Goal: Information Seeking & Learning: Learn about a topic

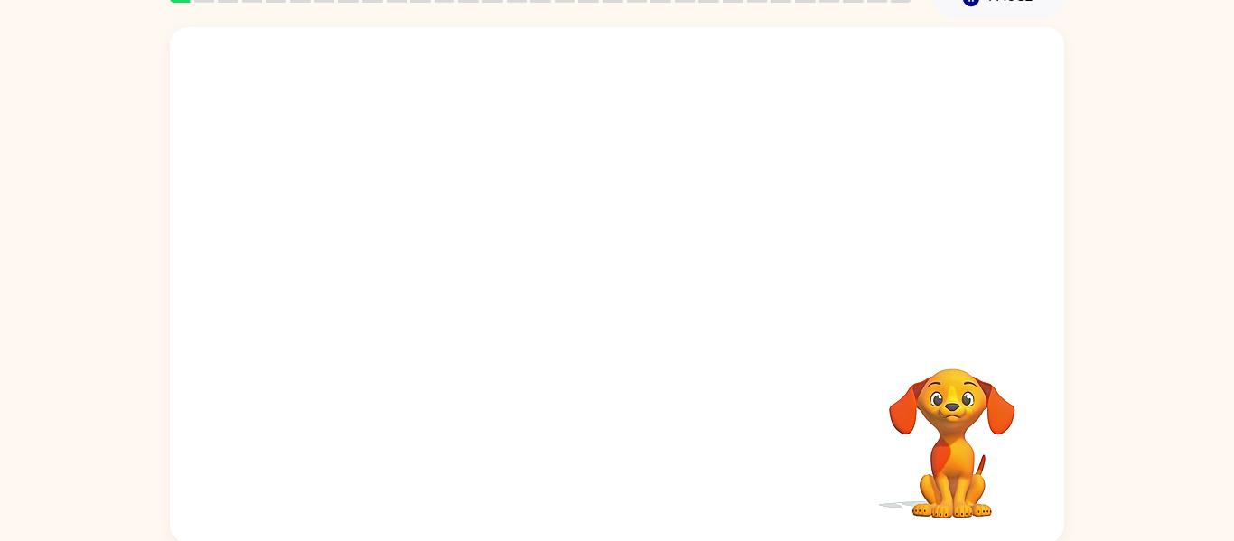
scroll to position [94, 0]
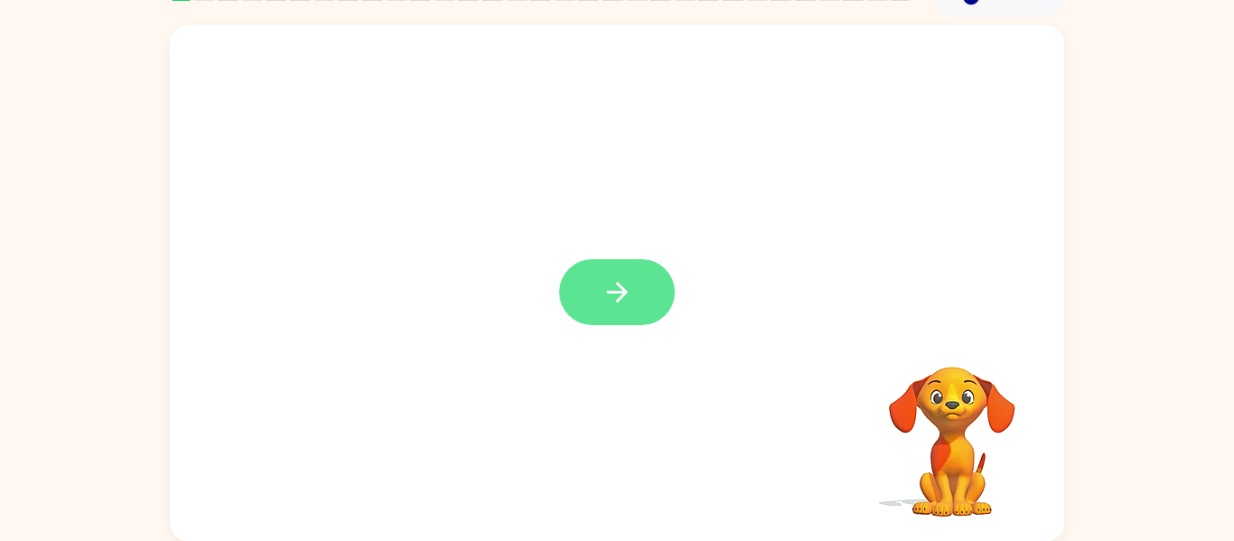
click at [629, 322] on button "button" at bounding box center [617, 292] width 116 height 66
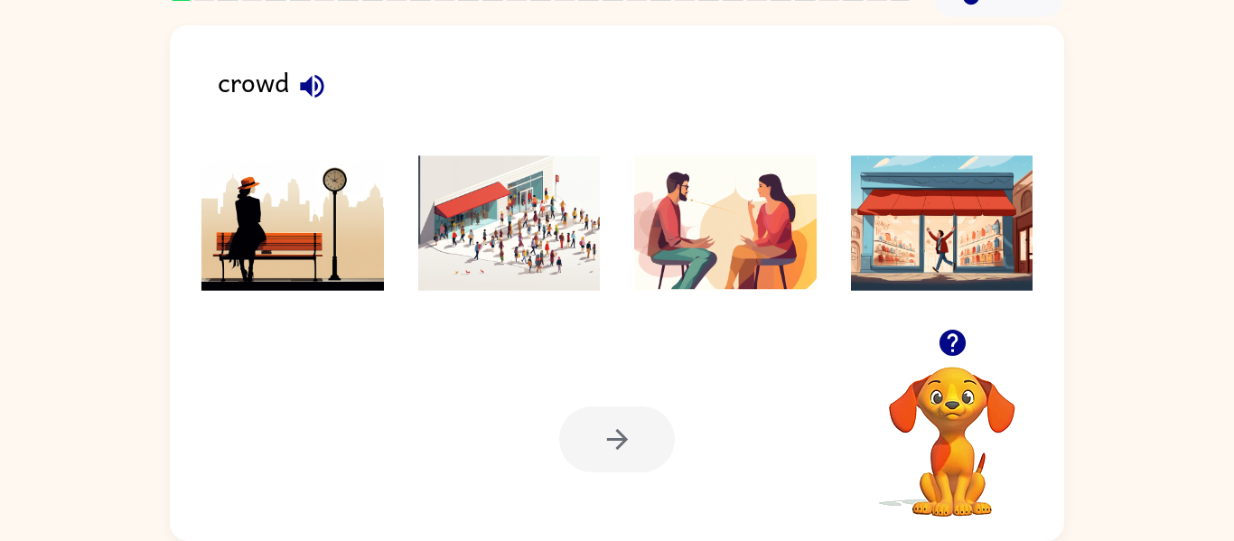
click at [503, 196] on img at bounding box center [509, 223] width 183 height 136
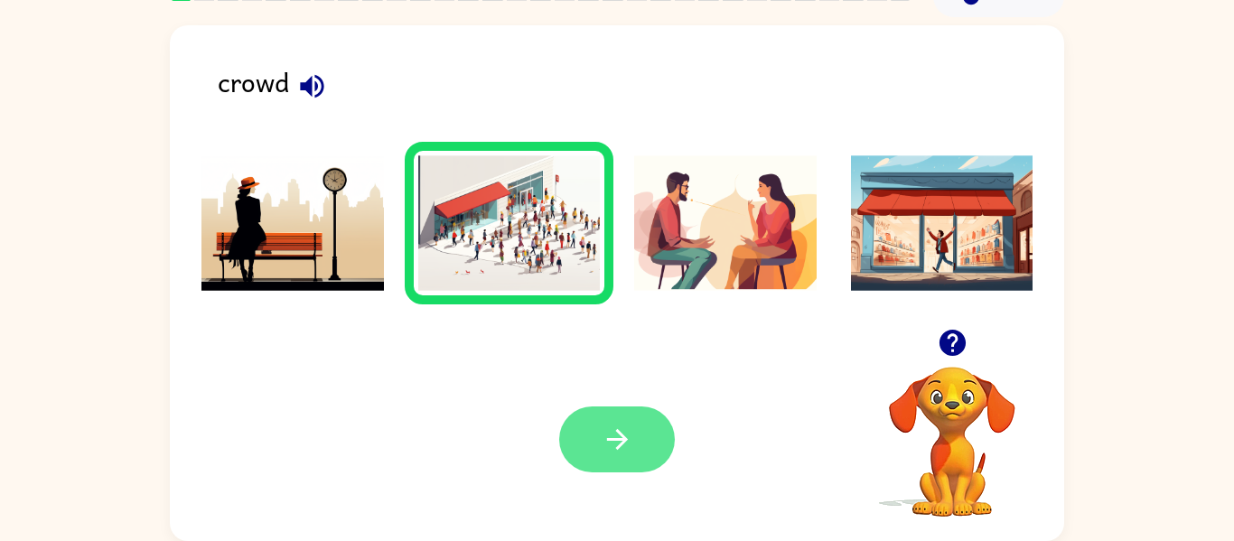
click at [586, 409] on button "button" at bounding box center [617, 440] width 116 height 66
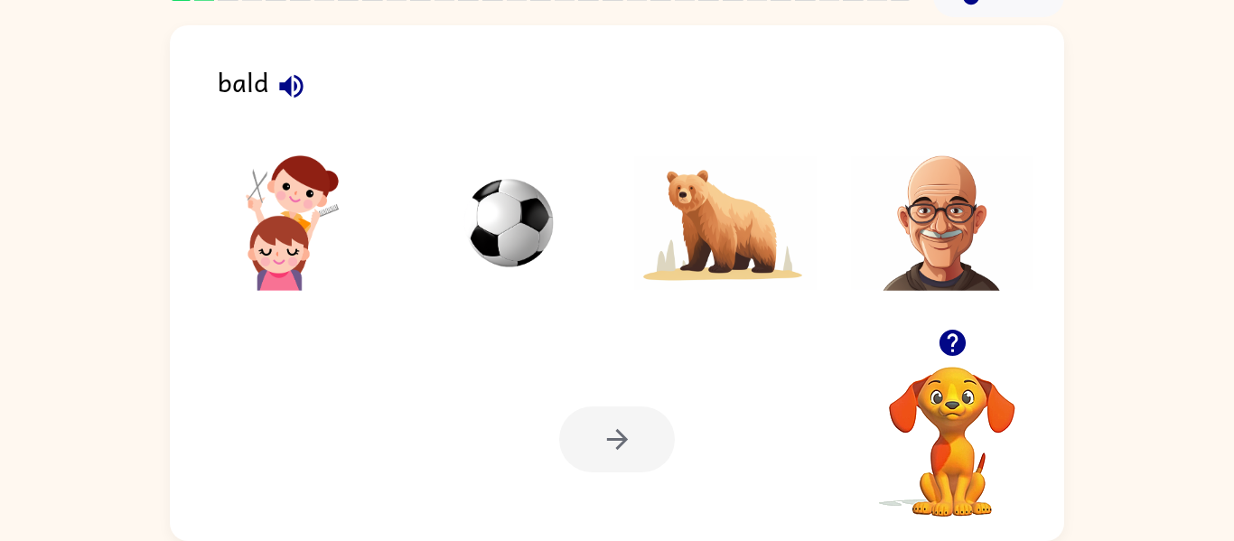
click at [915, 190] on img at bounding box center [942, 223] width 183 height 136
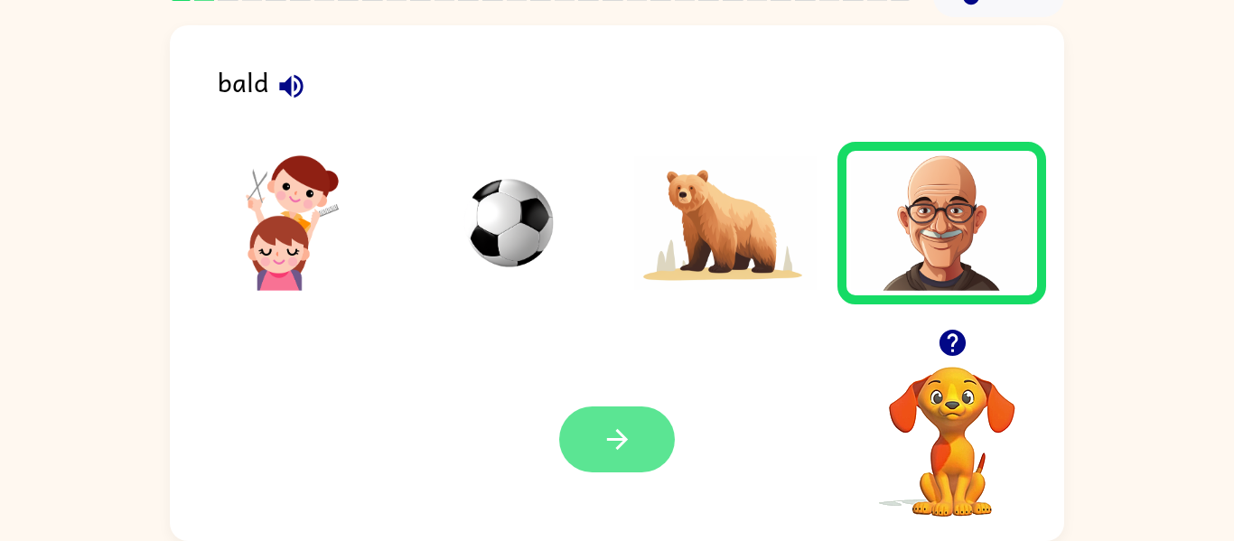
click at [661, 423] on button "button" at bounding box center [617, 440] width 116 height 66
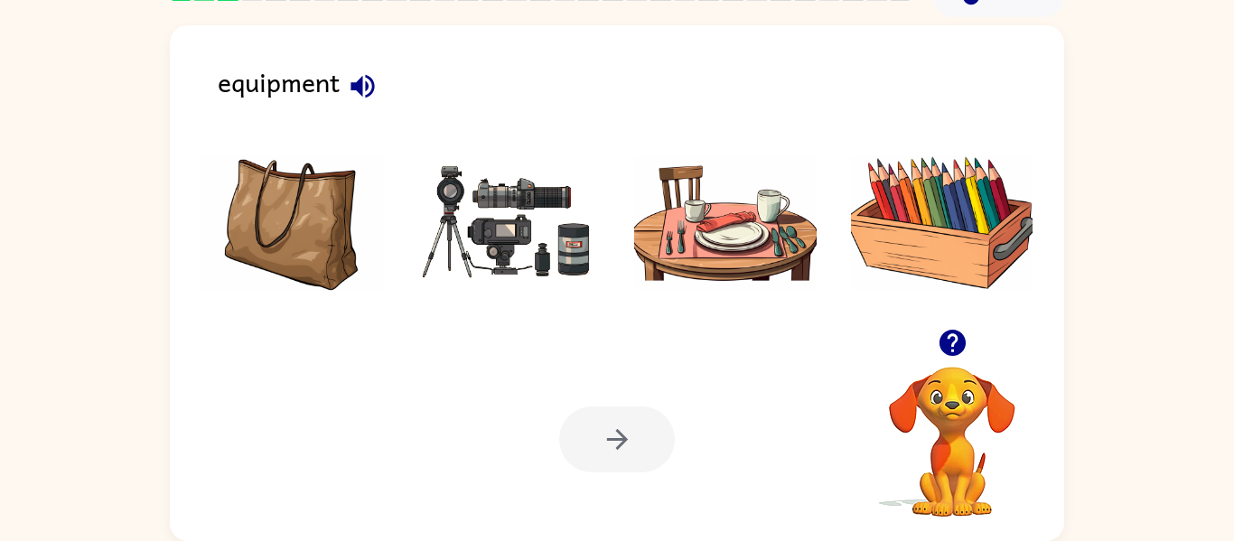
click at [562, 257] on img at bounding box center [509, 223] width 183 height 136
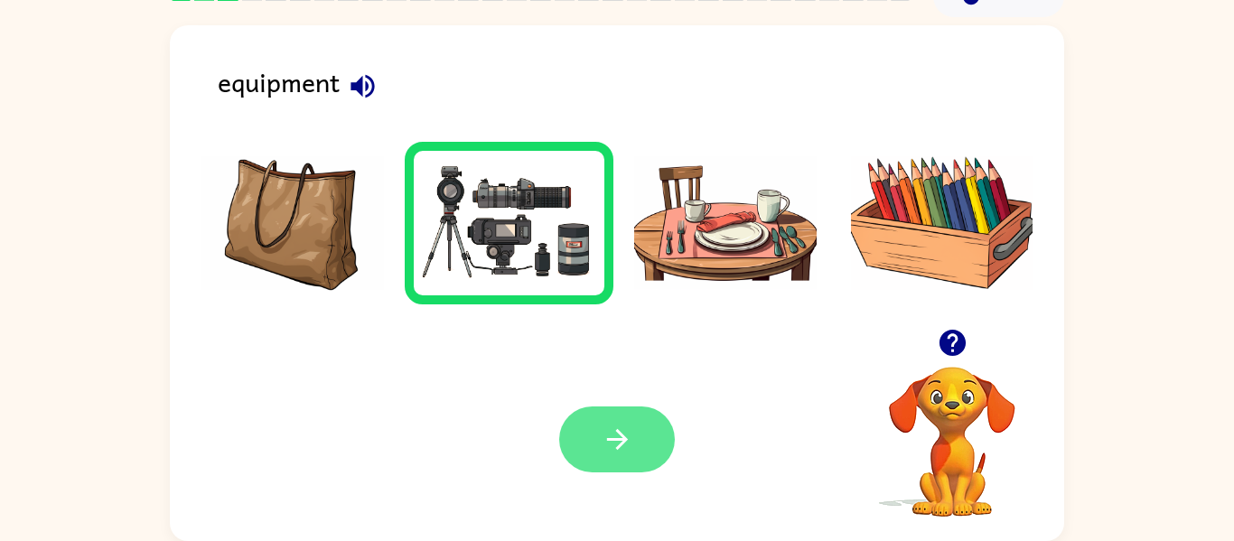
click at [580, 448] on button "button" at bounding box center [617, 440] width 116 height 66
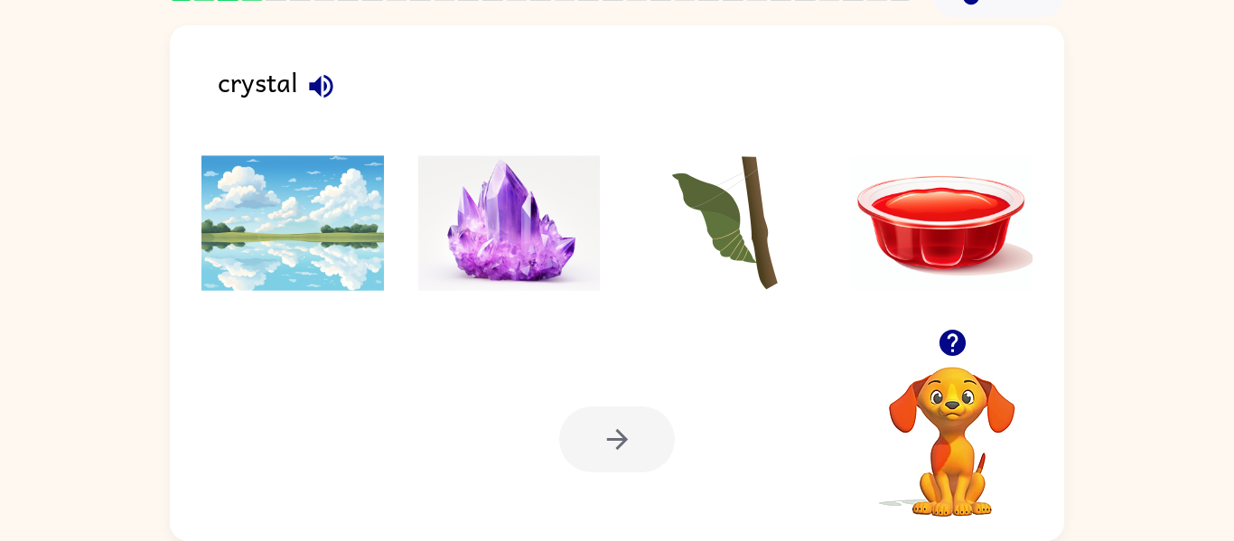
click at [496, 247] on img at bounding box center [509, 223] width 183 height 136
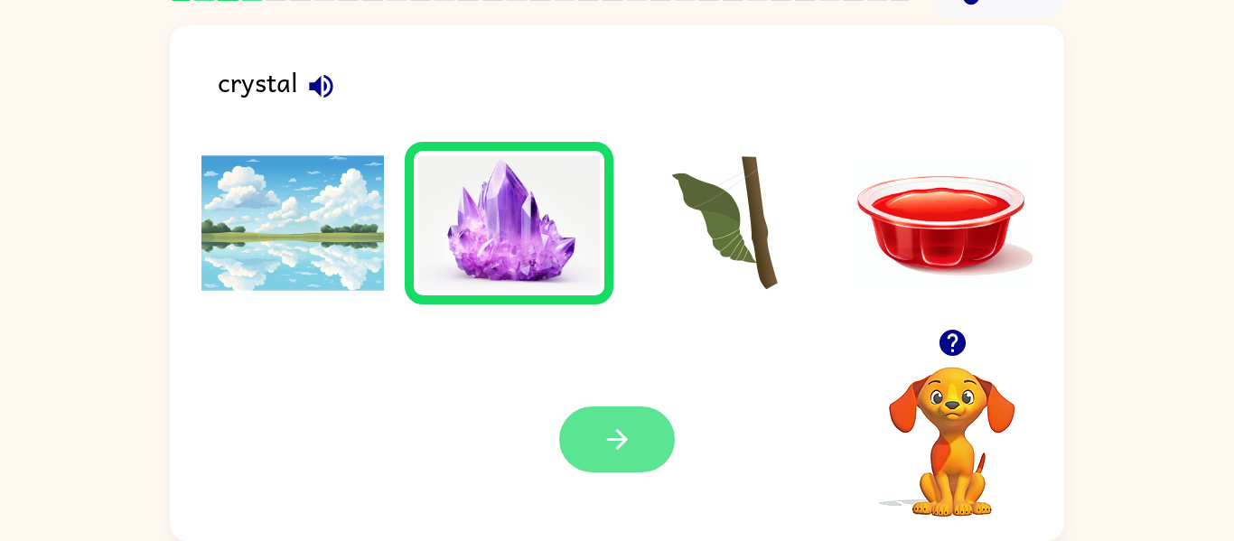
click at [573, 411] on button "button" at bounding box center [617, 440] width 116 height 66
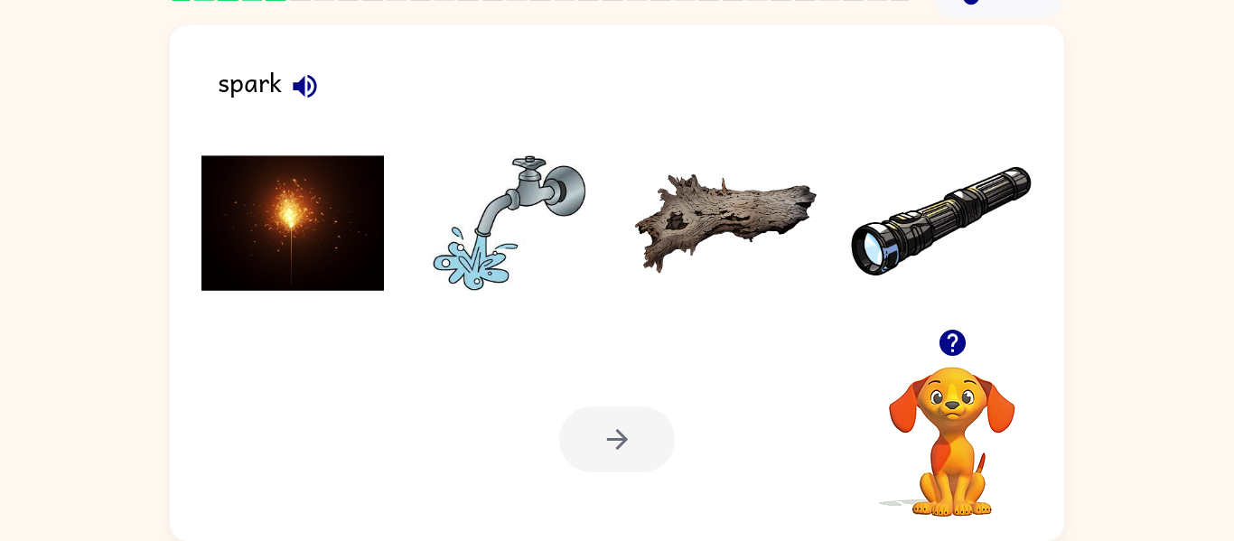
click at [271, 183] on img at bounding box center [293, 223] width 183 height 136
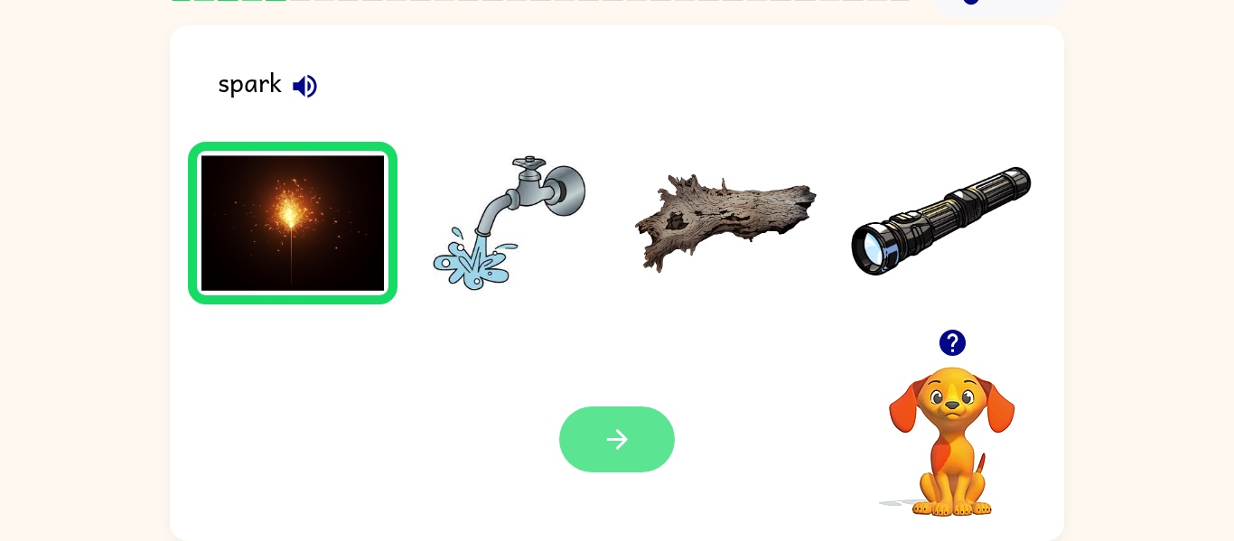
click at [583, 409] on button "button" at bounding box center [617, 440] width 116 height 66
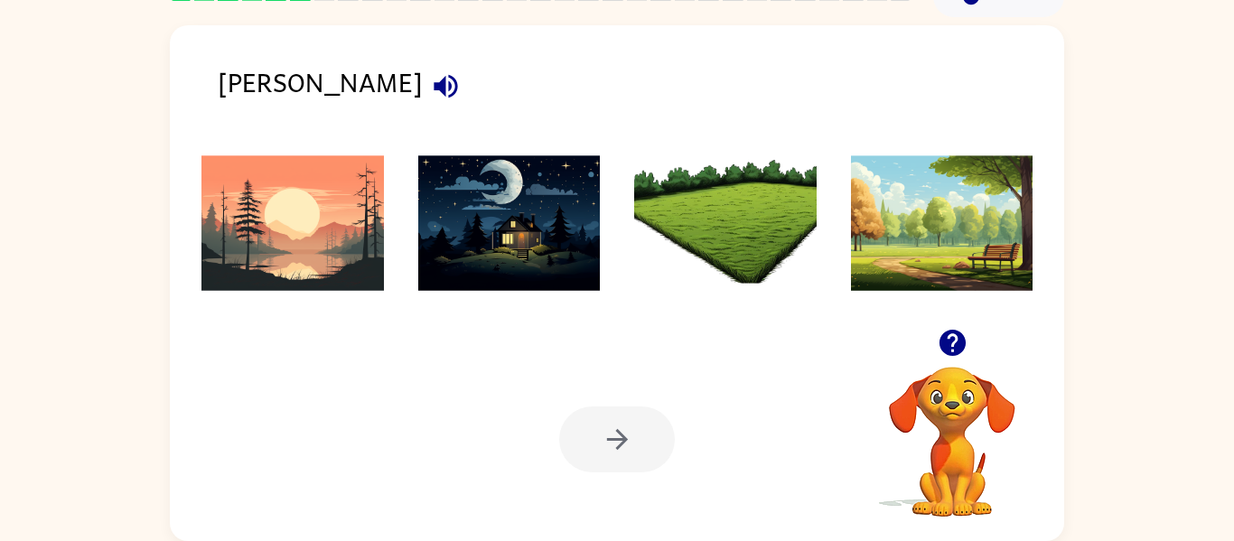
click at [540, 262] on img at bounding box center [509, 223] width 183 height 136
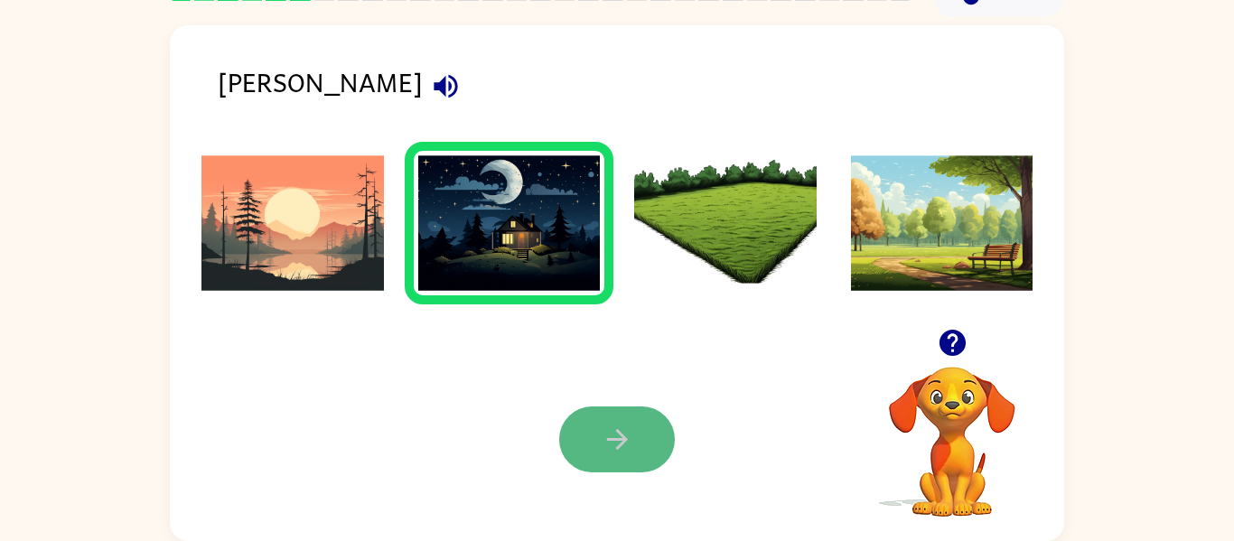
click at [586, 432] on button "button" at bounding box center [617, 440] width 116 height 66
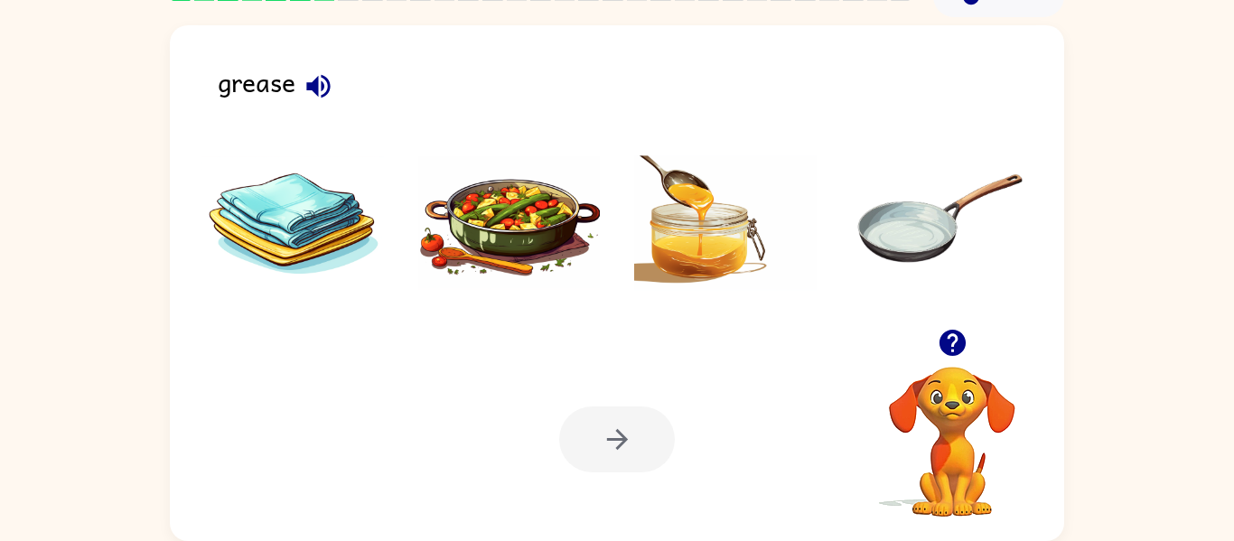
click at [310, 86] on icon "button" at bounding box center [317, 85] width 23 height 23
click at [544, 249] on img at bounding box center [509, 223] width 183 height 136
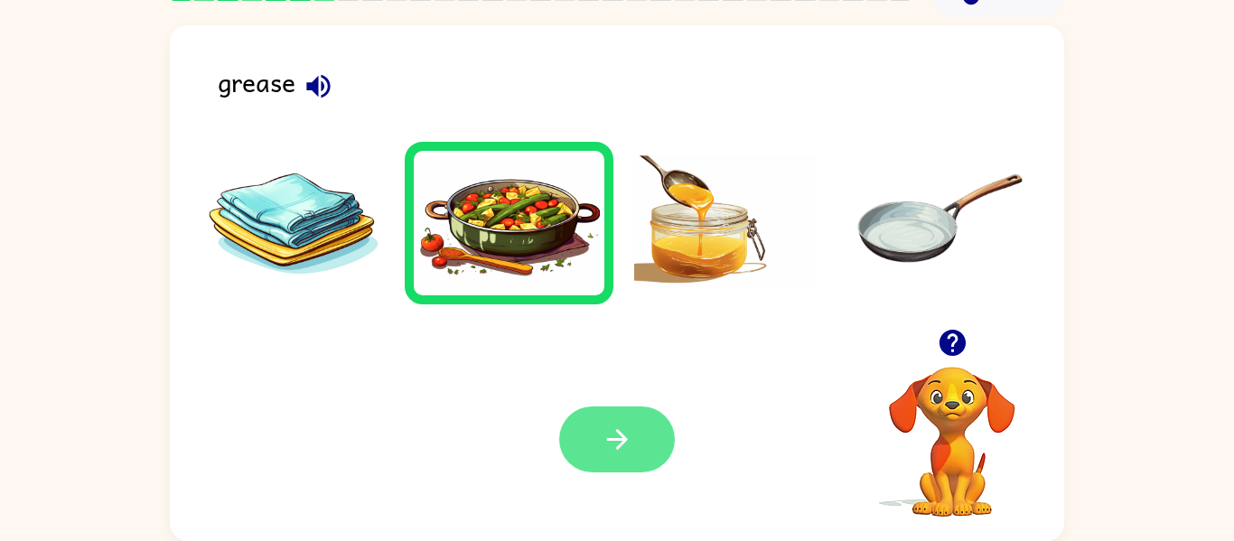
click at [614, 442] on icon "button" at bounding box center [618, 440] width 32 height 32
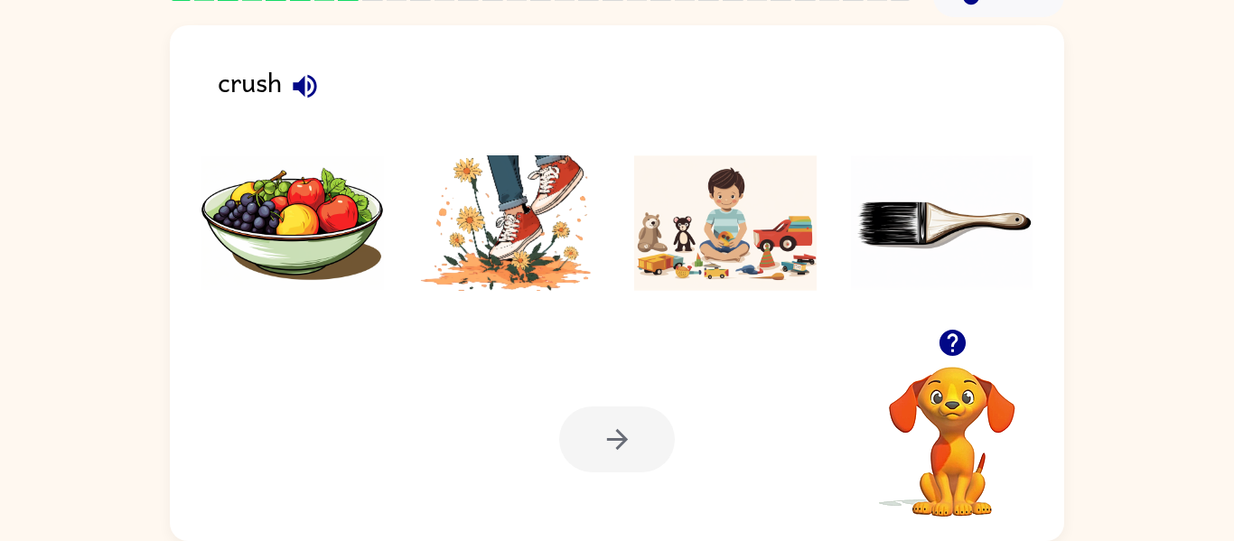
click at [313, 89] on icon "button" at bounding box center [305, 86] width 32 height 32
click at [453, 225] on img at bounding box center [509, 223] width 183 height 136
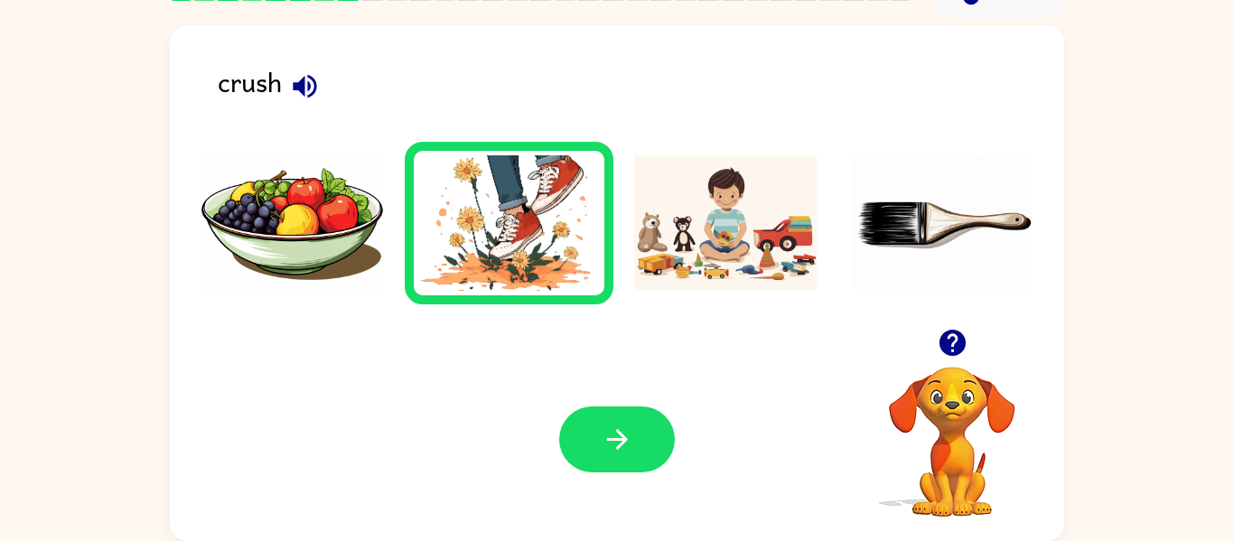
click at [538, 417] on div "Your browser must support playing .mp4 files to use Literably. Please try using…" at bounding box center [617, 439] width 895 height 203
click at [619, 430] on icon "button" at bounding box center [618, 440] width 32 height 32
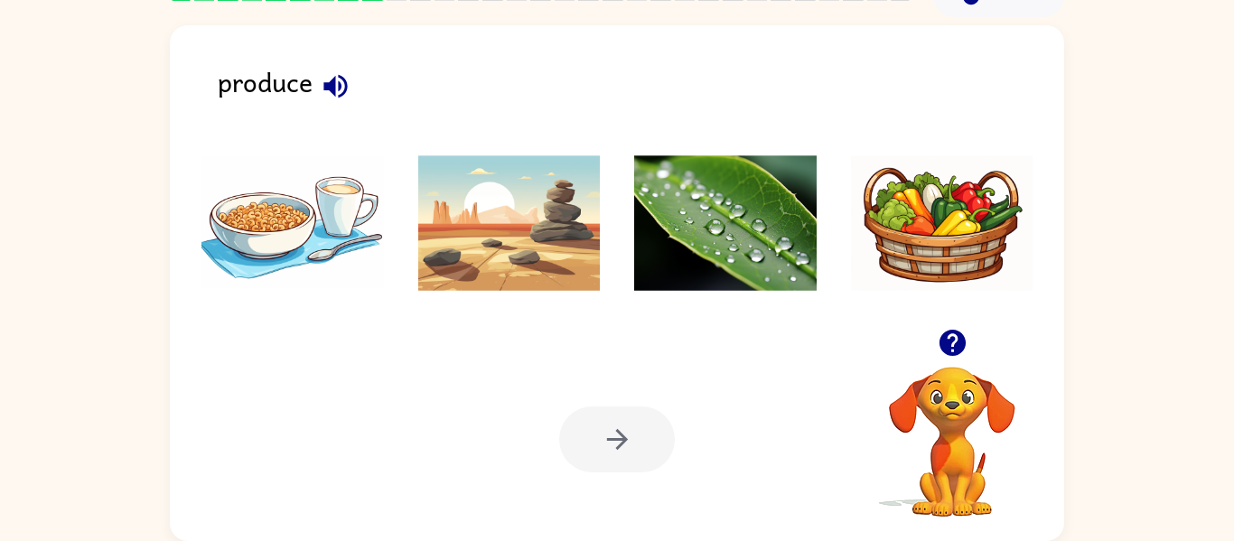
click at [332, 88] on icon "button" at bounding box center [335, 85] width 23 height 23
click at [689, 271] on img at bounding box center [725, 223] width 183 height 136
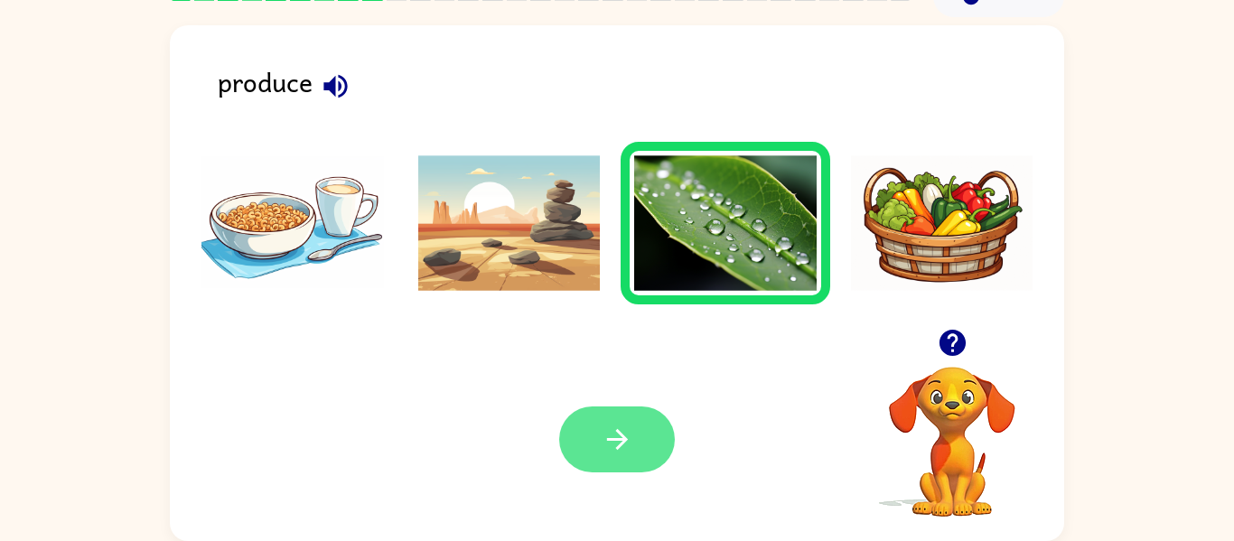
click at [627, 427] on icon "button" at bounding box center [618, 440] width 32 height 32
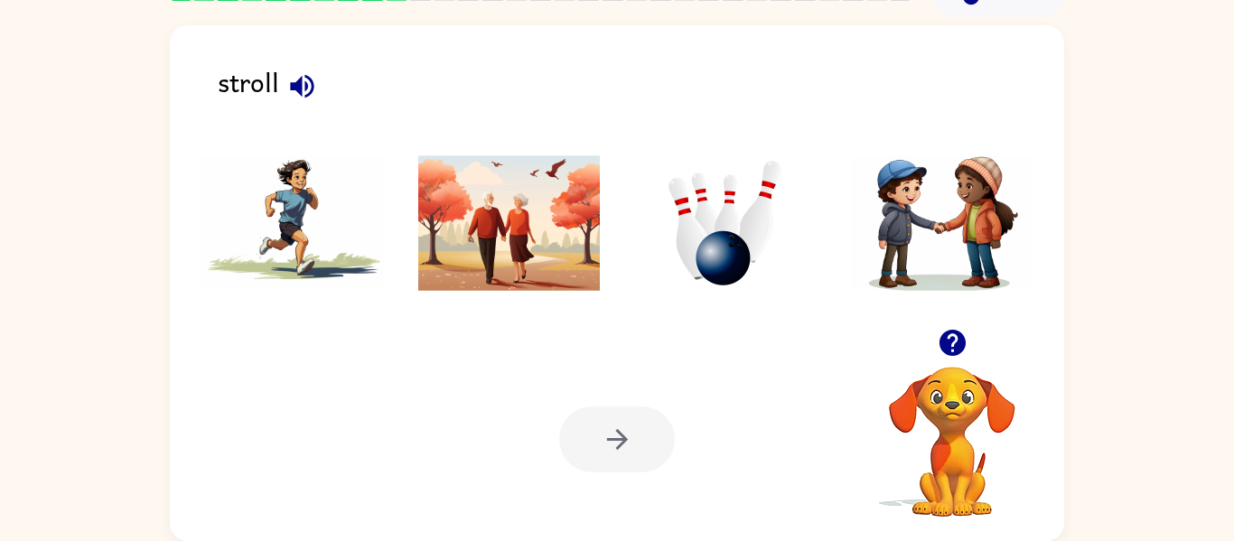
click at [311, 83] on icon "button" at bounding box center [301, 85] width 23 height 23
click at [360, 188] on img at bounding box center [293, 223] width 183 height 136
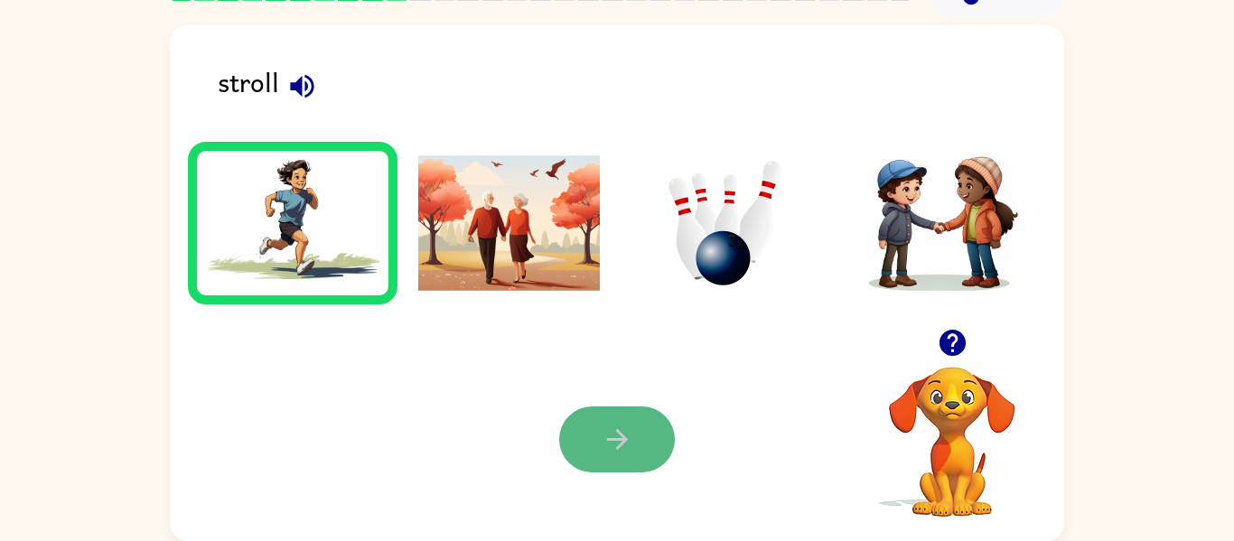
click at [626, 431] on icon "button" at bounding box center [618, 440] width 32 height 32
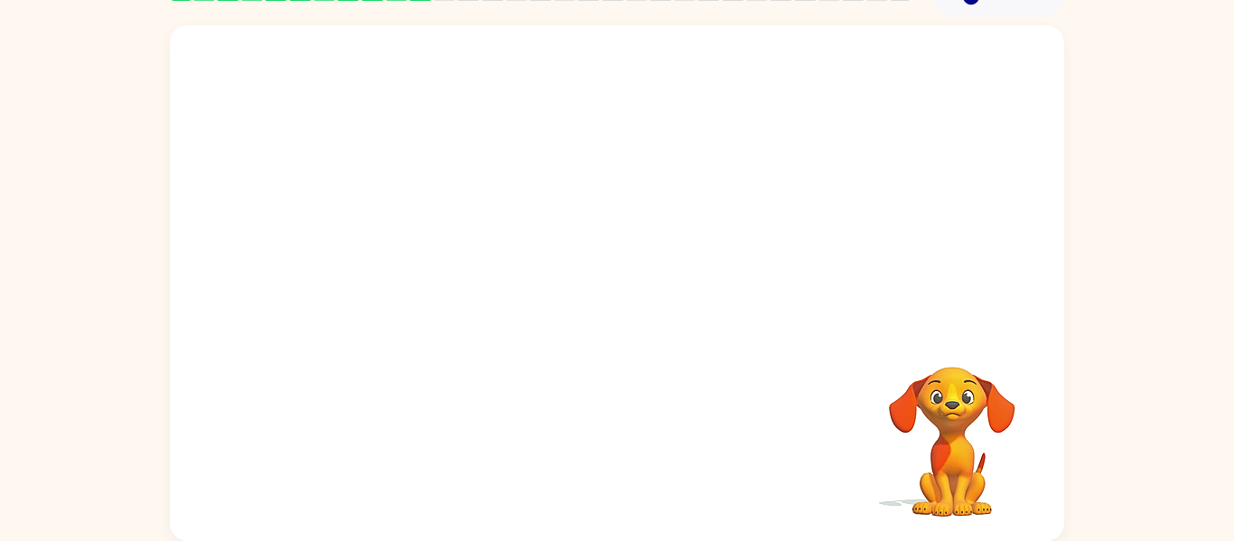
click at [848, 65] on video "Your browser must support playing .mp4 files to use Literably. Please try using…" at bounding box center [617, 177] width 895 height 304
click at [621, 280] on icon "button" at bounding box center [618, 293] width 32 height 32
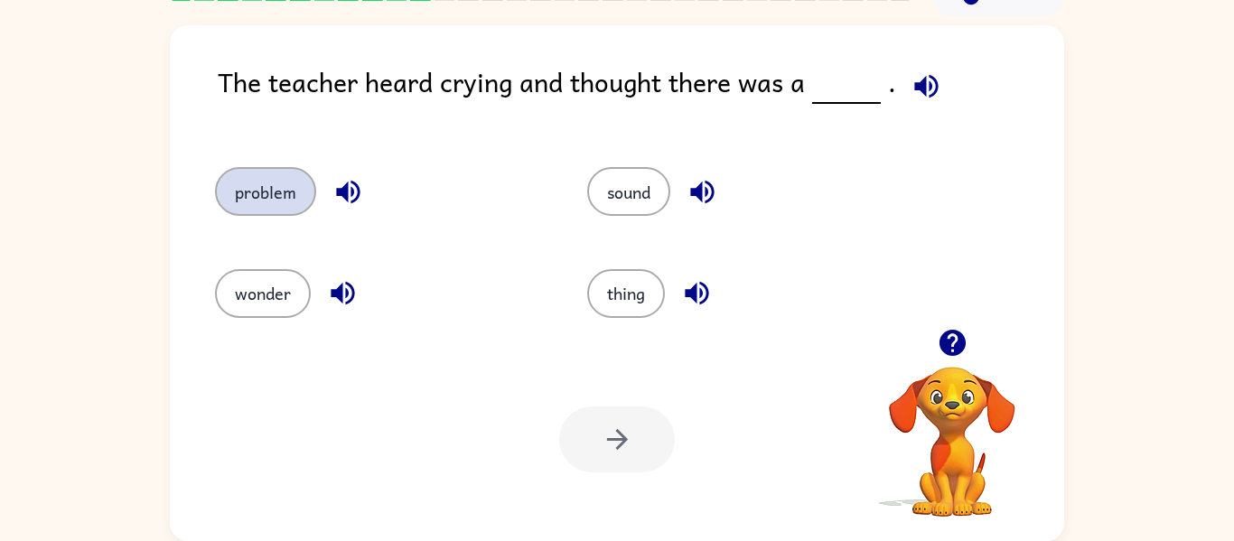
click at [289, 206] on button "problem" at bounding box center [265, 191] width 101 height 49
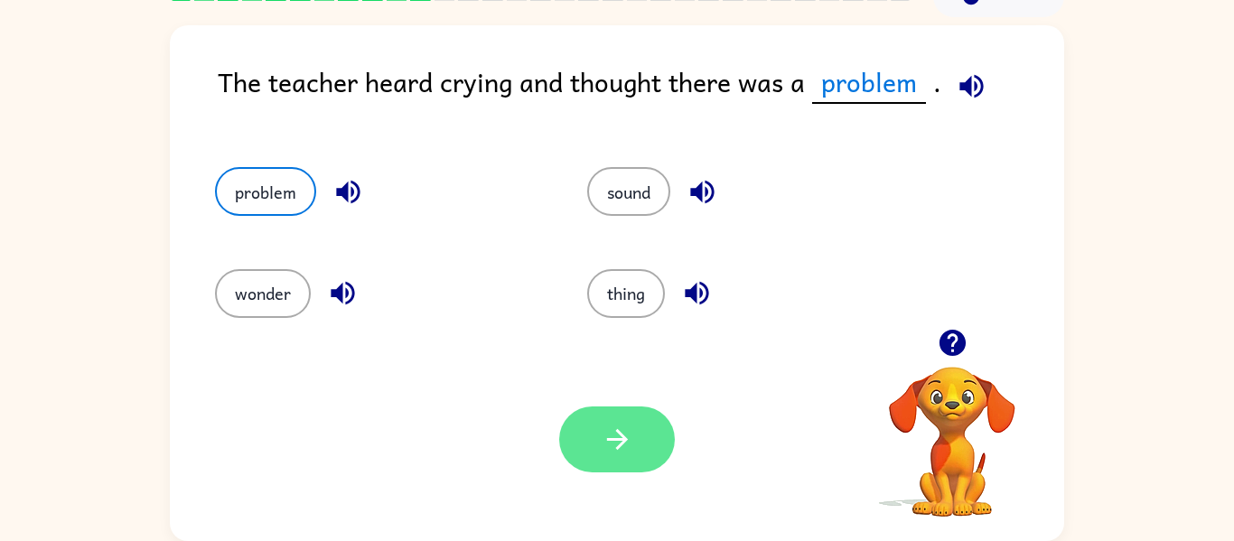
click at [569, 438] on button "button" at bounding box center [617, 440] width 116 height 66
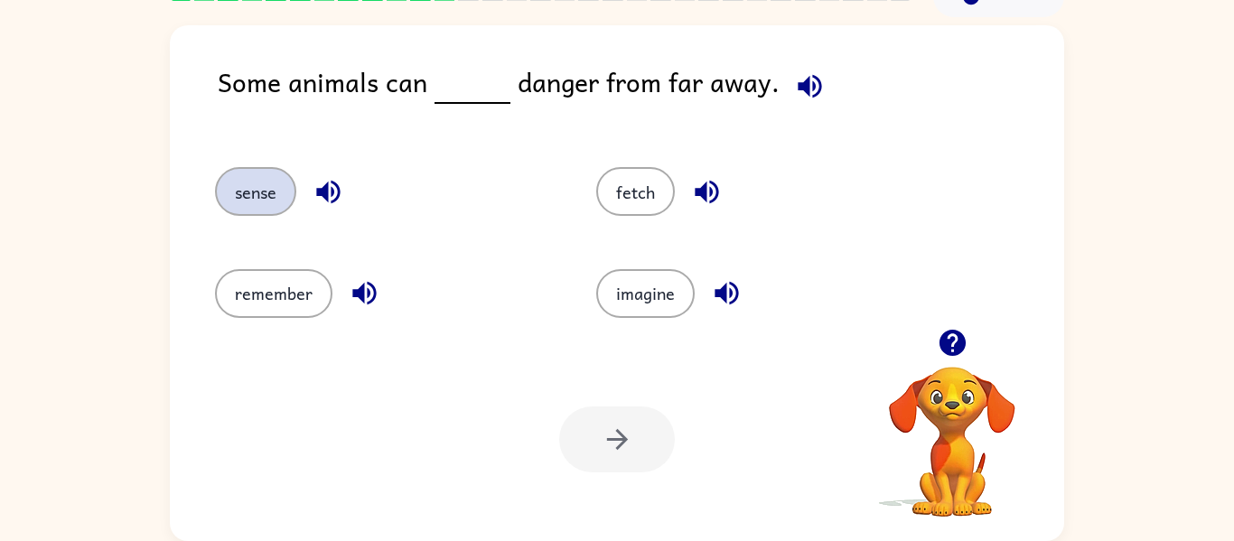
click at [258, 198] on button "sense" at bounding box center [255, 191] width 81 height 49
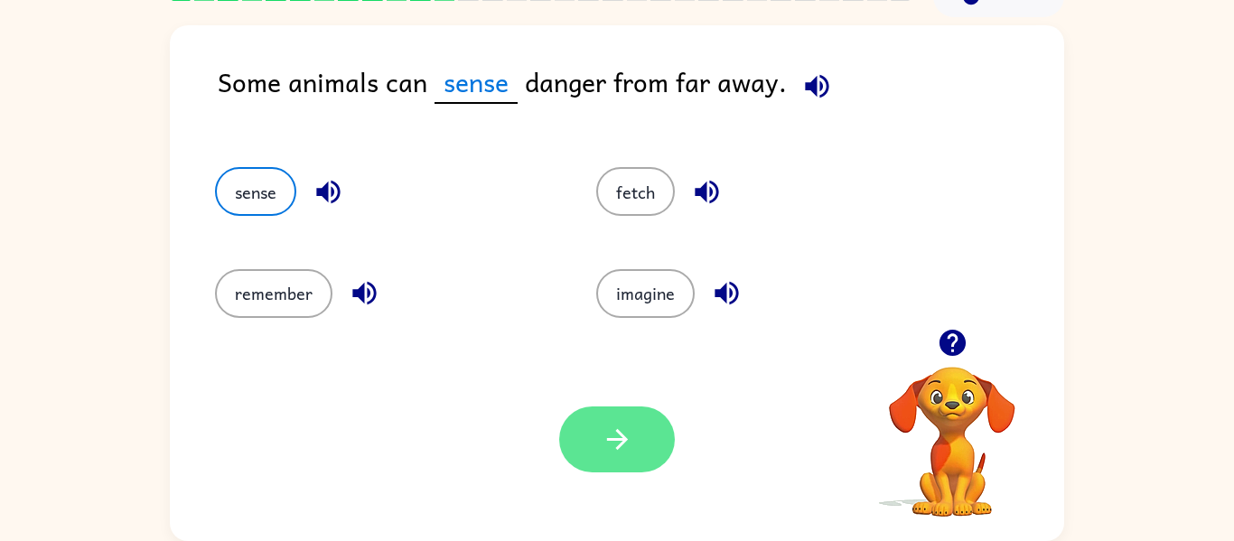
click at [578, 432] on button "button" at bounding box center [617, 440] width 116 height 66
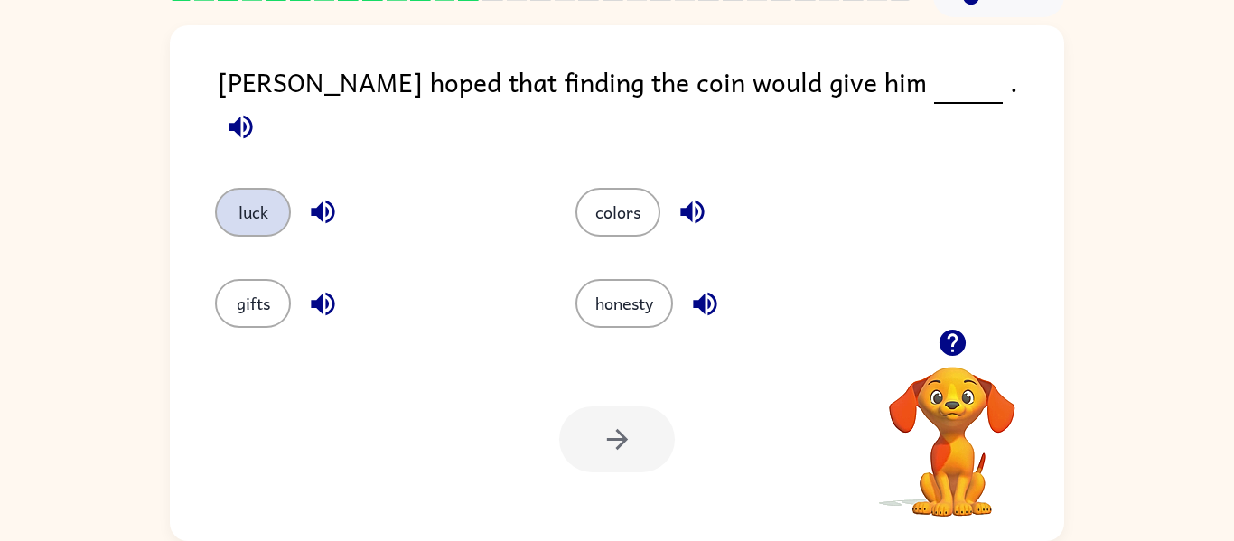
click at [267, 203] on button "luck" at bounding box center [253, 212] width 76 height 49
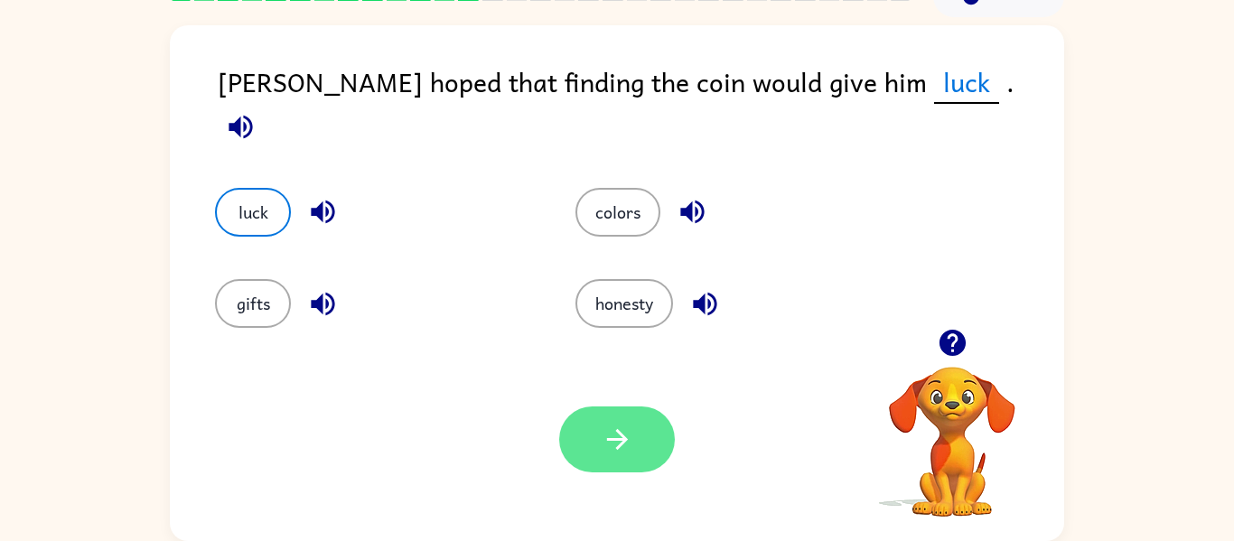
click at [605, 445] on icon "button" at bounding box center [618, 440] width 32 height 32
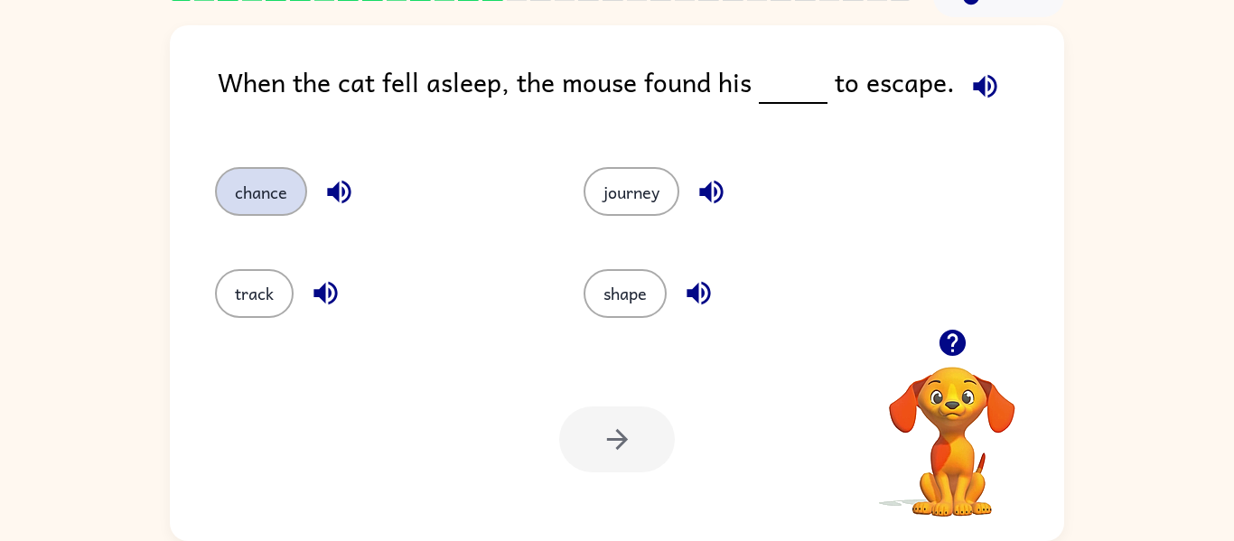
click at [261, 195] on button "chance" at bounding box center [261, 191] width 92 height 49
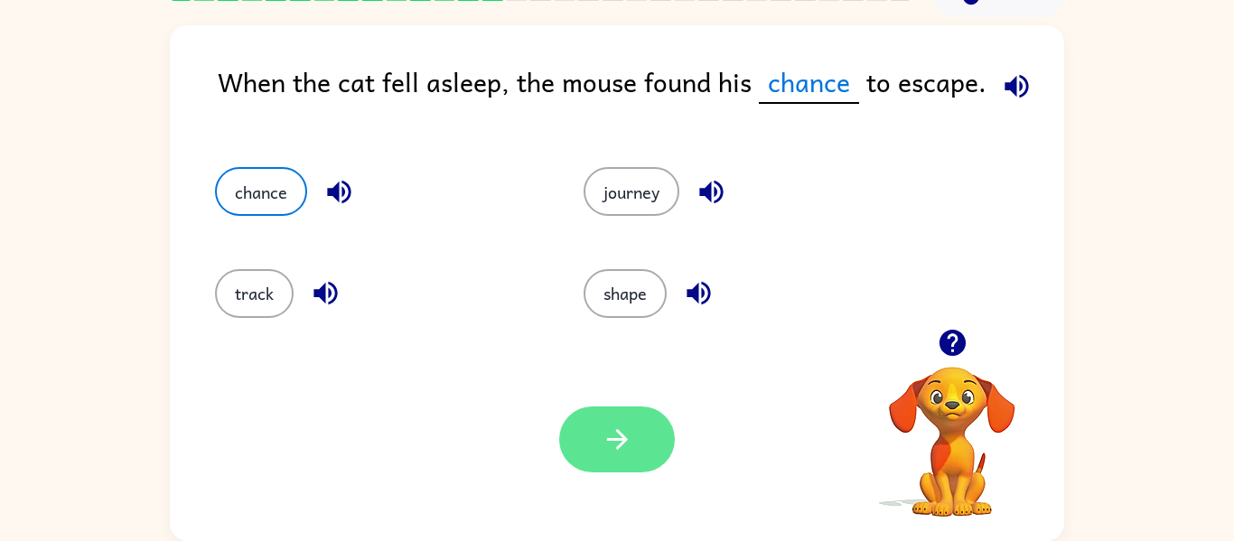
click at [576, 439] on button "button" at bounding box center [617, 440] width 116 height 66
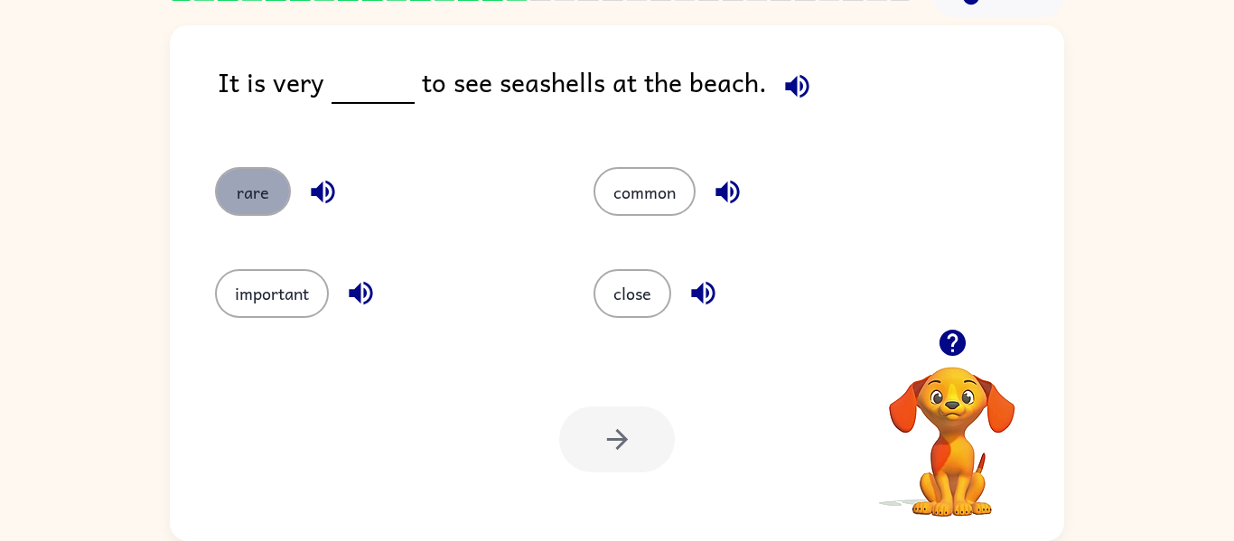
click at [262, 206] on button "rare" at bounding box center [253, 191] width 76 height 49
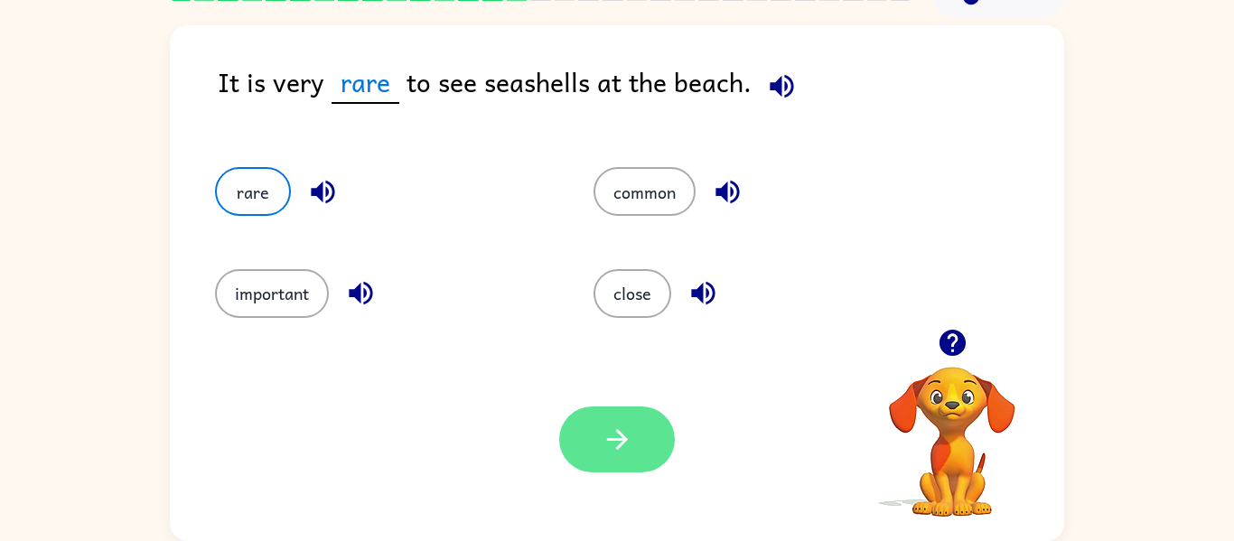
click at [602, 445] on icon "button" at bounding box center [618, 440] width 32 height 32
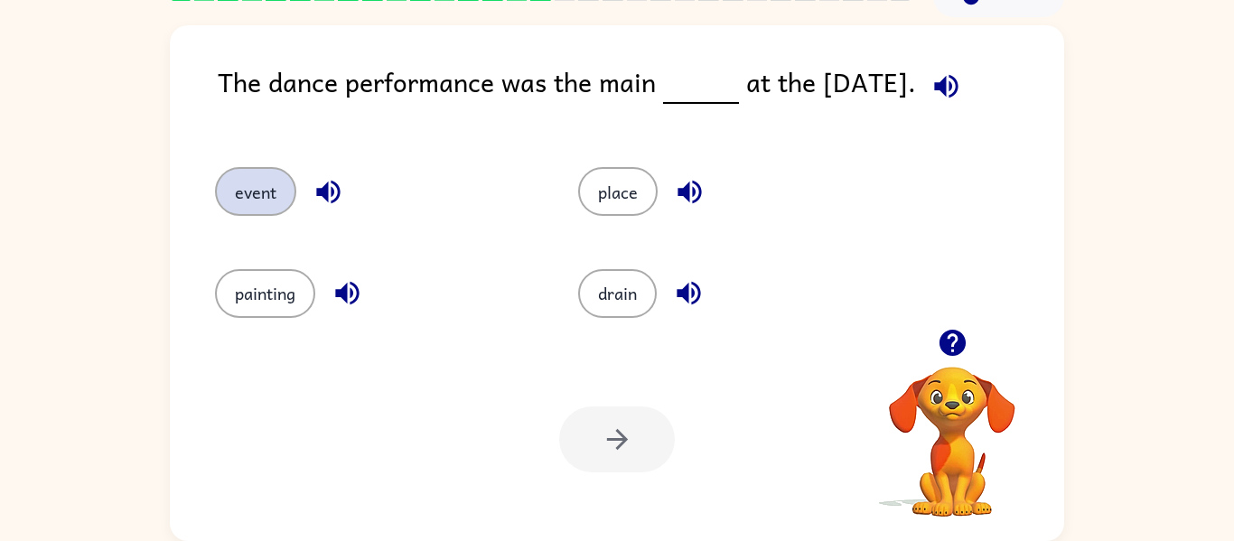
click at [267, 186] on button "event" at bounding box center [255, 191] width 81 height 49
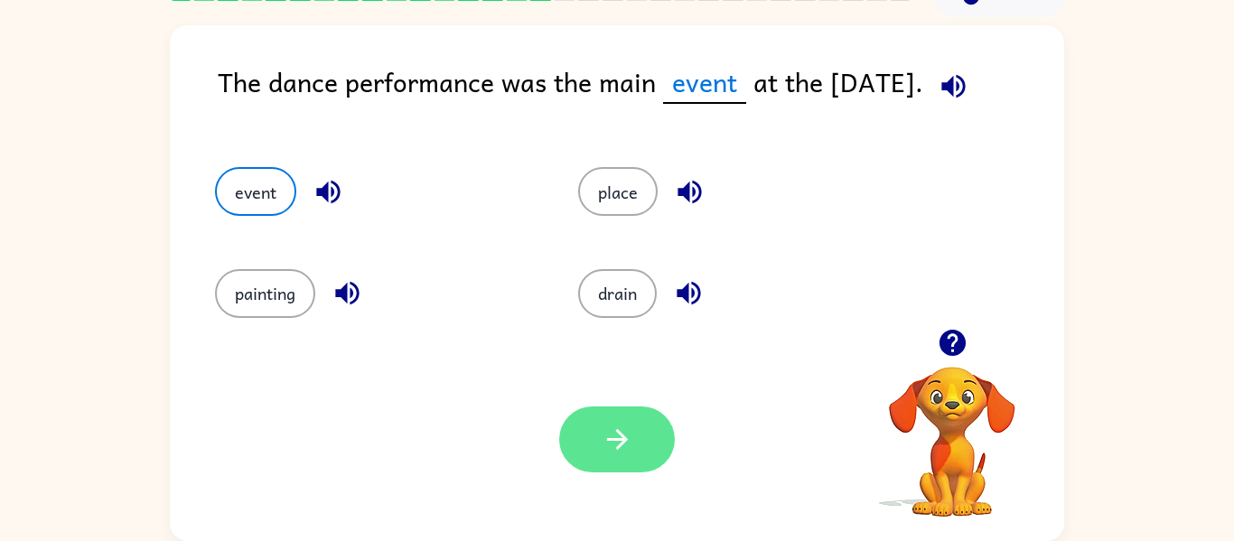
click at [600, 448] on button "button" at bounding box center [617, 440] width 116 height 66
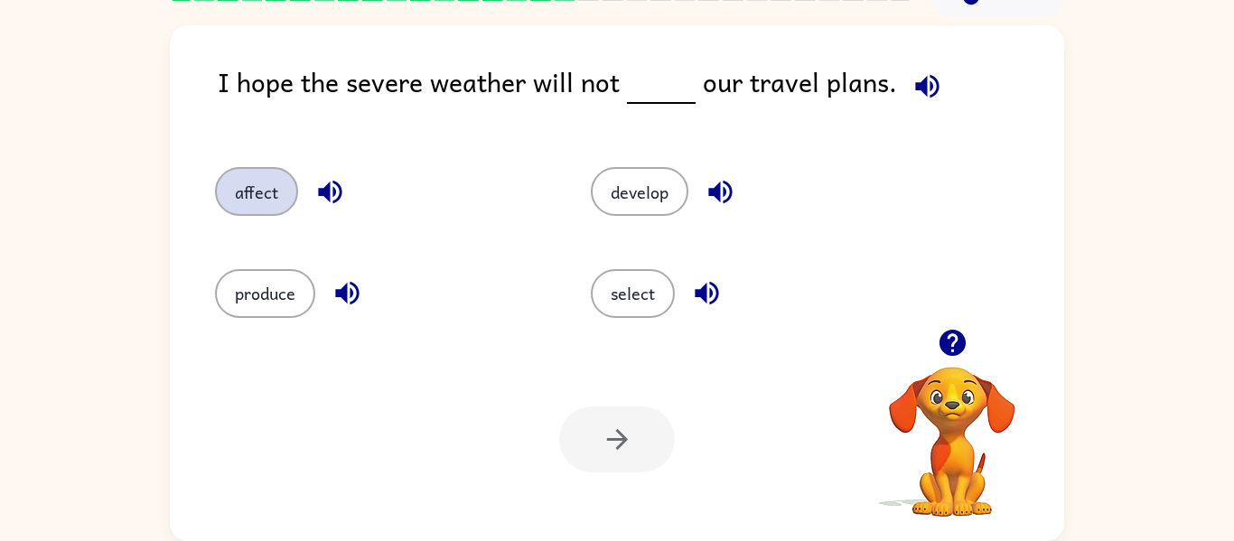
click at [227, 180] on button "affect" at bounding box center [256, 191] width 83 height 49
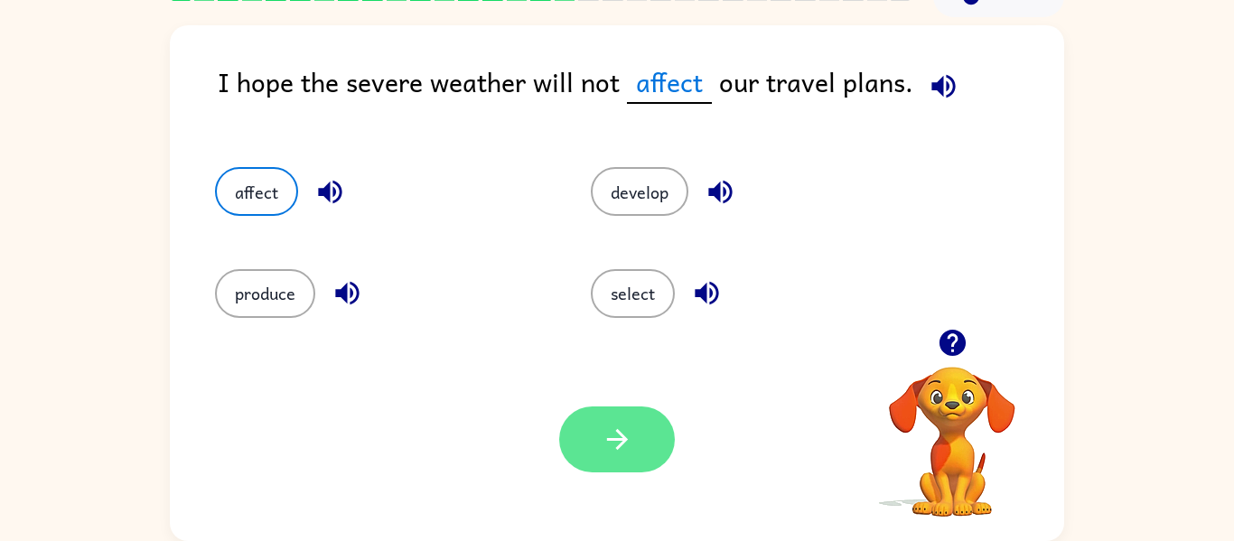
click at [605, 452] on icon "button" at bounding box center [618, 440] width 32 height 32
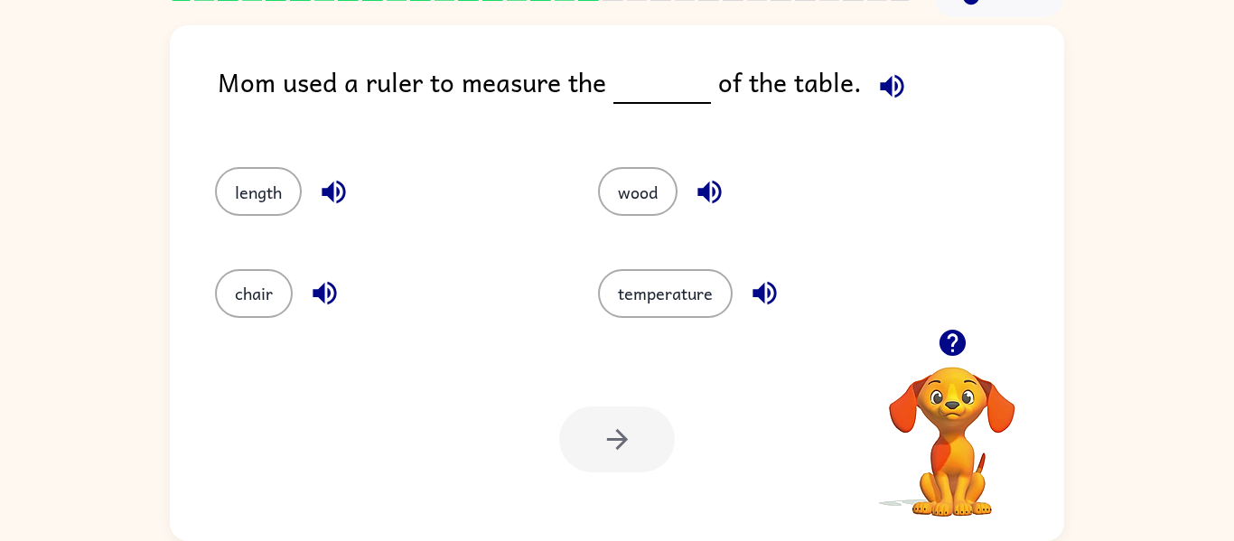
click at [888, 104] on button "button" at bounding box center [892, 86] width 46 height 46
click at [274, 204] on button "length" at bounding box center [258, 191] width 87 height 49
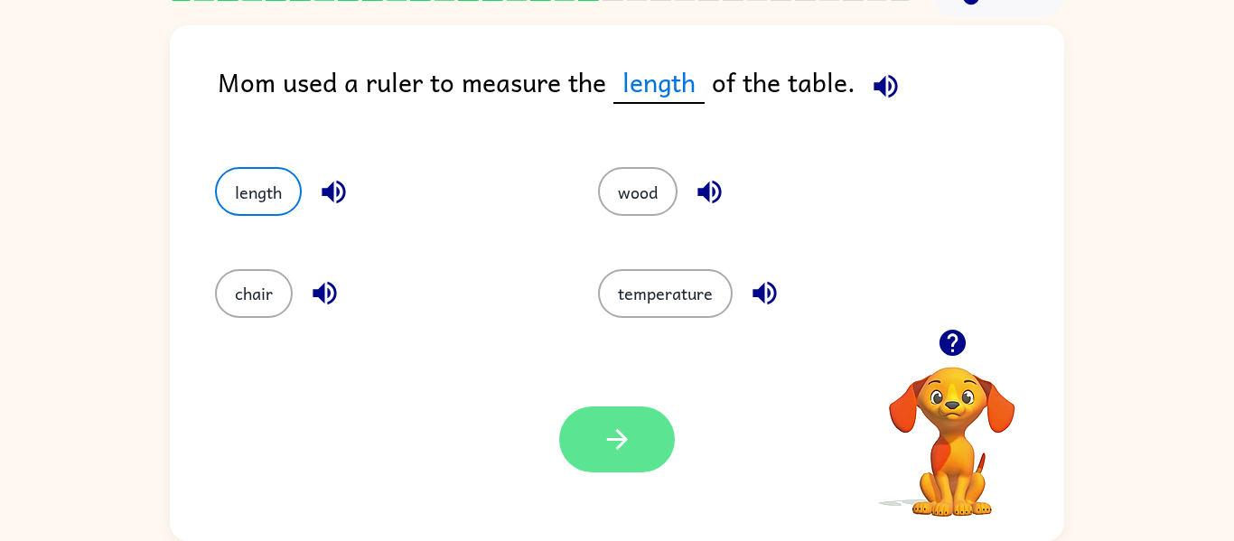
click at [608, 428] on icon "button" at bounding box center [618, 440] width 32 height 32
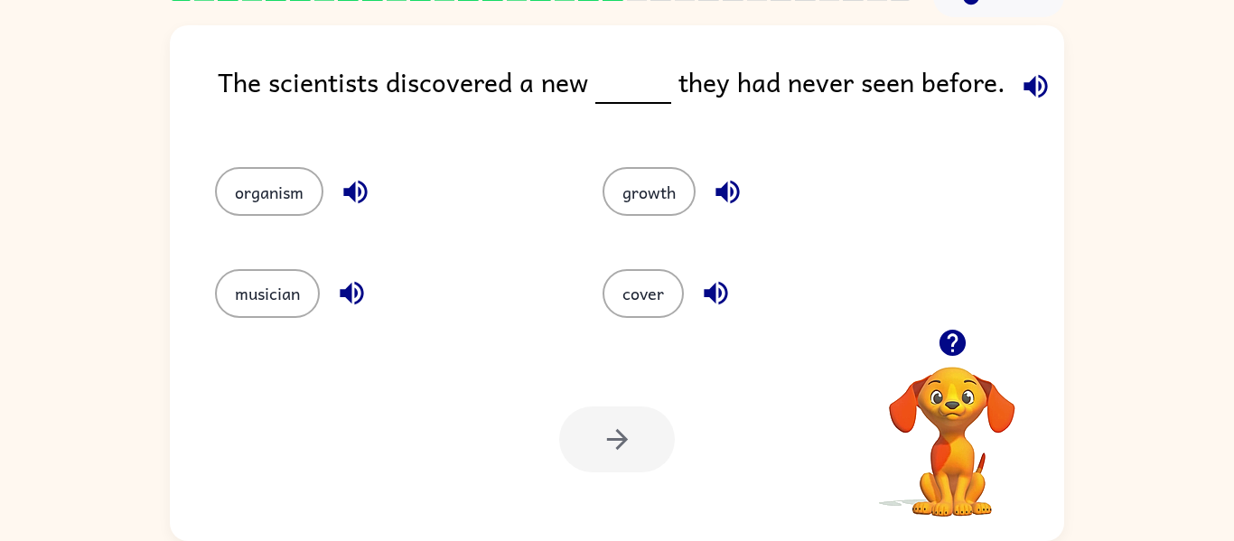
click at [1023, 70] on icon "button" at bounding box center [1036, 86] width 32 height 32
click at [660, 276] on button "cover" at bounding box center [643, 293] width 81 height 49
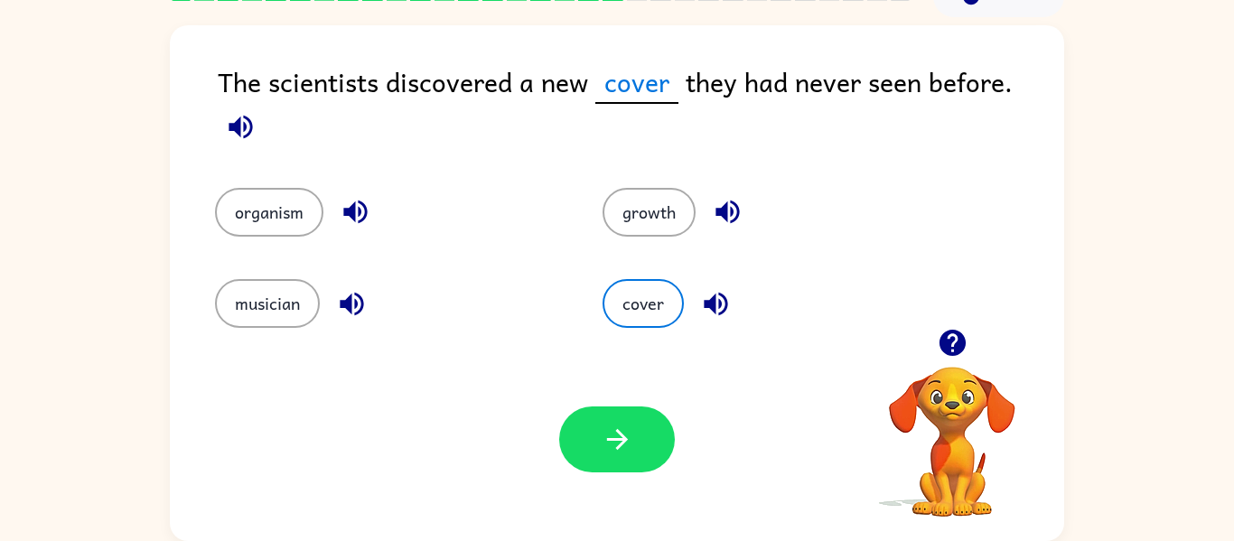
click at [344, 297] on icon "button" at bounding box center [352, 304] width 32 height 32
click at [694, 297] on button "button" at bounding box center [716, 304] width 46 height 46
click at [715, 196] on icon "button" at bounding box center [728, 212] width 32 height 32
click at [616, 189] on button "growth" at bounding box center [649, 212] width 93 height 49
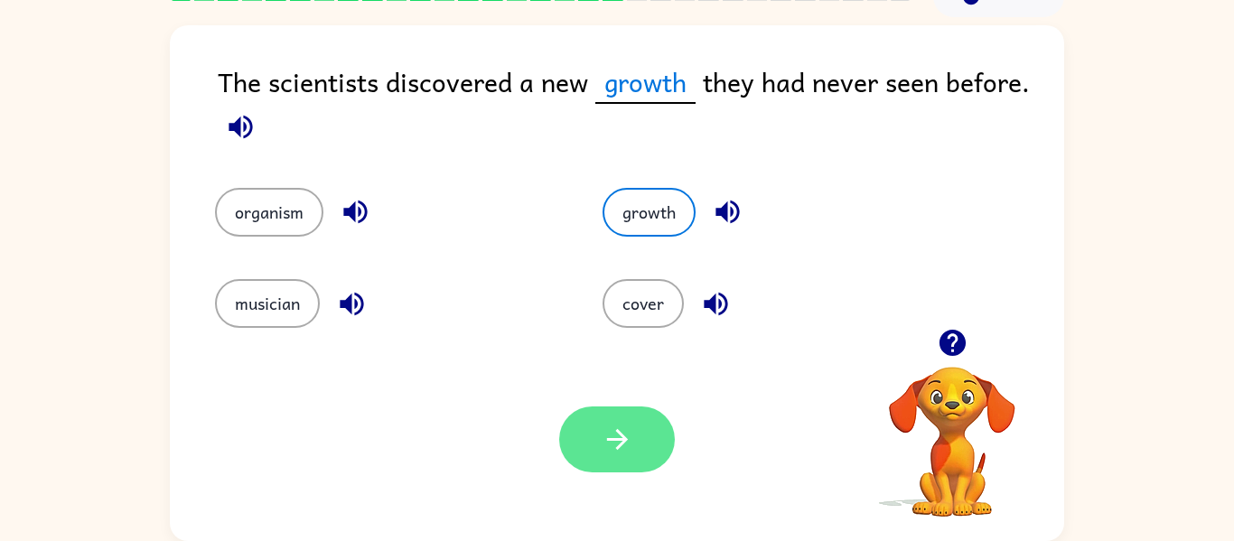
click at [650, 425] on button "button" at bounding box center [617, 440] width 116 height 66
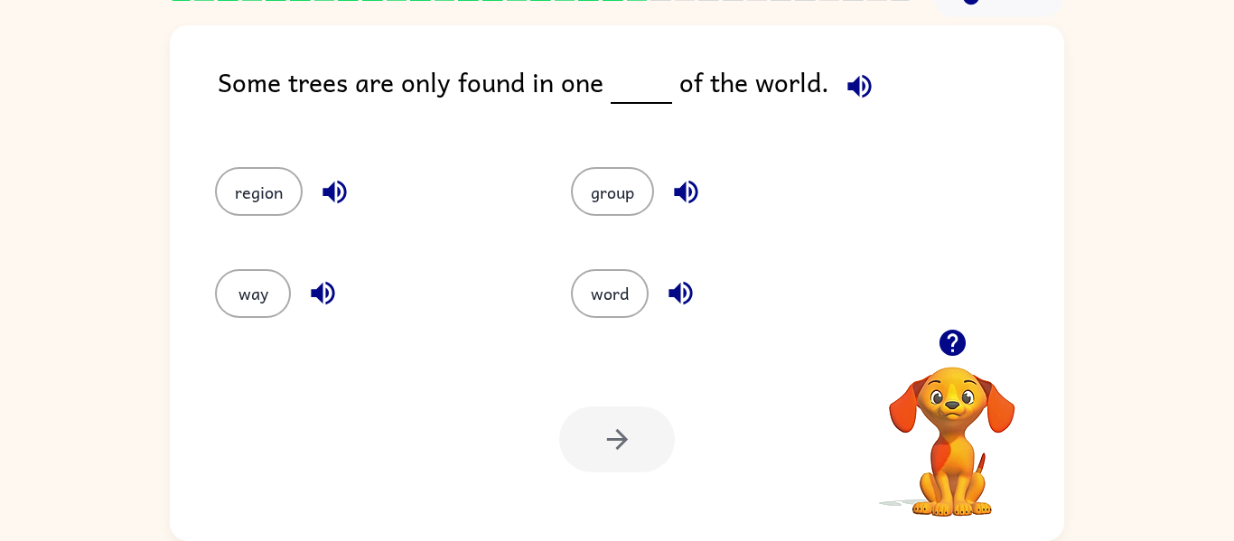
click at [857, 88] on icon "button" at bounding box center [859, 85] width 23 height 23
click at [242, 277] on button "way" at bounding box center [253, 293] width 76 height 49
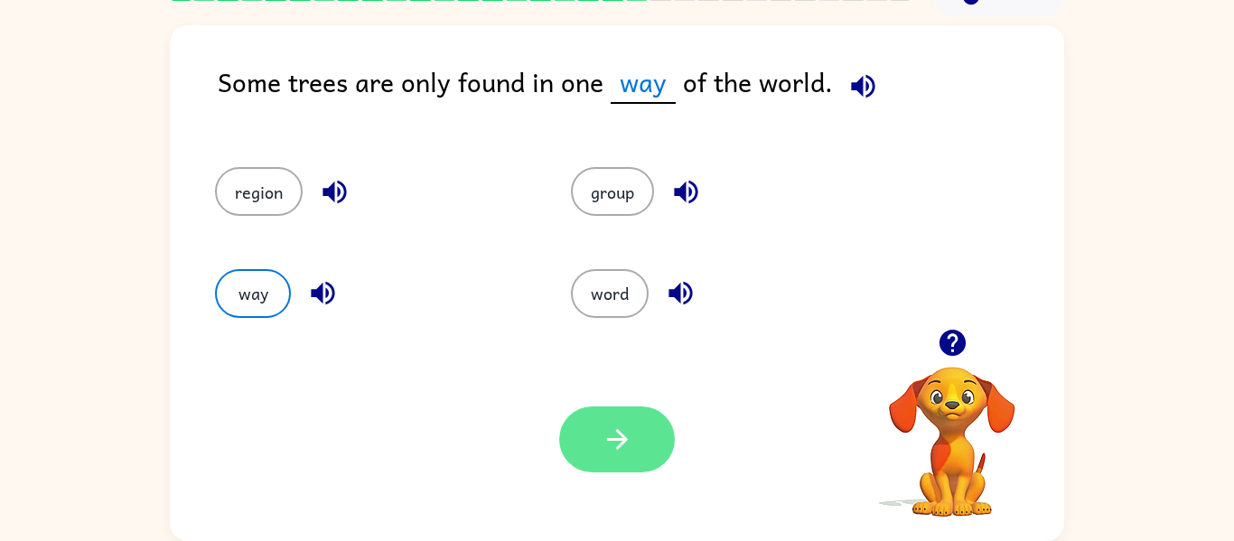
click at [593, 428] on button "button" at bounding box center [617, 440] width 116 height 66
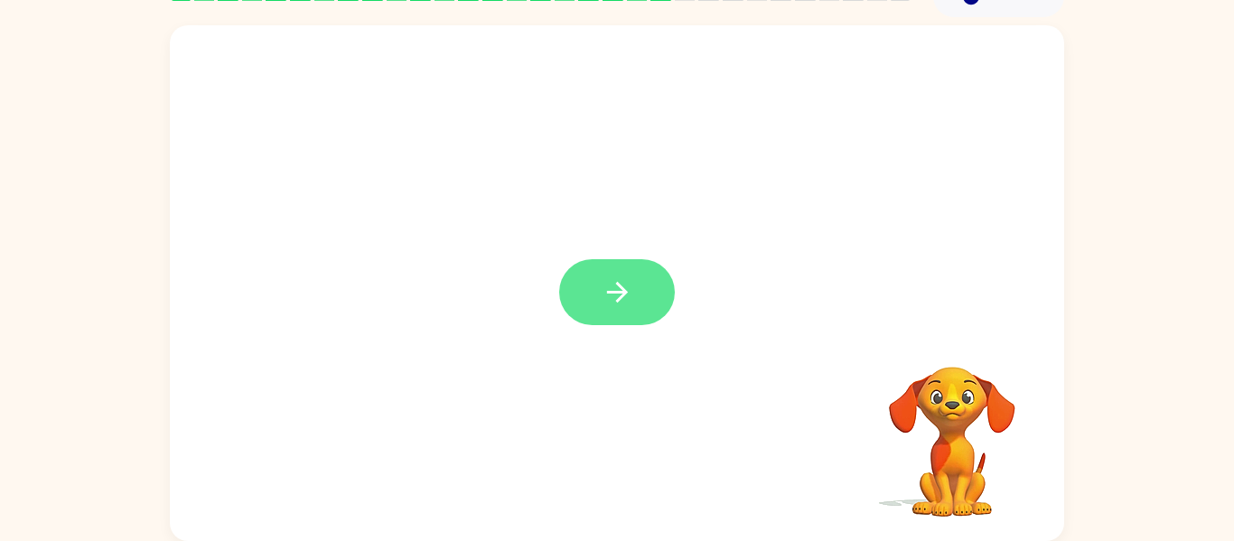
click at [599, 300] on button "button" at bounding box center [617, 292] width 116 height 66
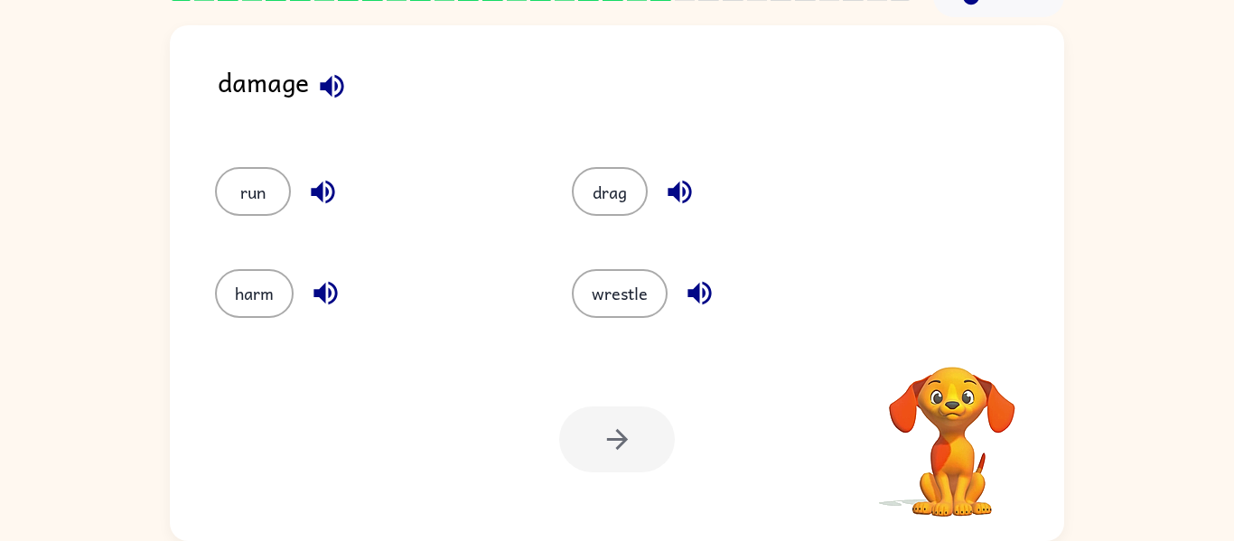
click at [331, 100] on icon "button" at bounding box center [332, 86] width 32 height 32
click at [258, 291] on button "harm" at bounding box center [254, 293] width 79 height 49
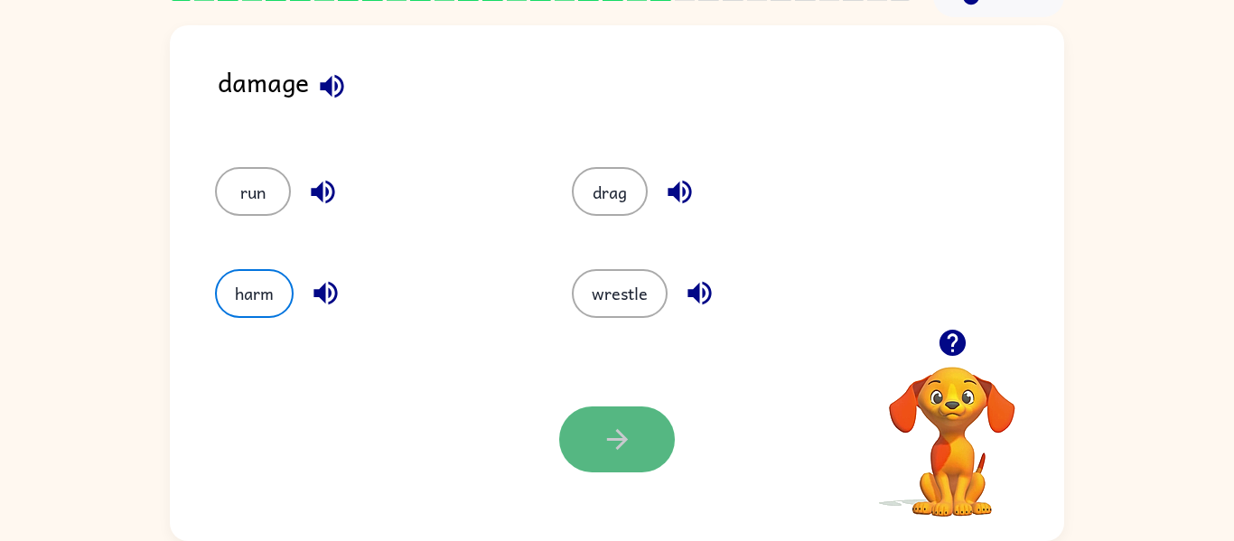
click at [599, 426] on button "button" at bounding box center [617, 440] width 116 height 66
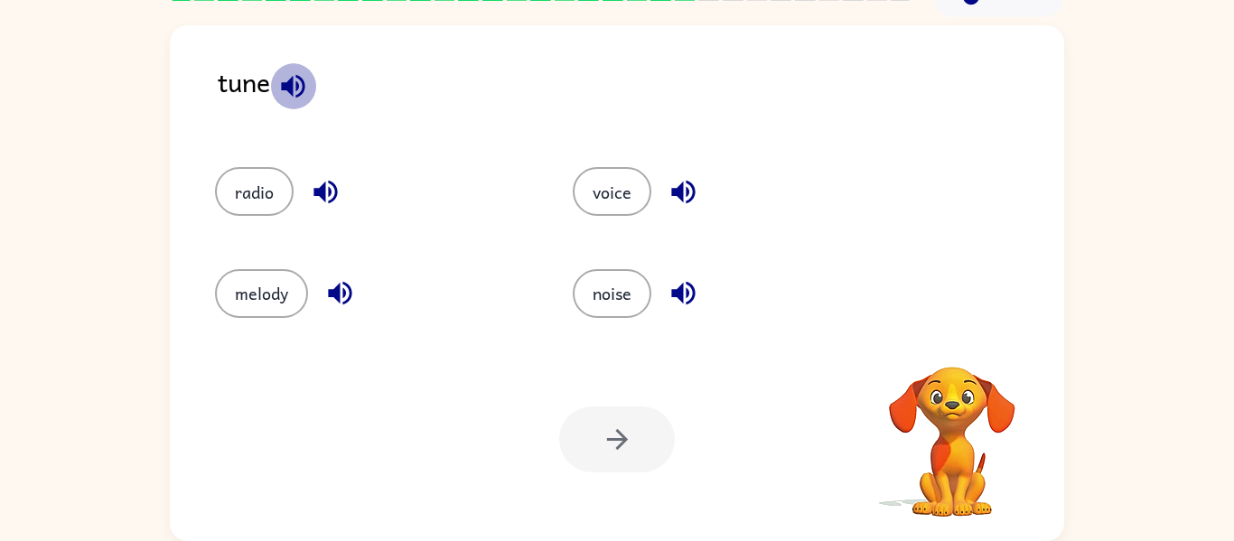
click at [294, 92] on icon "button" at bounding box center [292, 85] width 23 height 23
click at [270, 277] on button "melody" at bounding box center [261, 293] width 93 height 49
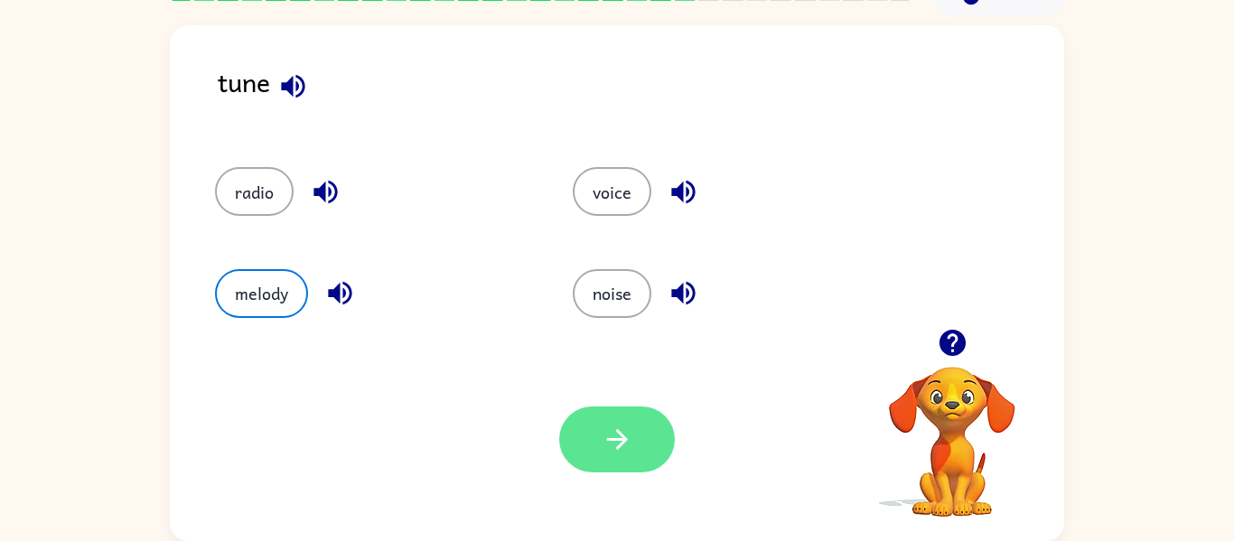
click at [586, 423] on button "button" at bounding box center [617, 440] width 116 height 66
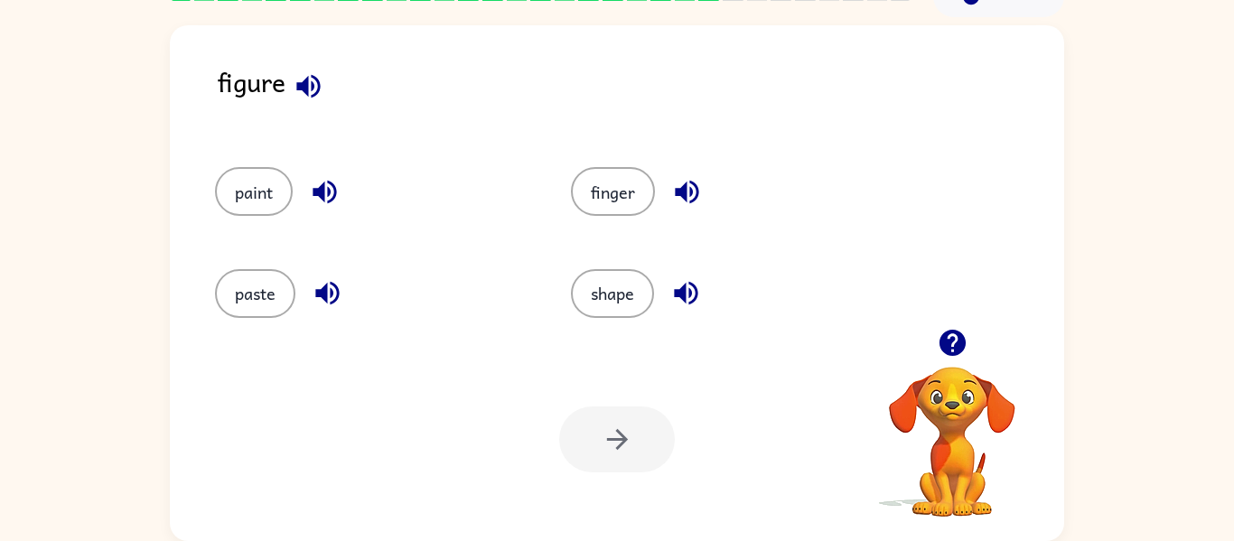
click at [306, 85] on icon "button" at bounding box center [307, 85] width 23 height 23
click at [687, 283] on icon "button" at bounding box center [687, 293] width 32 height 32
click at [684, 190] on icon "button" at bounding box center [686, 192] width 23 height 23
click at [329, 185] on icon "button" at bounding box center [325, 192] width 32 height 32
click at [334, 298] on icon "button" at bounding box center [328, 293] width 32 height 32
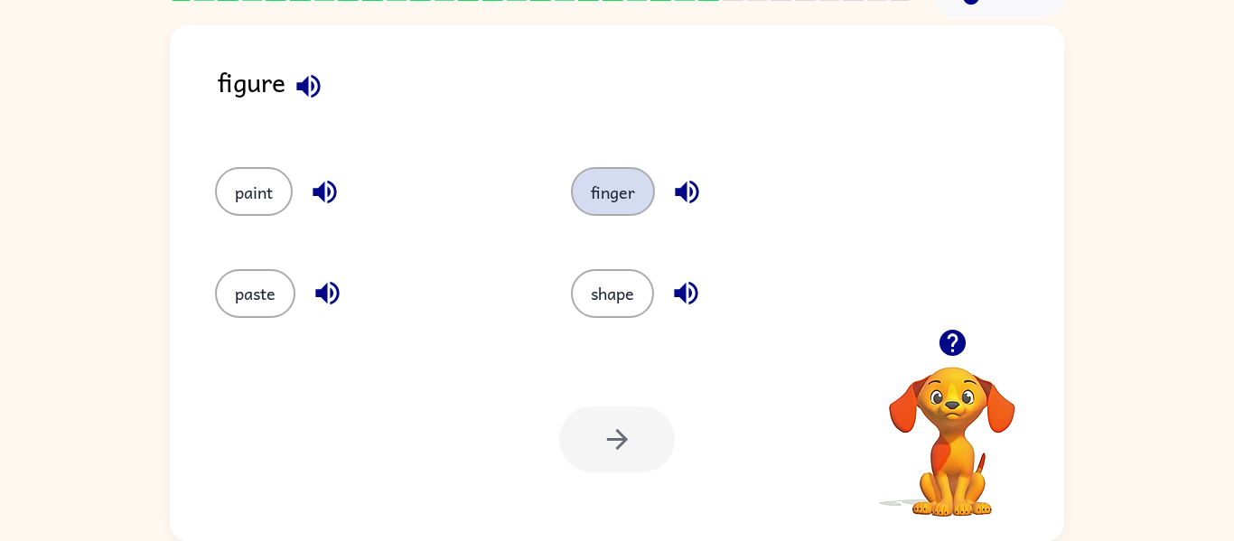
click at [585, 184] on button "finger" at bounding box center [613, 191] width 84 height 49
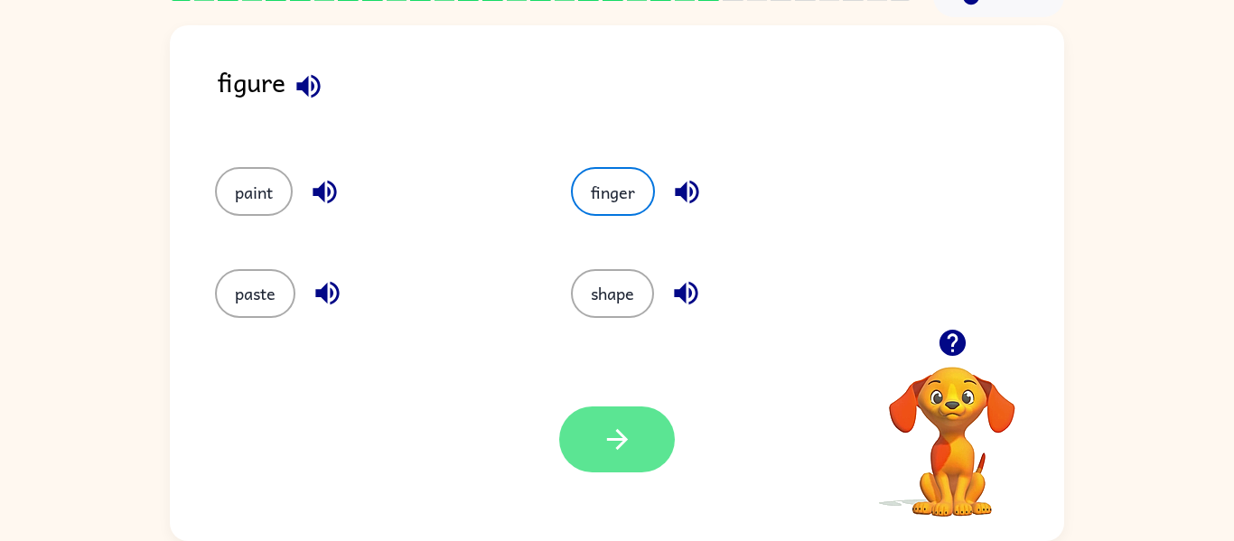
click at [593, 445] on button "button" at bounding box center [617, 440] width 116 height 66
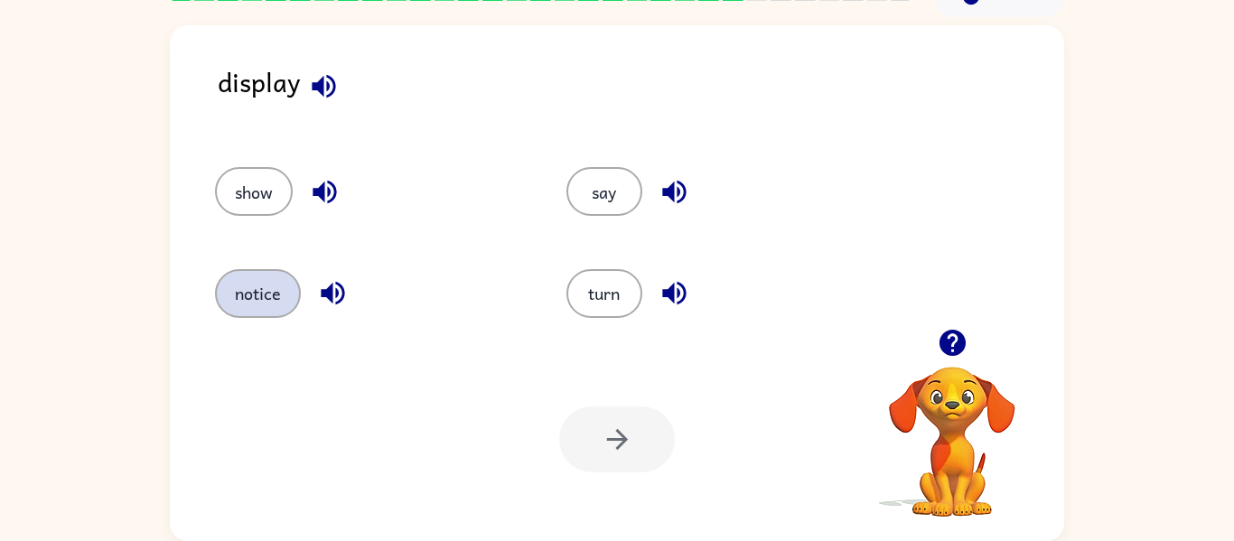
click at [249, 273] on button "notice" at bounding box center [258, 293] width 86 height 49
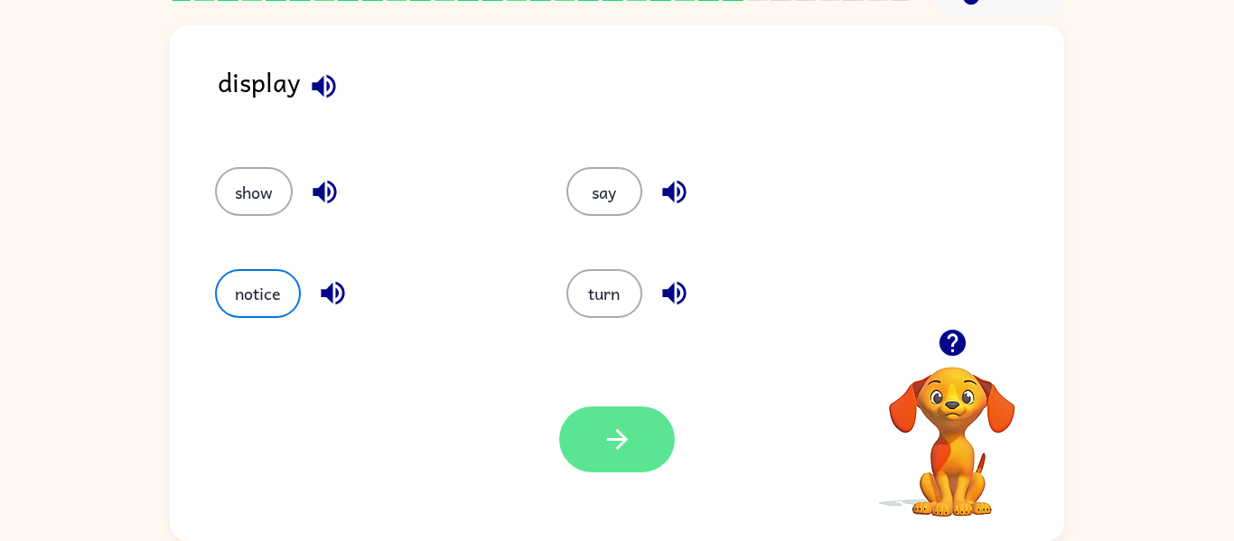
click at [671, 441] on button "button" at bounding box center [617, 440] width 116 height 66
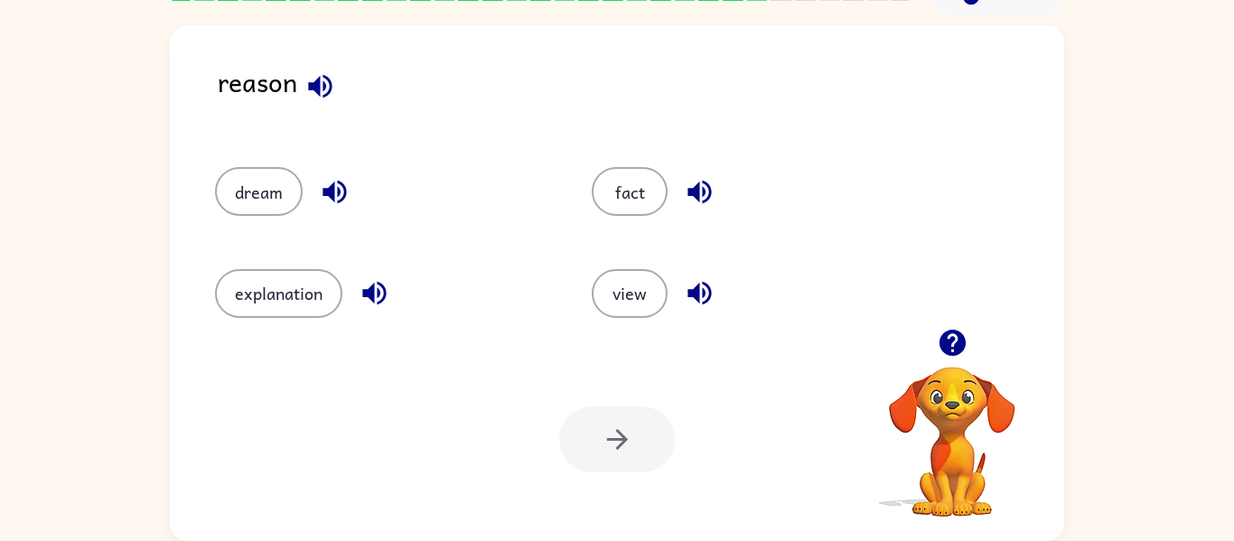
scroll to position [70, 0]
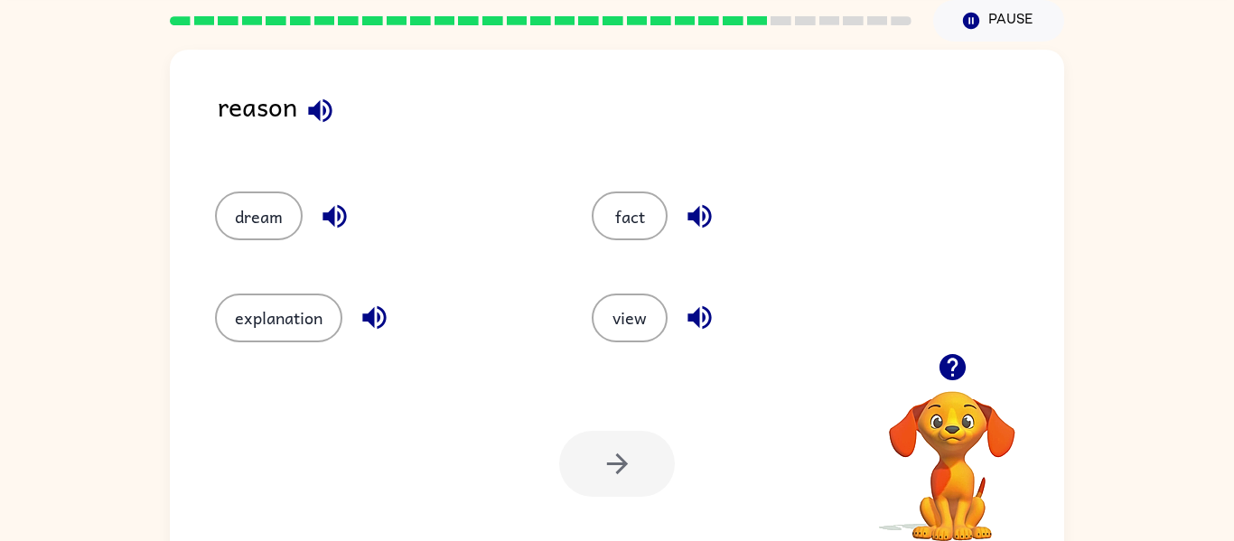
click at [314, 120] on icon "button" at bounding box center [321, 111] width 32 height 32
click at [338, 210] on icon "button" at bounding box center [335, 217] width 32 height 32
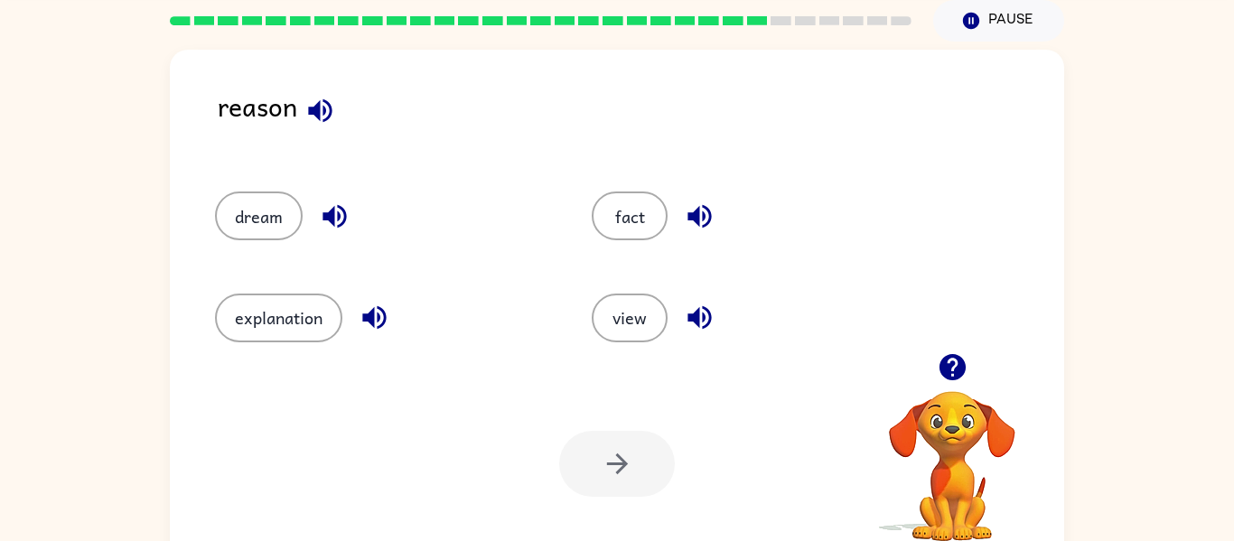
click at [383, 307] on icon "button" at bounding box center [375, 318] width 32 height 32
click at [693, 209] on icon "button" at bounding box center [700, 217] width 32 height 32
click at [704, 313] on icon "button" at bounding box center [700, 318] width 32 height 32
click at [654, 229] on button "fact" at bounding box center [630, 216] width 76 height 49
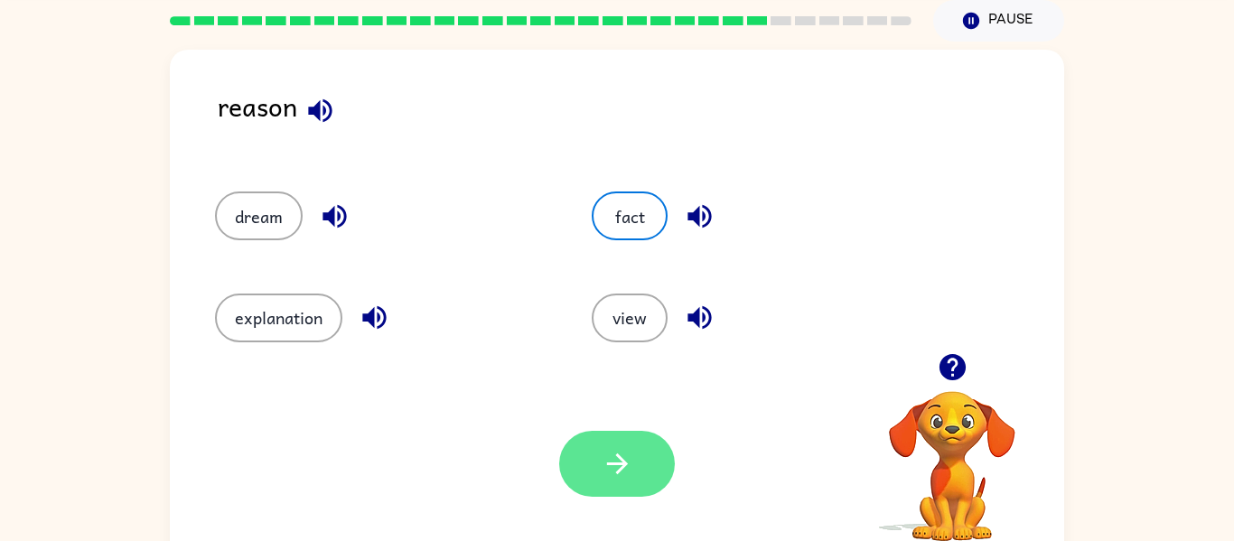
click at [608, 463] on icon "button" at bounding box center [616, 464] width 21 height 21
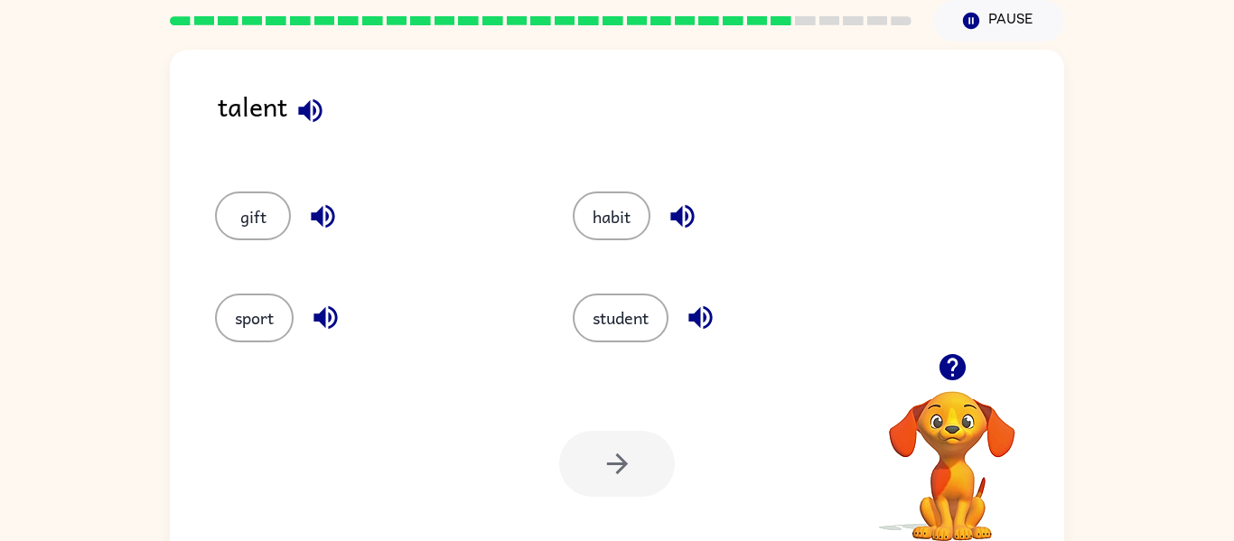
click at [320, 99] on icon "button" at bounding box center [311, 111] width 32 height 32
click at [324, 239] on div "gift" at bounding box center [373, 216] width 316 height 49
click at [319, 203] on icon "button" at bounding box center [323, 217] width 32 height 32
click at [319, 314] on icon "button" at bounding box center [326, 318] width 32 height 32
click at [688, 308] on icon "button" at bounding box center [701, 318] width 32 height 32
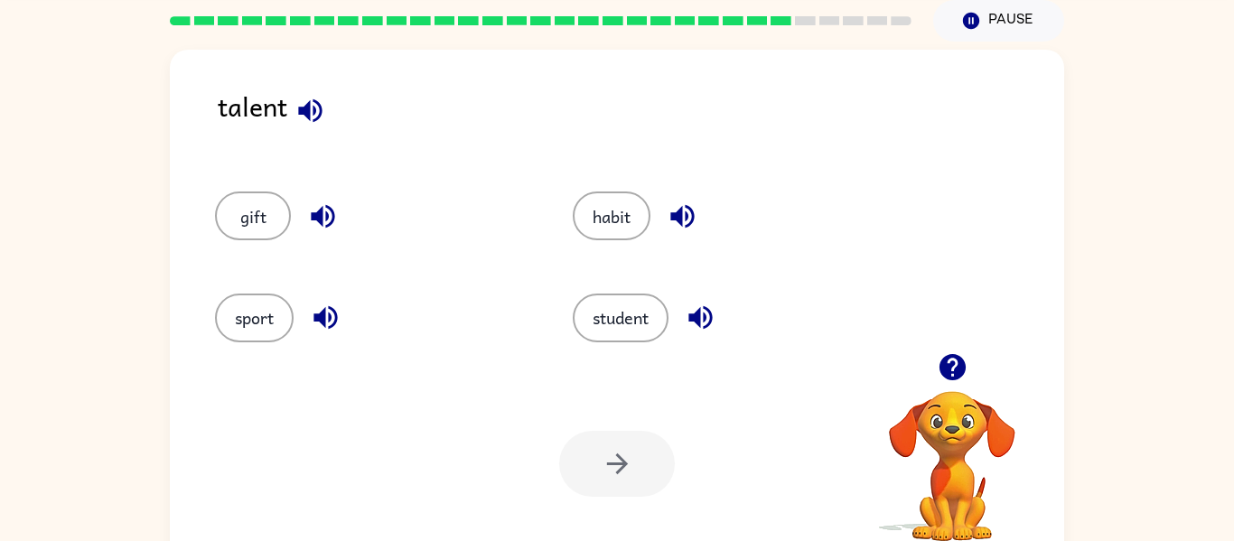
click at [663, 216] on button "button" at bounding box center [683, 216] width 46 height 46
click at [247, 304] on button "sport" at bounding box center [254, 318] width 79 height 49
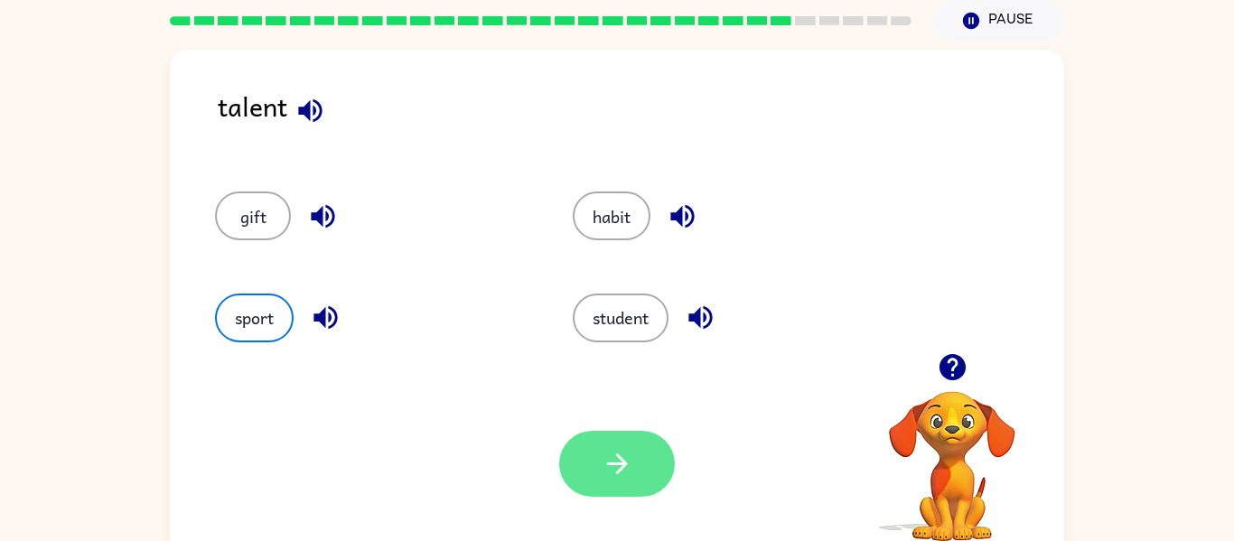
click at [598, 437] on button "button" at bounding box center [617, 464] width 116 height 66
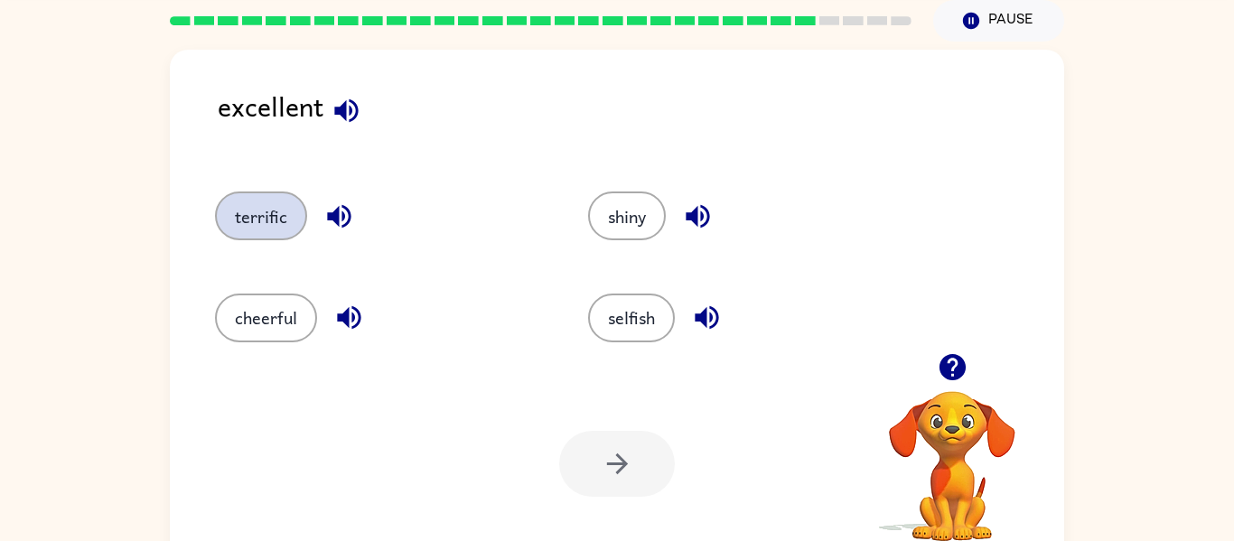
click at [267, 232] on button "terrific" at bounding box center [261, 216] width 92 height 49
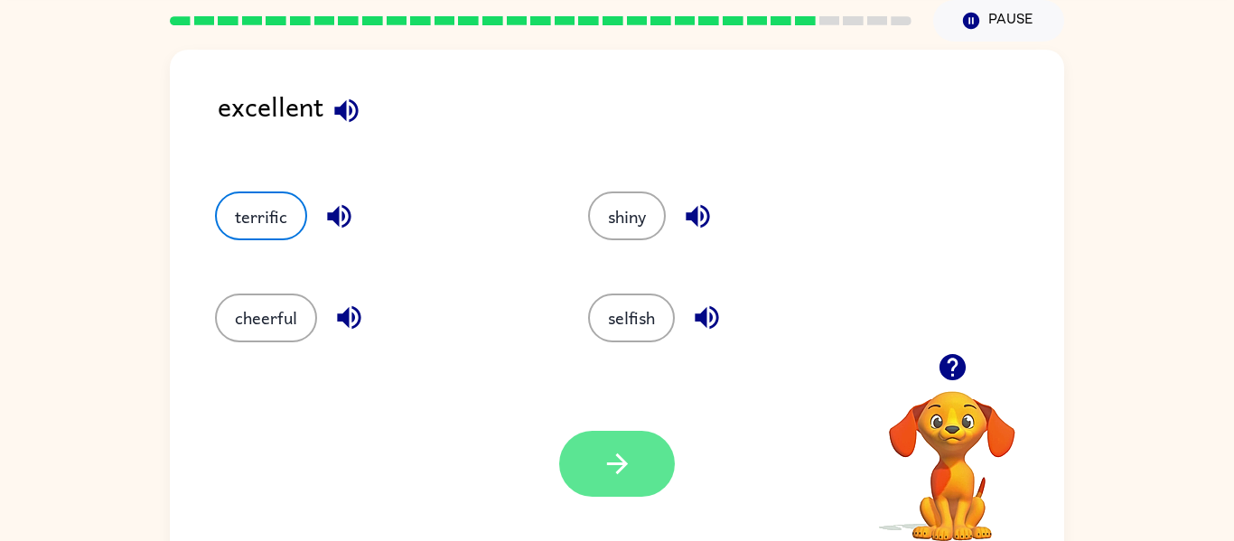
click at [652, 479] on button "button" at bounding box center [617, 464] width 116 height 66
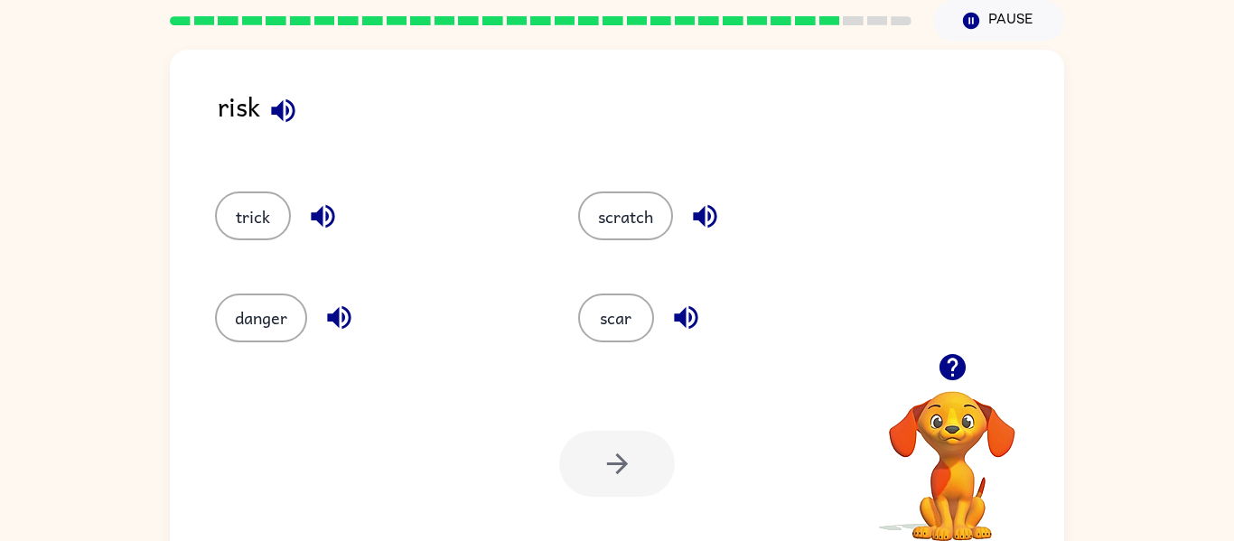
click at [280, 109] on icon "button" at bounding box center [282, 110] width 23 height 23
click at [705, 215] on icon "button" at bounding box center [704, 216] width 23 height 23
click at [689, 307] on icon "button" at bounding box center [685, 317] width 23 height 23
click at [337, 315] on icon "button" at bounding box center [338, 317] width 23 height 23
click at [312, 211] on icon "button" at bounding box center [323, 217] width 32 height 32
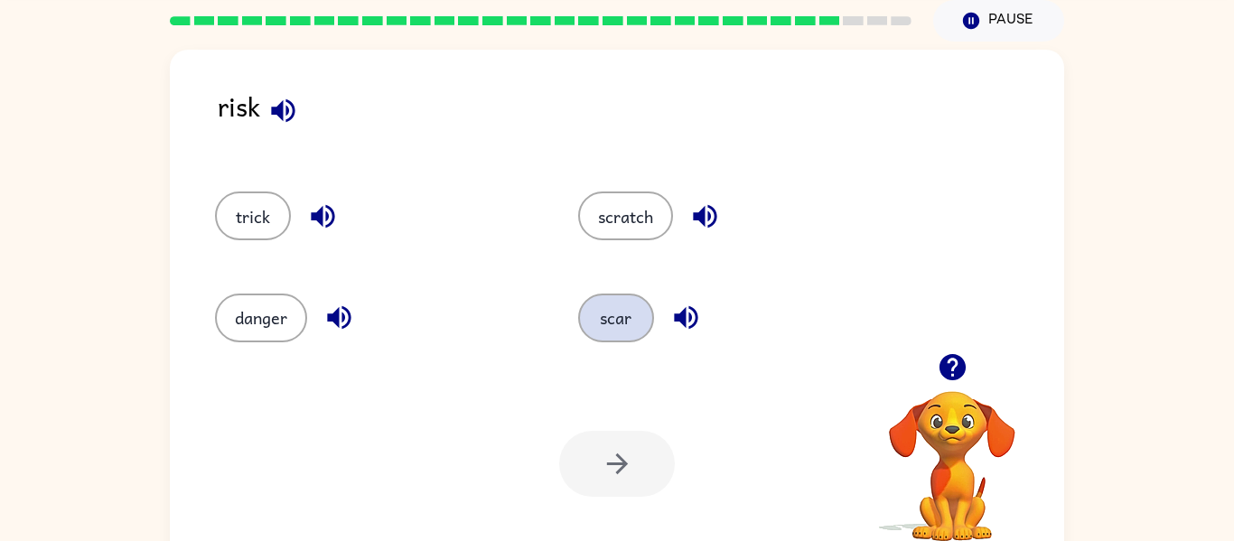
click at [613, 321] on button "scar" at bounding box center [616, 318] width 76 height 49
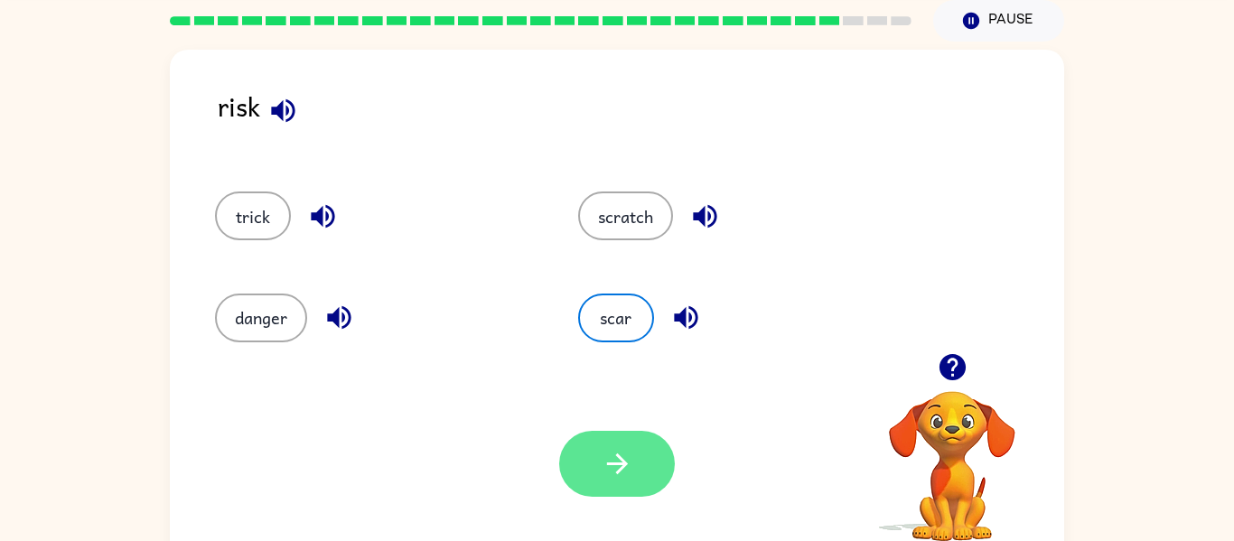
click at [610, 445] on button "button" at bounding box center [617, 464] width 116 height 66
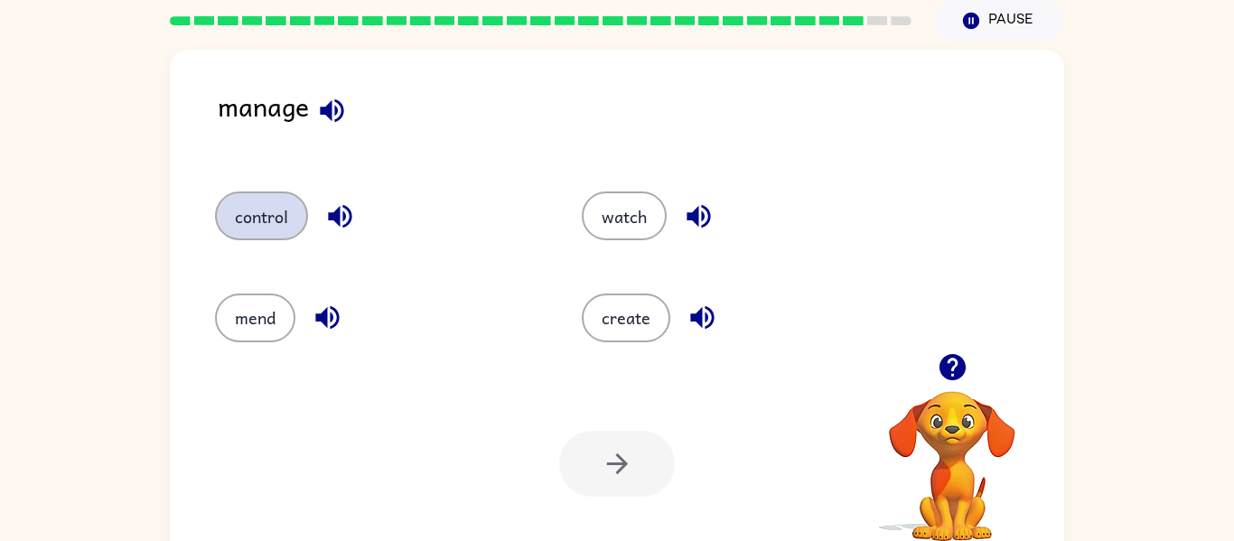
click at [290, 211] on button "control" at bounding box center [261, 216] width 93 height 49
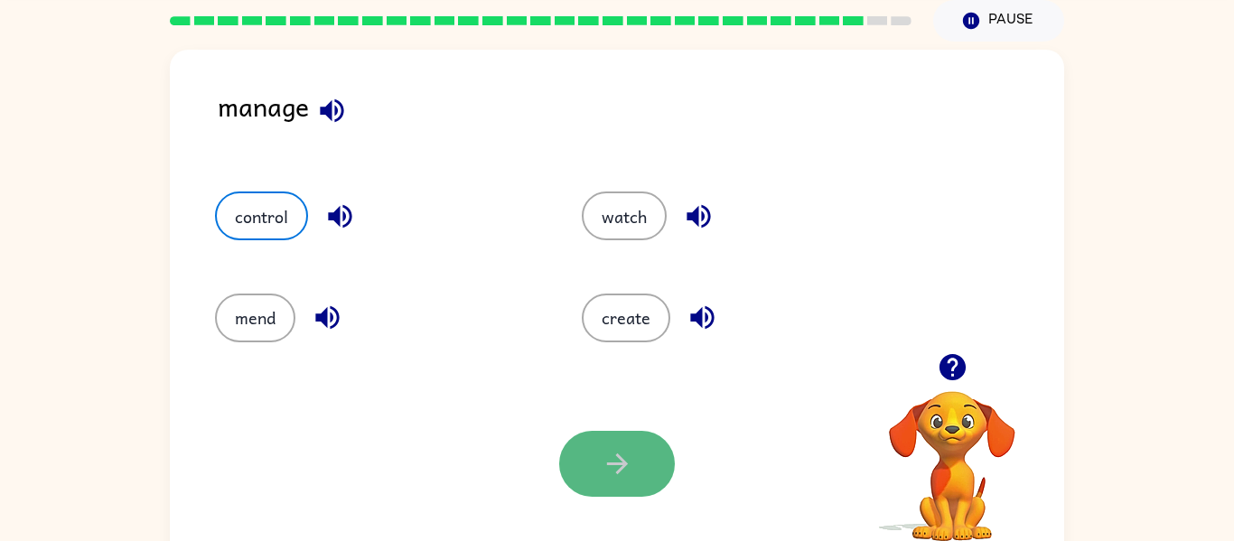
click at [587, 470] on button "button" at bounding box center [617, 464] width 116 height 66
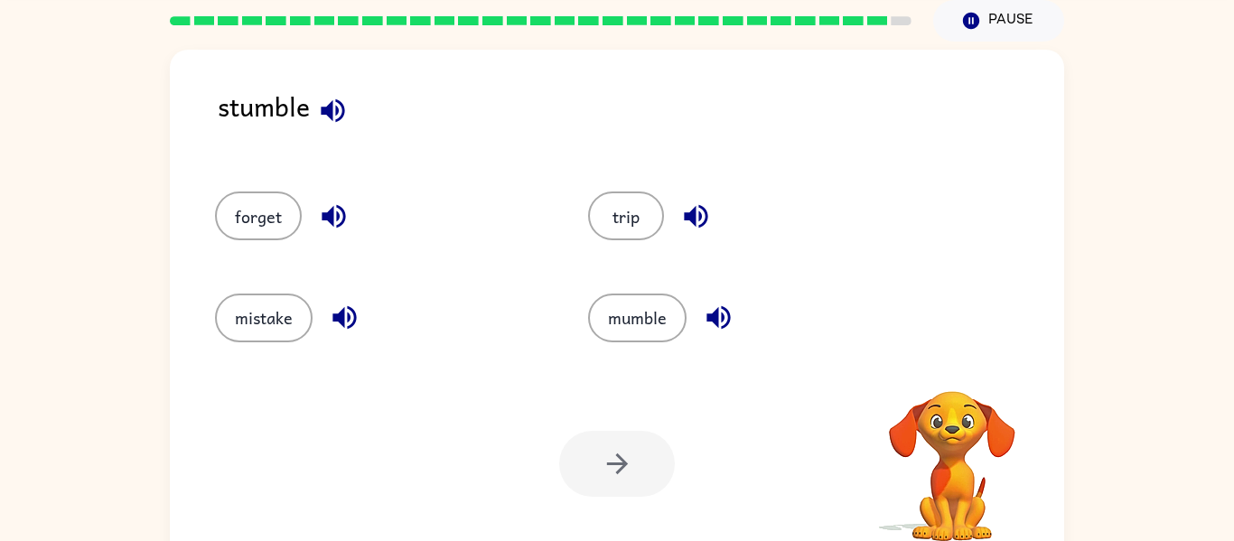
click at [329, 113] on icon "button" at bounding box center [332, 110] width 23 height 23
click at [274, 220] on button "forget" at bounding box center [258, 216] width 87 height 49
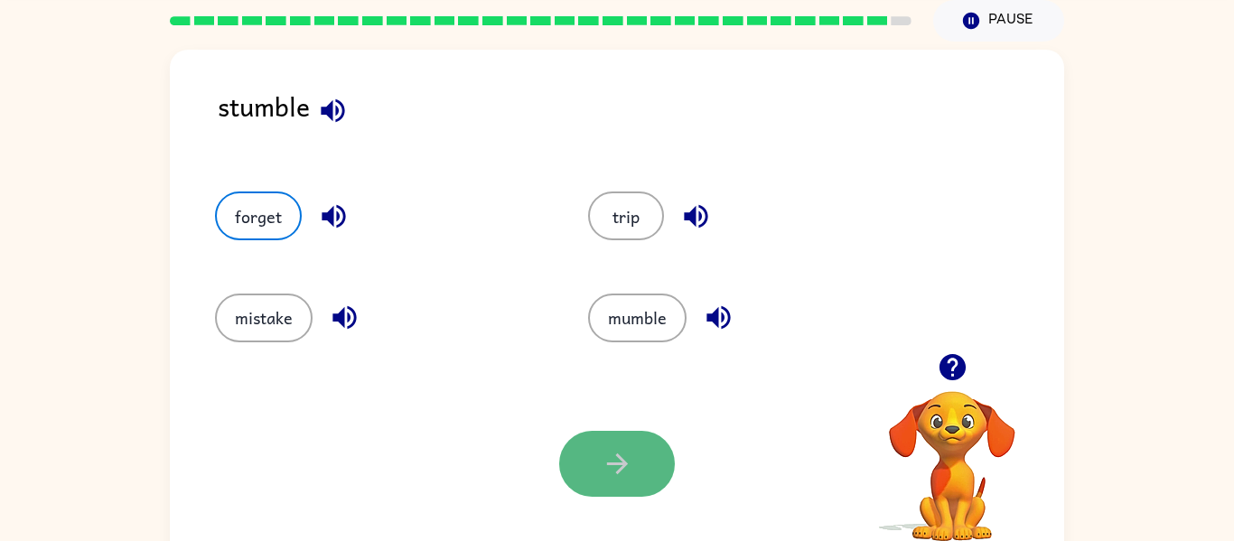
click at [631, 483] on button "button" at bounding box center [617, 464] width 116 height 66
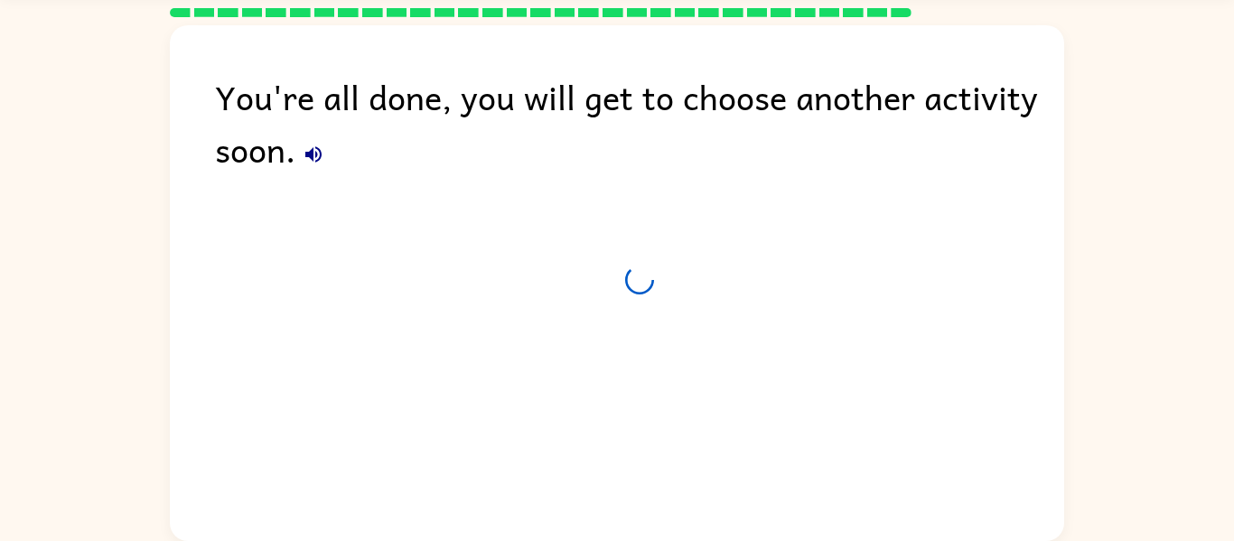
scroll to position [53, 0]
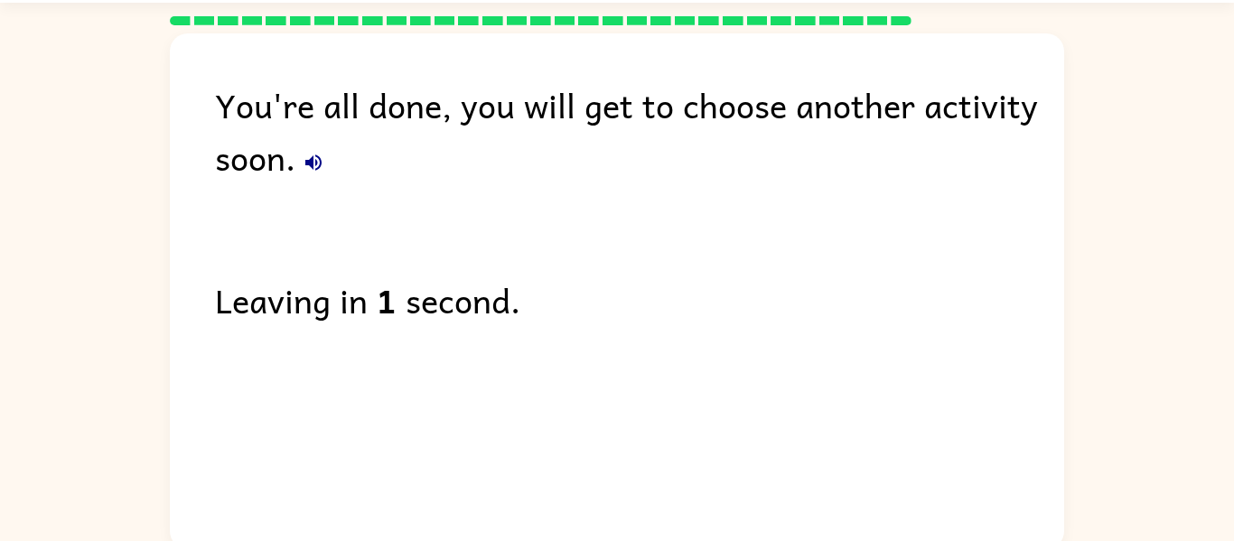
click at [318, 166] on icon "button" at bounding box center [313, 163] width 16 height 16
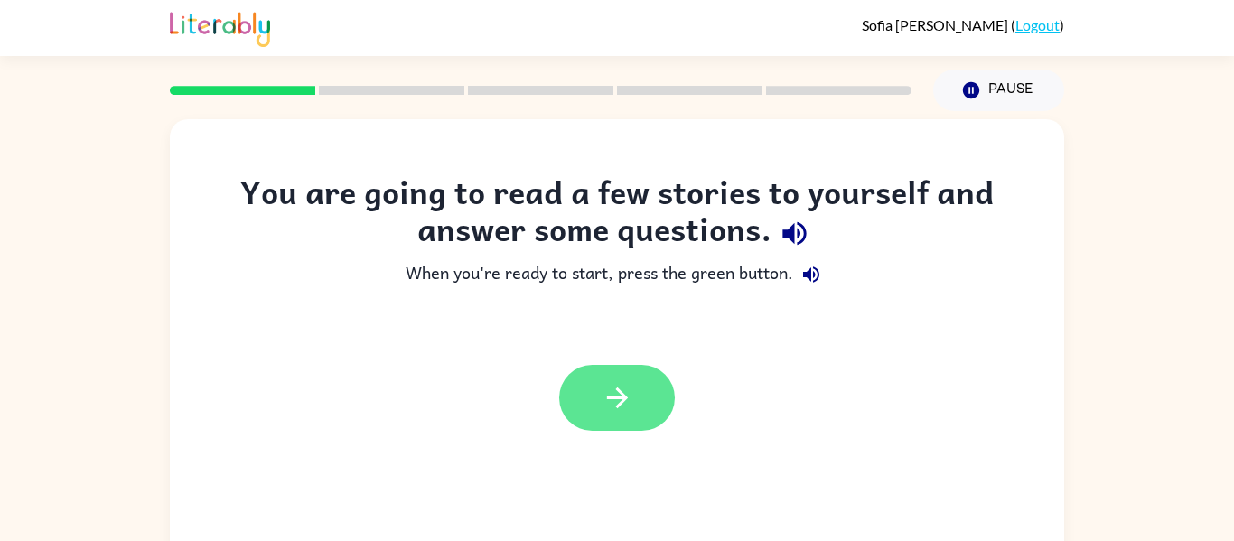
click at [618, 390] on icon "button" at bounding box center [616, 398] width 21 height 21
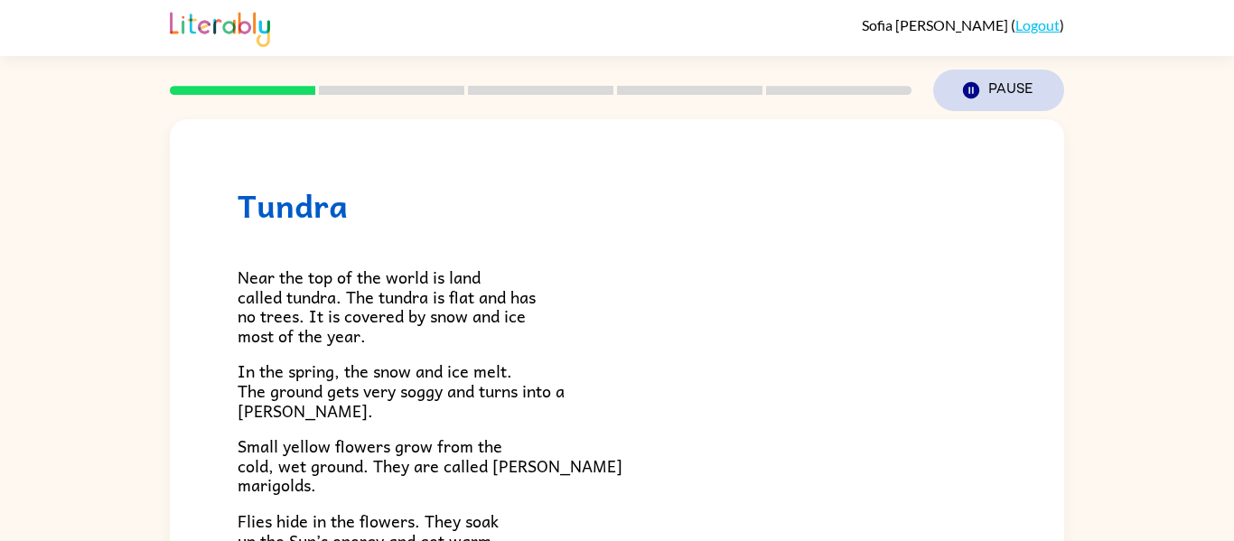
click at [968, 85] on icon "button" at bounding box center [971, 90] width 16 height 16
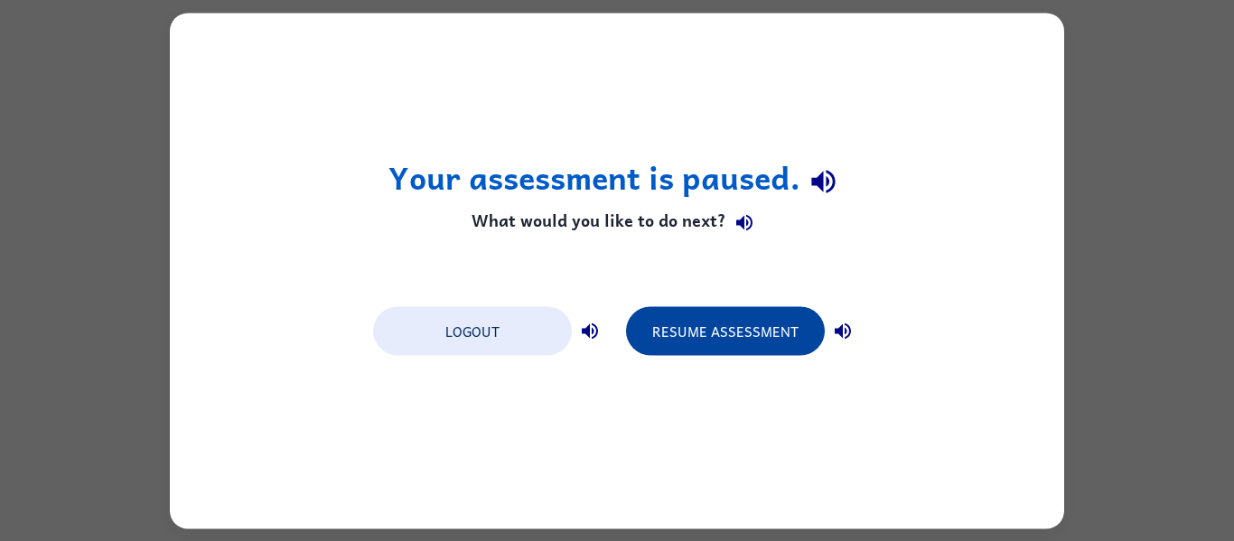
click at [812, 323] on button "Resume Assessment" at bounding box center [725, 330] width 199 height 49
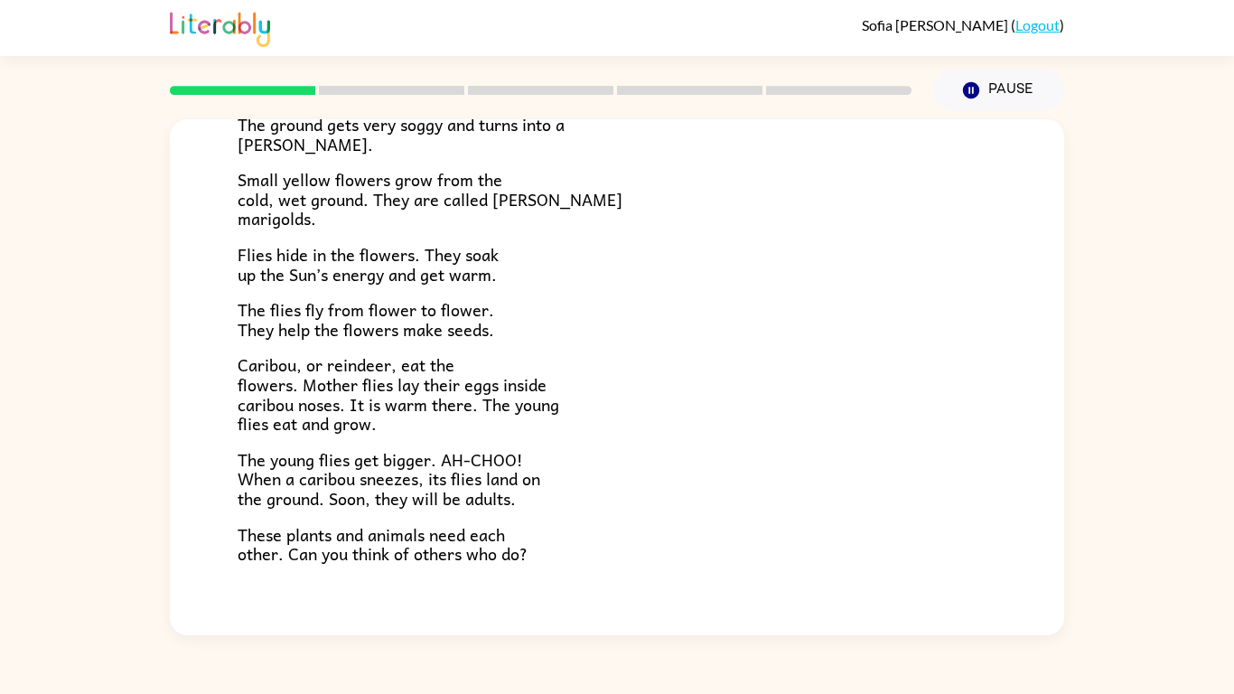
scroll to position [371, 0]
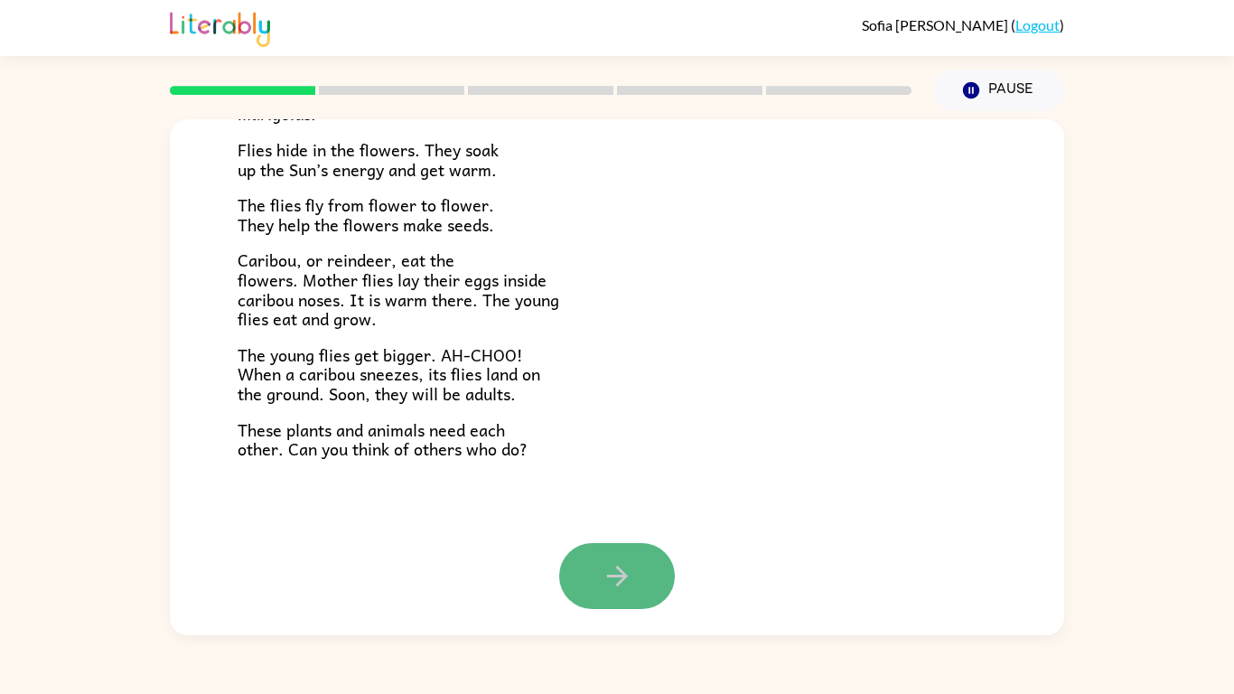
click at [633, 540] on button "button" at bounding box center [617, 576] width 116 height 66
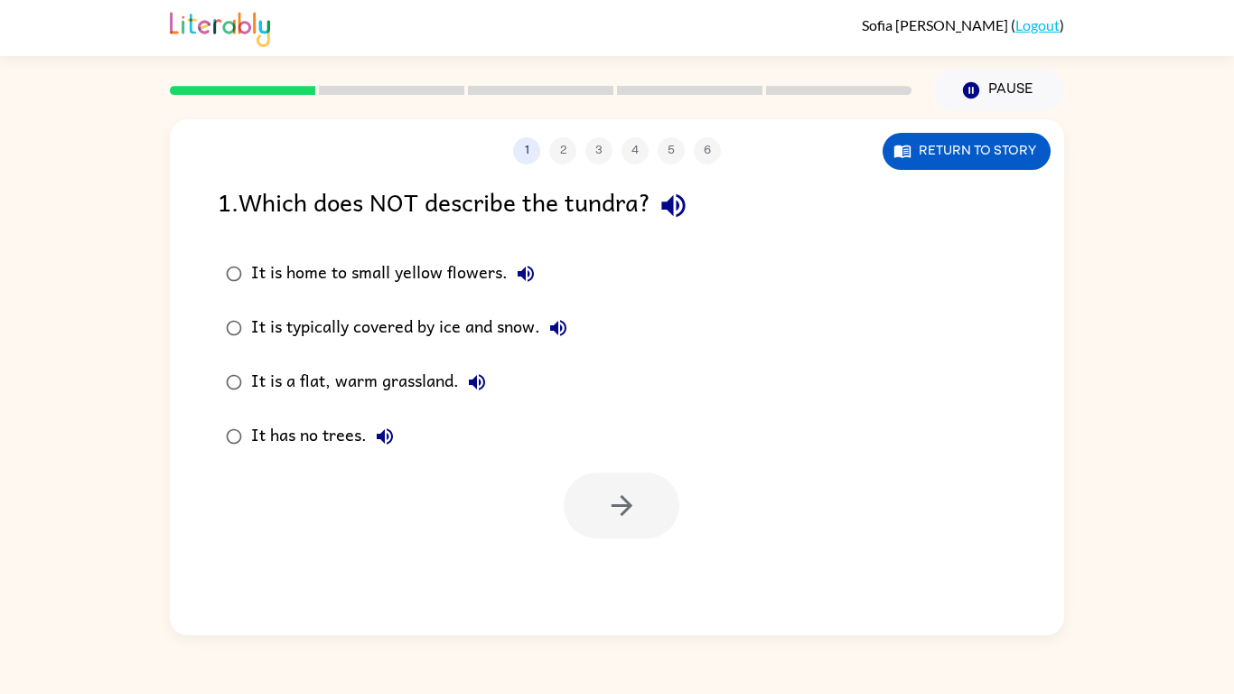
click at [680, 200] on icon "button" at bounding box center [674, 206] width 32 height 32
click at [532, 272] on icon "button" at bounding box center [526, 274] width 22 height 22
click at [559, 328] on icon "button" at bounding box center [558, 328] width 16 height 16
click at [474, 380] on icon "button" at bounding box center [477, 382] width 16 height 16
click at [385, 435] on icon "button" at bounding box center [385, 437] width 22 height 22
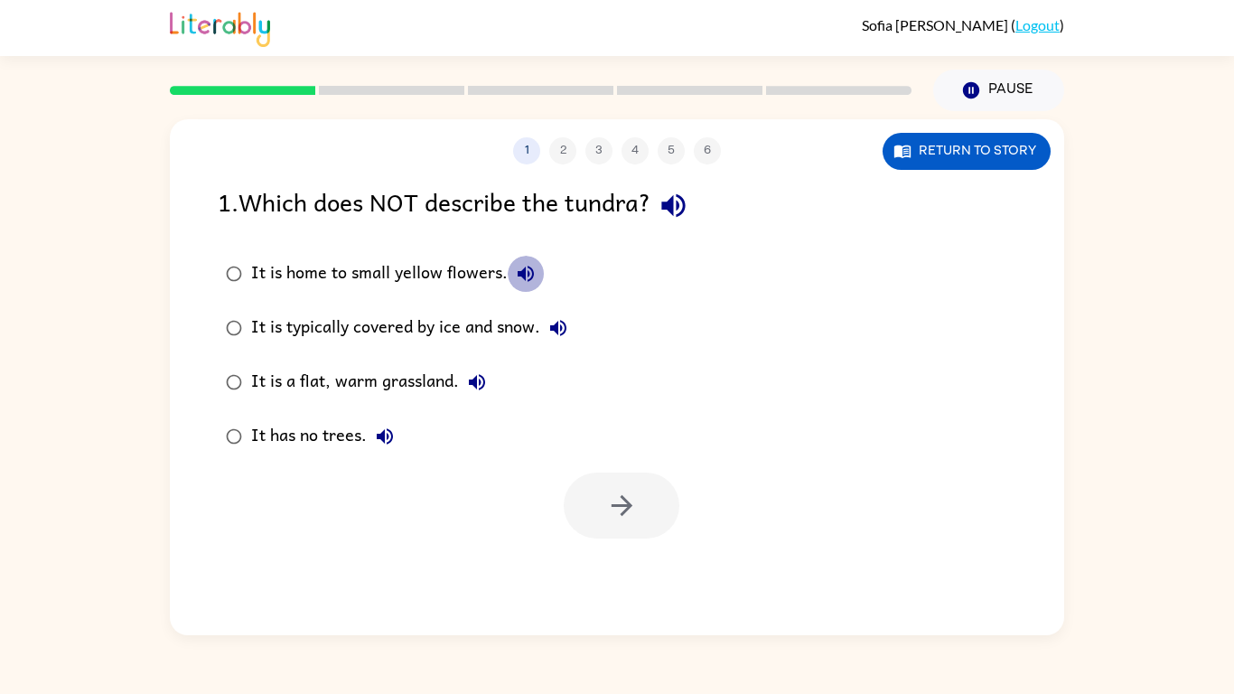
click at [519, 274] on icon "button" at bounding box center [526, 274] width 16 height 16
click at [549, 326] on icon "button" at bounding box center [559, 328] width 22 height 22
click at [648, 531] on button "button" at bounding box center [622, 506] width 116 height 66
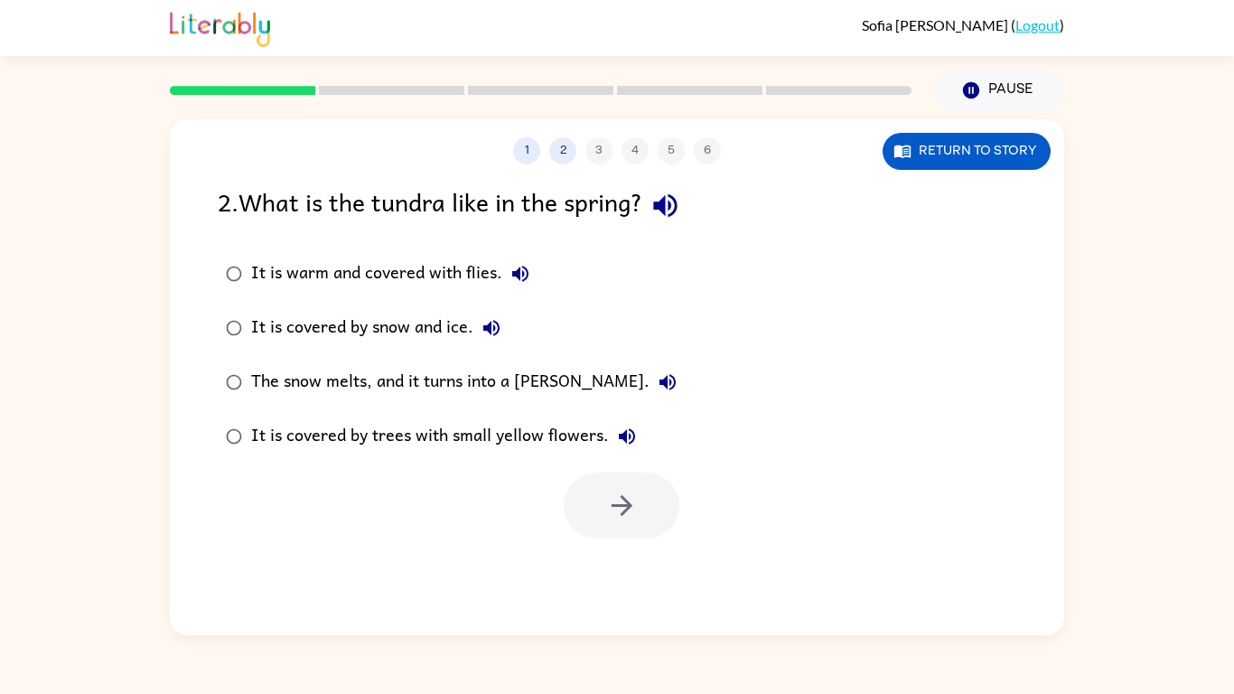
click at [664, 204] on icon "button" at bounding box center [664, 205] width 23 height 23
click at [522, 273] on icon "button" at bounding box center [520, 274] width 16 height 16
click at [488, 320] on icon "button" at bounding box center [492, 328] width 22 height 22
click at [660, 379] on icon "button" at bounding box center [668, 382] width 16 height 16
click at [624, 435] on icon "button" at bounding box center [627, 436] width 16 height 16
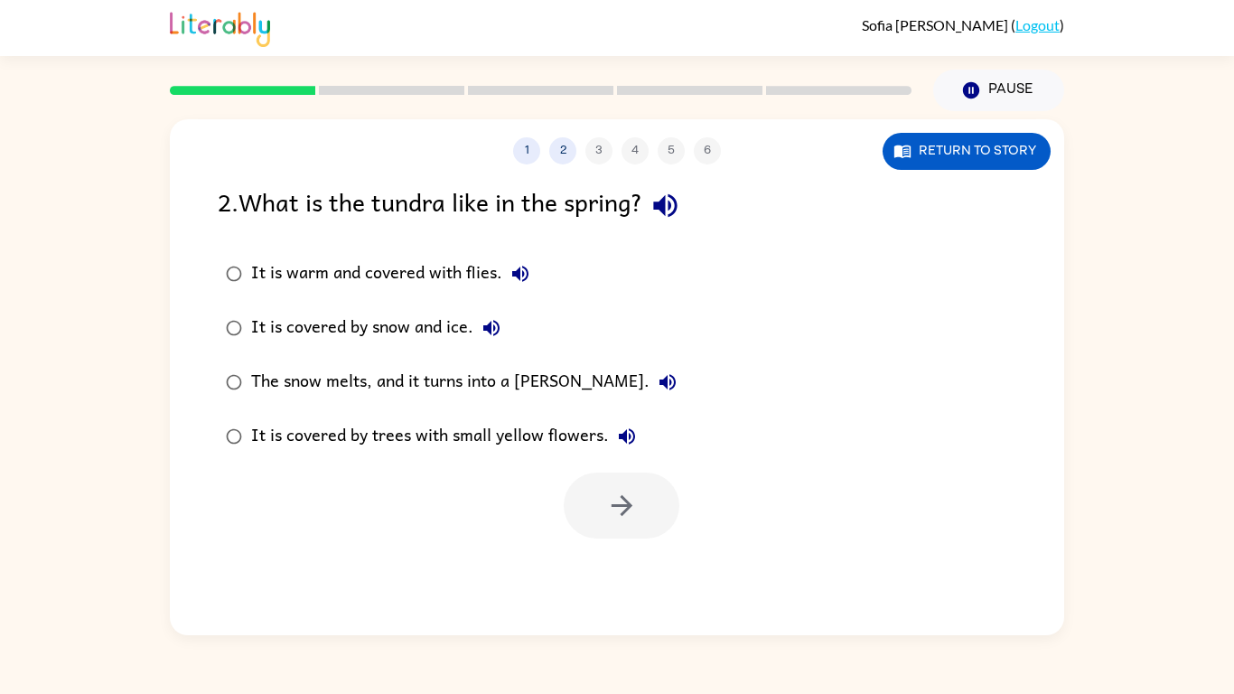
click at [275, 455] on label "It is covered by trees with small yellow flowers." at bounding box center [451, 436] width 487 height 54
click at [587, 509] on button "button" at bounding box center [622, 506] width 116 height 66
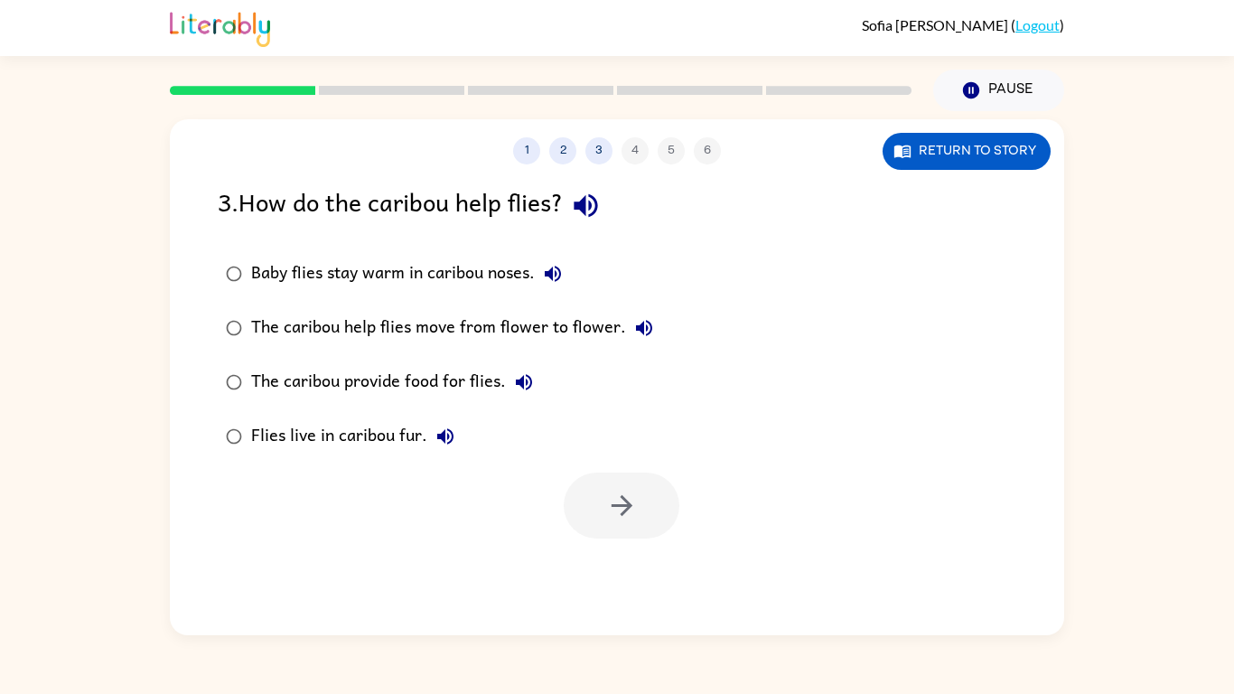
click at [585, 197] on icon "button" at bounding box center [586, 206] width 32 height 32
click at [552, 270] on icon "button" at bounding box center [553, 274] width 16 height 16
click at [646, 325] on icon "button" at bounding box center [644, 328] width 16 height 16
click at [521, 384] on icon "button" at bounding box center [524, 382] width 16 height 16
click at [441, 437] on icon "button" at bounding box center [445, 436] width 16 height 16
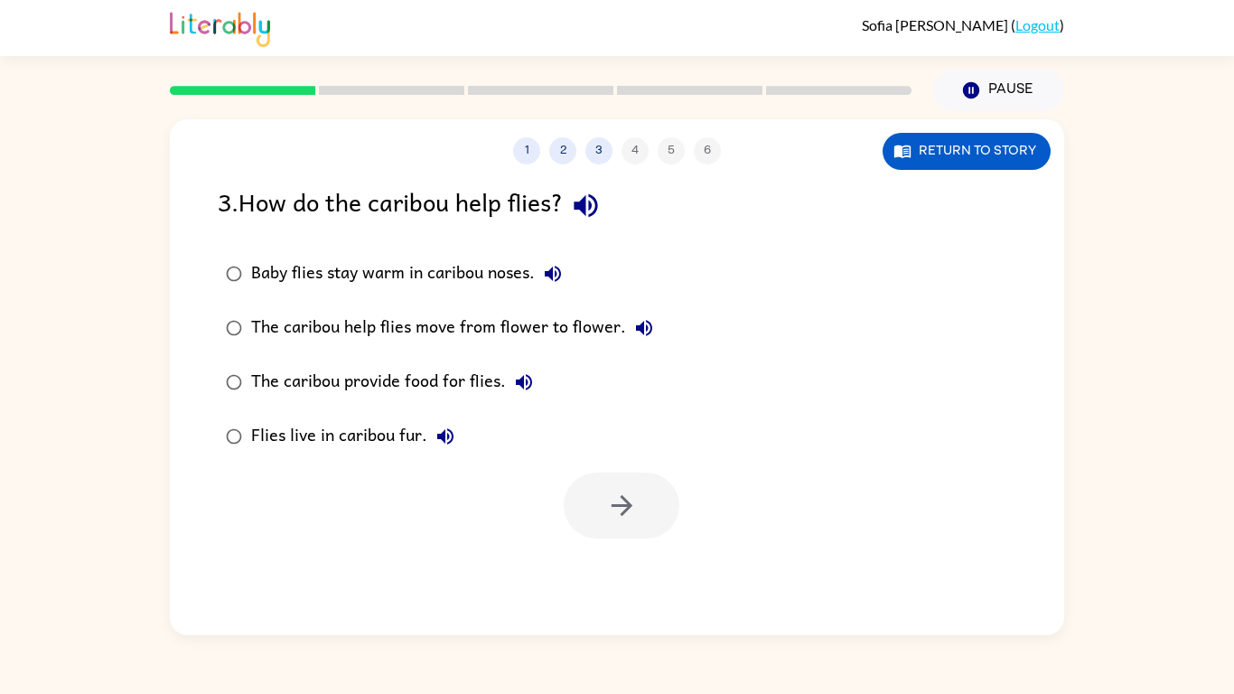
click at [531, 275] on div "Baby flies stay warm in caribou noses." at bounding box center [411, 274] width 320 height 36
click at [618, 489] on button "button" at bounding box center [622, 506] width 116 height 66
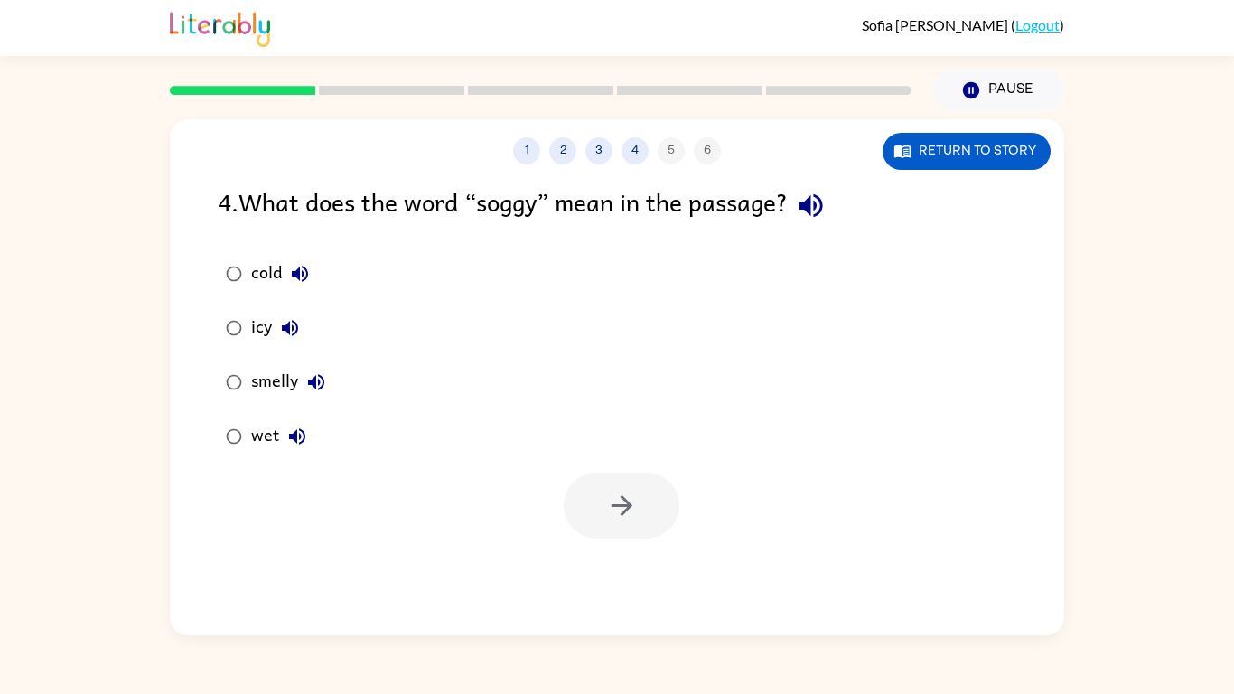
click at [821, 207] on icon "button" at bounding box center [810, 205] width 23 height 23
click at [822, 208] on icon "button" at bounding box center [810, 205] width 23 height 23
click at [289, 273] on icon "button" at bounding box center [300, 274] width 22 height 22
click at [287, 316] on button "icy" at bounding box center [290, 328] width 36 height 36
click at [312, 372] on icon "button" at bounding box center [316, 382] width 22 height 22
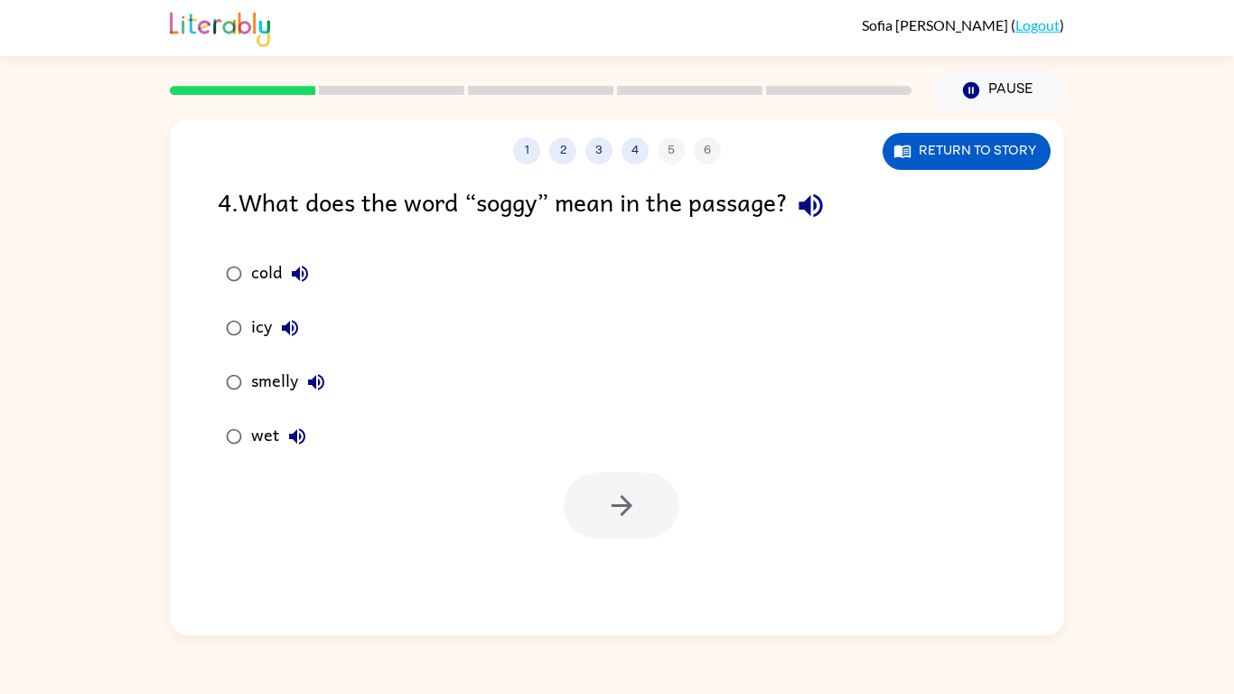
click at [296, 430] on icon "button" at bounding box center [297, 436] width 16 height 16
click at [594, 506] on button "button" at bounding box center [622, 506] width 116 height 66
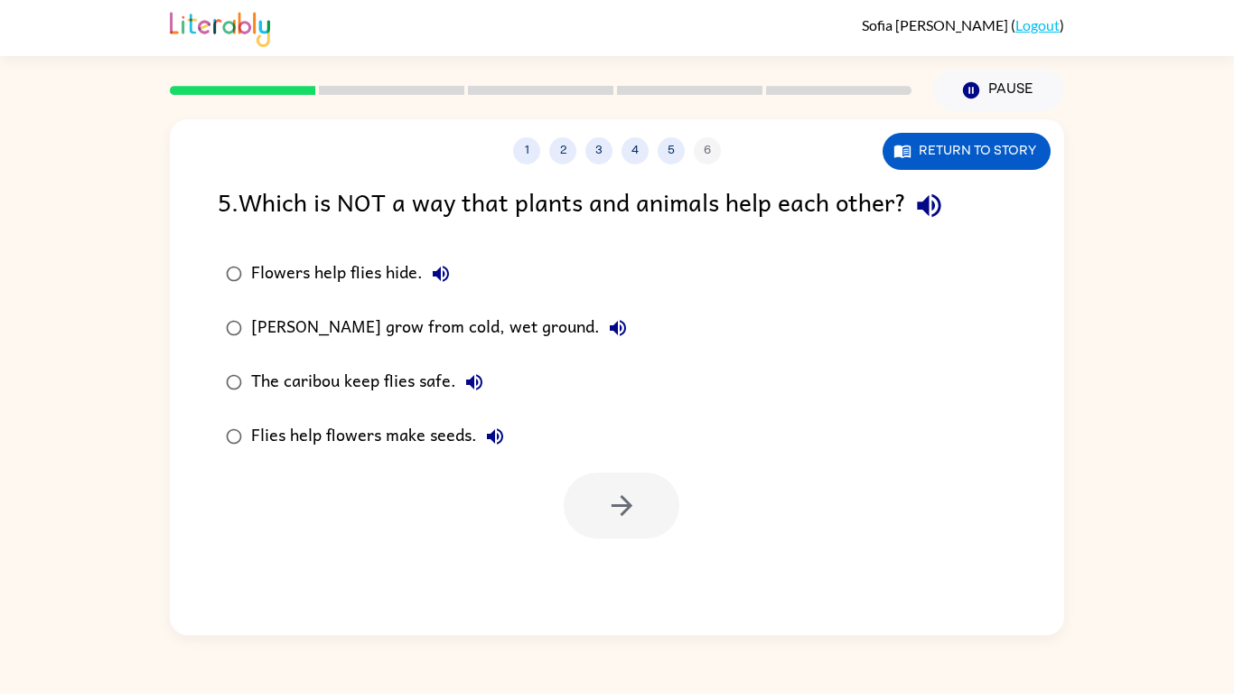
click at [433, 277] on icon "button" at bounding box center [441, 274] width 16 height 16
click at [922, 207] on icon "button" at bounding box center [928, 205] width 23 height 23
click at [442, 279] on icon "button" at bounding box center [441, 274] width 22 height 22
click at [430, 269] on icon "button" at bounding box center [441, 274] width 22 height 22
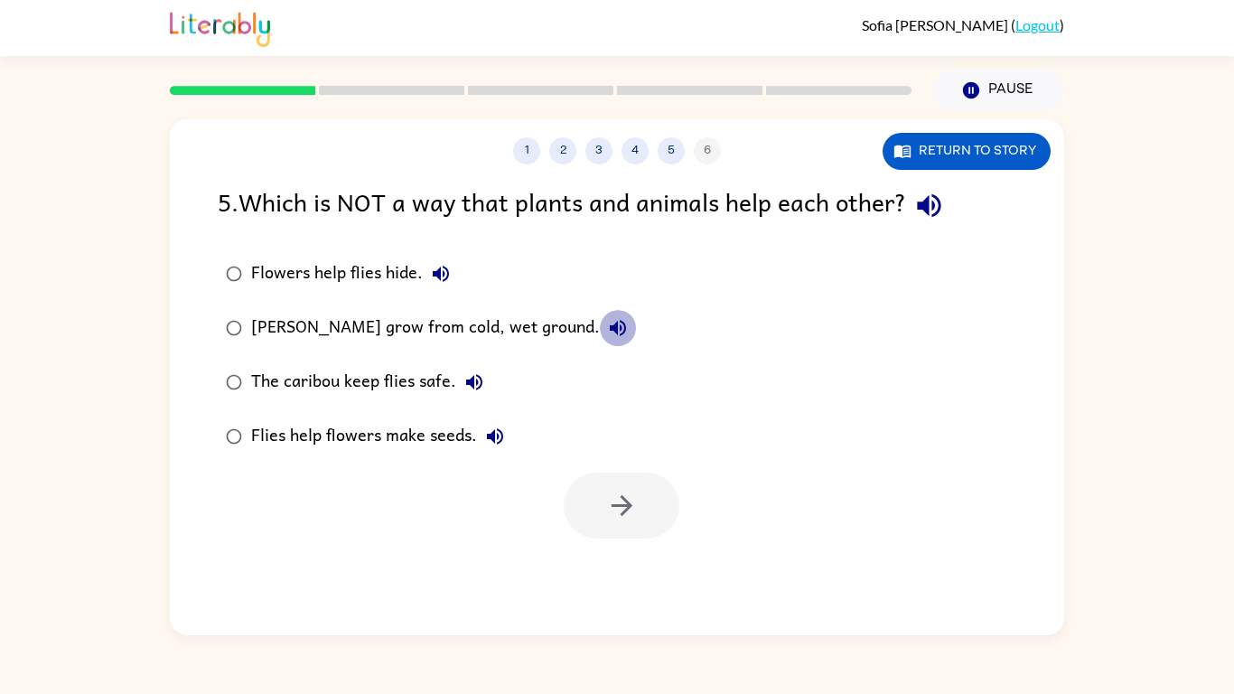
click at [610, 328] on icon "button" at bounding box center [618, 328] width 16 height 16
click at [478, 385] on icon "button" at bounding box center [474, 382] width 16 height 16
click at [493, 443] on icon "button" at bounding box center [495, 436] width 16 height 16
click at [613, 497] on icon "button" at bounding box center [622, 506] width 32 height 32
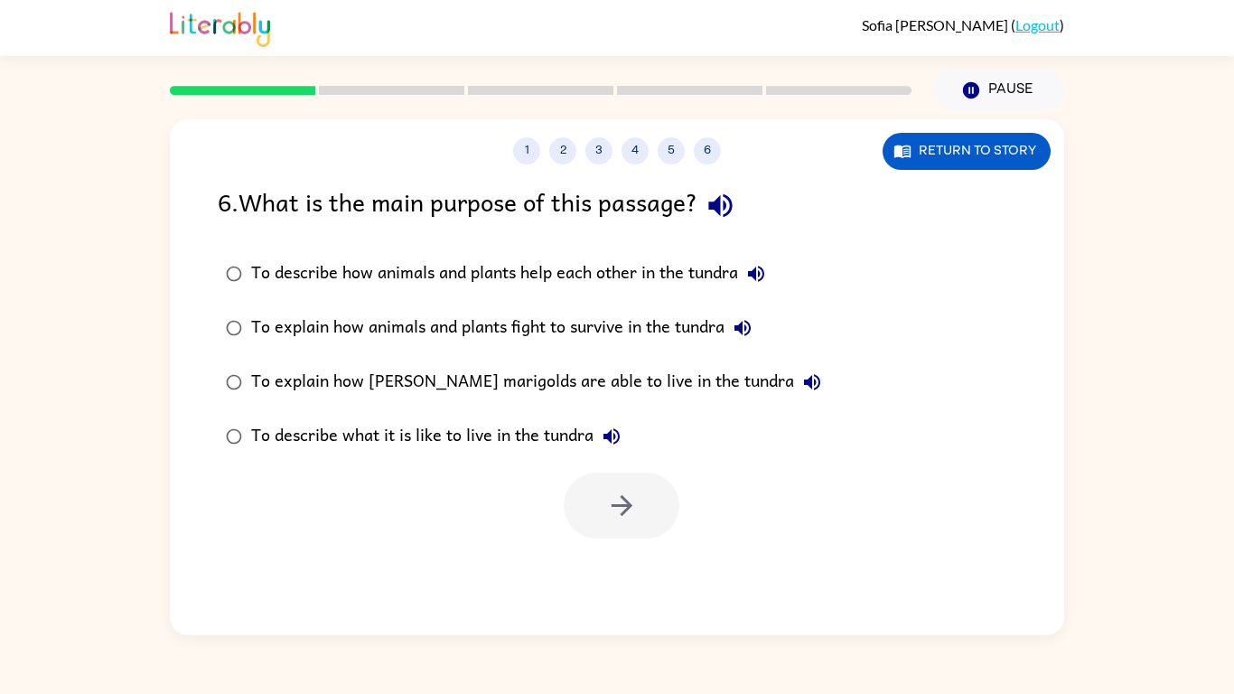
click at [735, 206] on icon "button" at bounding box center [721, 206] width 32 height 32
click at [716, 215] on icon "button" at bounding box center [721, 206] width 32 height 32
click at [760, 279] on icon "button" at bounding box center [757, 274] width 22 height 22
click at [747, 333] on icon "button" at bounding box center [743, 328] width 16 height 16
click at [802, 382] on icon "button" at bounding box center [813, 382] width 22 height 22
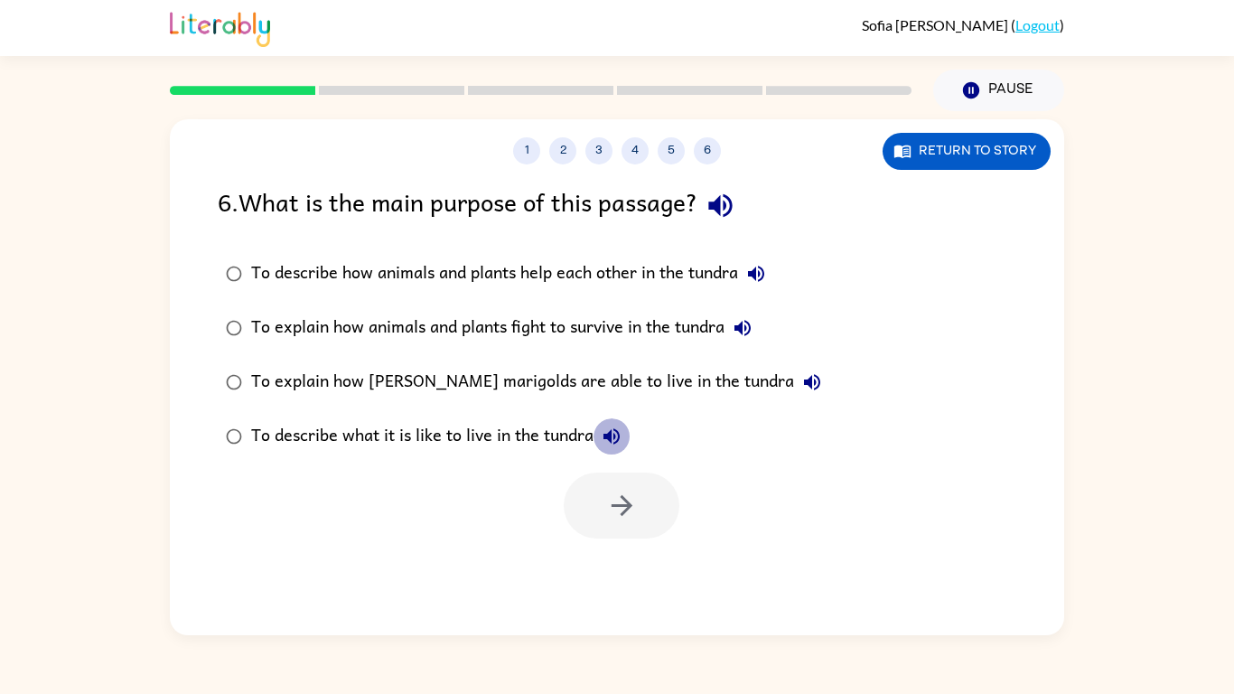
click at [618, 434] on icon "button" at bounding box center [612, 437] width 22 height 22
click at [267, 267] on div "To describe how animals and plants help each other in the tundra" at bounding box center [512, 274] width 523 height 36
click at [823, 187] on div "6 . What is the main purpose of this passage?" at bounding box center [617, 206] width 799 height 46
click at [632, 512] on icon "button" at bounding box center [622, 506] width 32 height 32
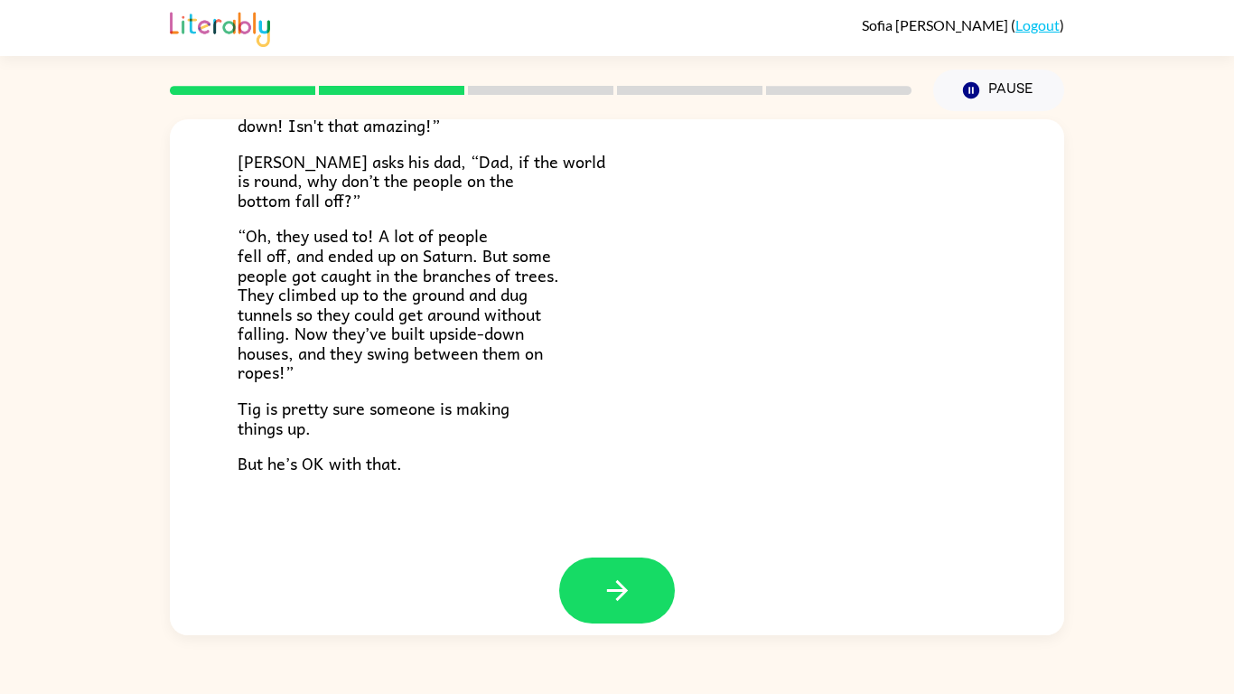
scroll to position [525, 0]
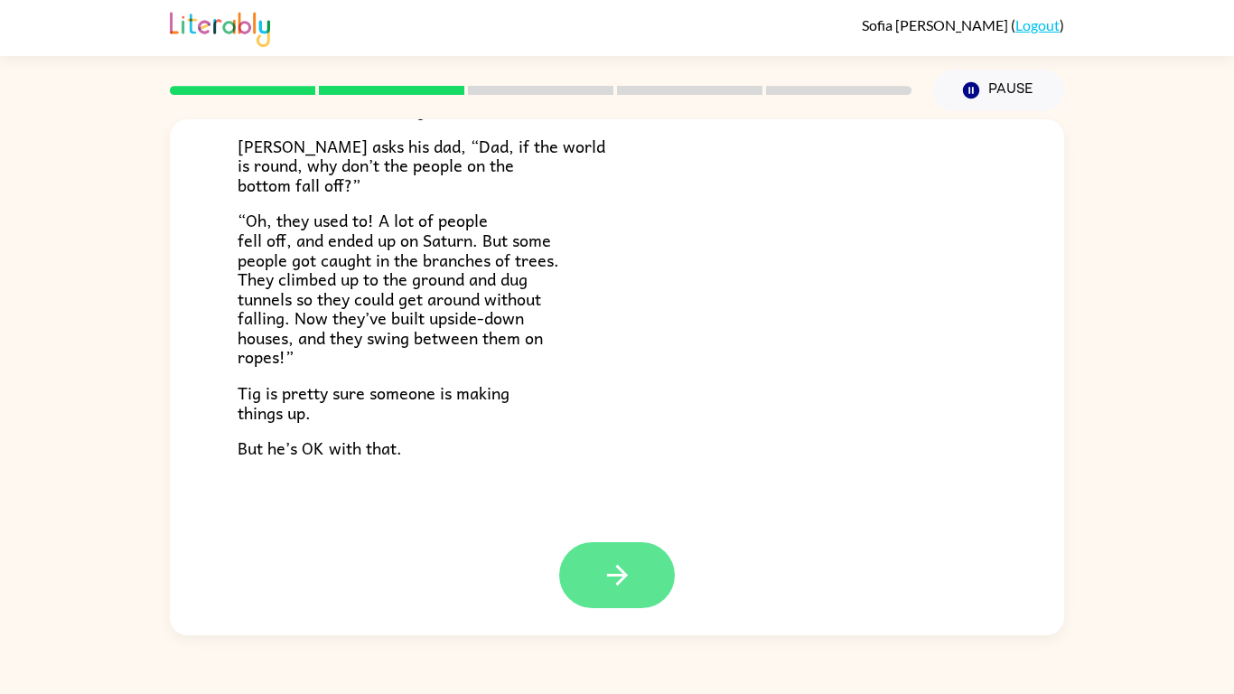
click at [584, 540] on button "button" at bounding box center [617, 575] width 116 height 66
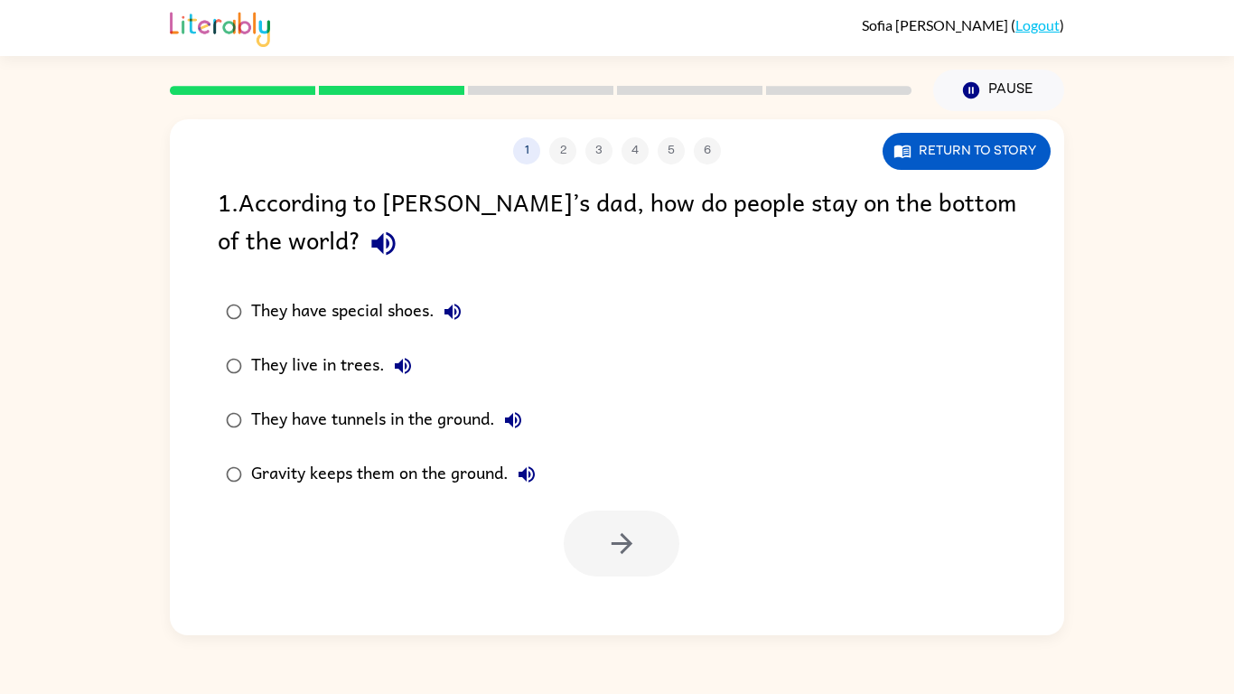
click at [368, 247] on icon "button" at bounding box center [384, 244] width 32 height 32
click at [456, 306] on icon "button" at bounding box center [453, 312] width 16 height 16
click at [397, 375] on icon "button" at bounding box center [403, 366] width 22 height 22
click at [523, 429] on icon "button" at bounding box center [513, 420] width 22 height 22
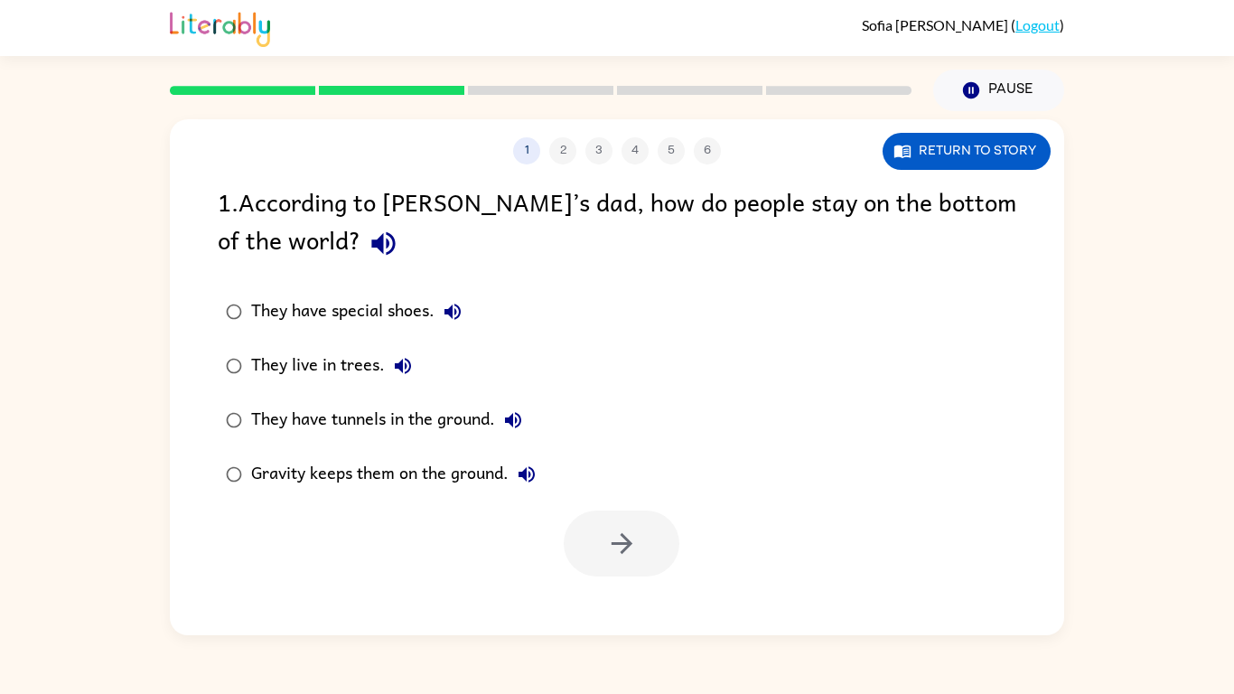
click at [522, 470] on icon "button" at bounding box center [527, 475] width 22 height 22
click at [421, 423] on div "They have tunnels in the ground." at bounding box center [391, 420] width 280 height 36
click at [619, 540] on button "button" at bounding box center [622, 544] width 116 height 66
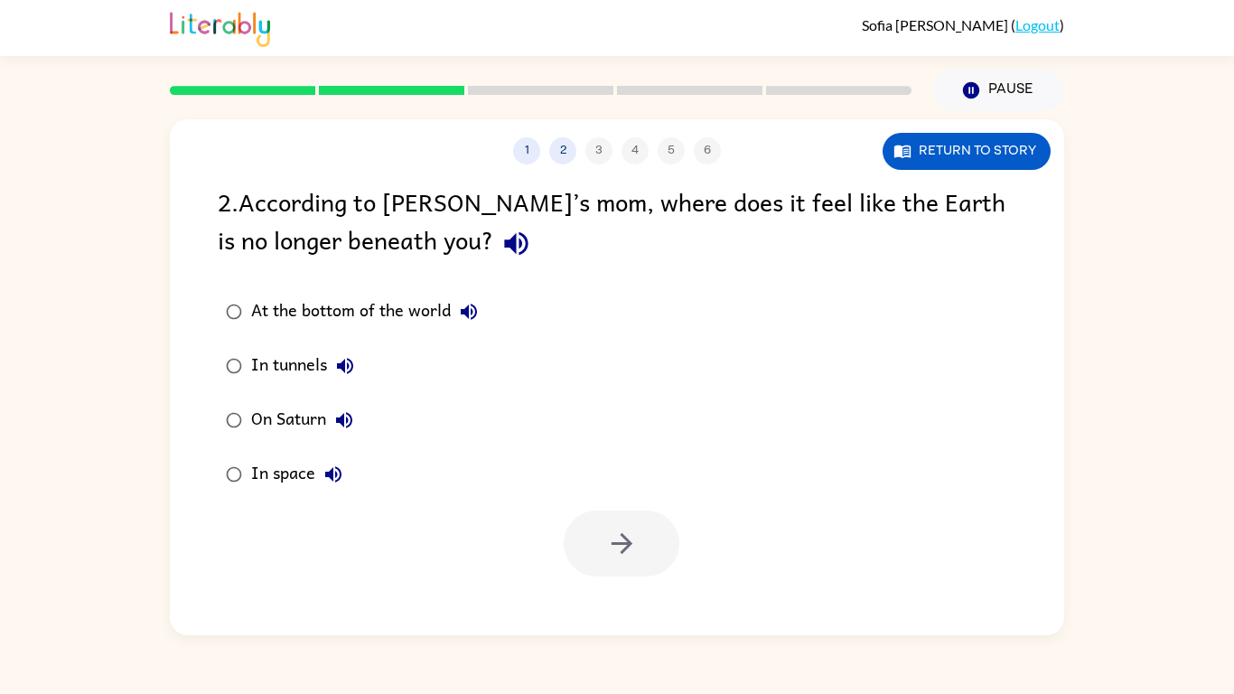
click at [504, 245] on icon "button" at bounding box center [515, 243] width 23 height 23
click at [470, 306] on icon "button" at bounding box center [469, 312] width 22 height 22
click at [342, 362] on icon "button" at bounding box center [345, 366] width 22 height 22
click at [352, 397] on label "On Saturn" at bounding box center [352, 420] width 288 height 54
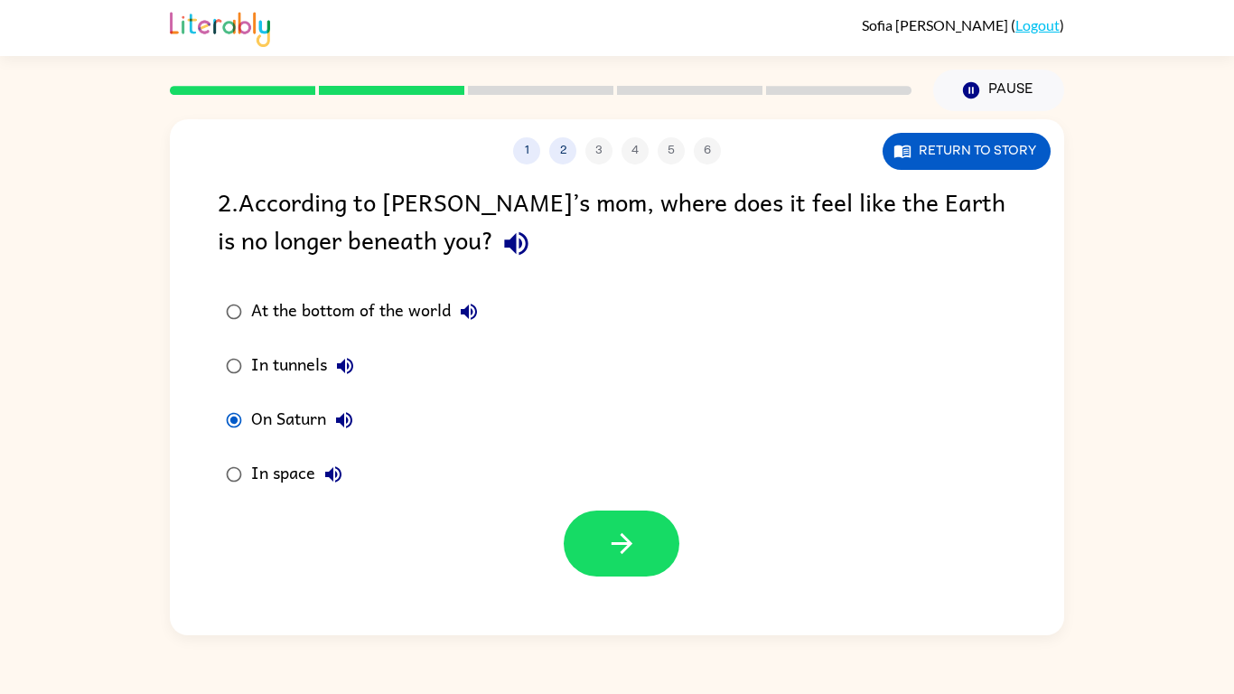
click at [330, 465] on icon "button" at bounding box center [334, 475] width 22 height 22
click at [318, 307] on div "At the bottom of the world" at bounding box center [369, 312] width 236 height 36
click at [626, 519] on button "button" at bounding box center [622, 544] width 116 height 66
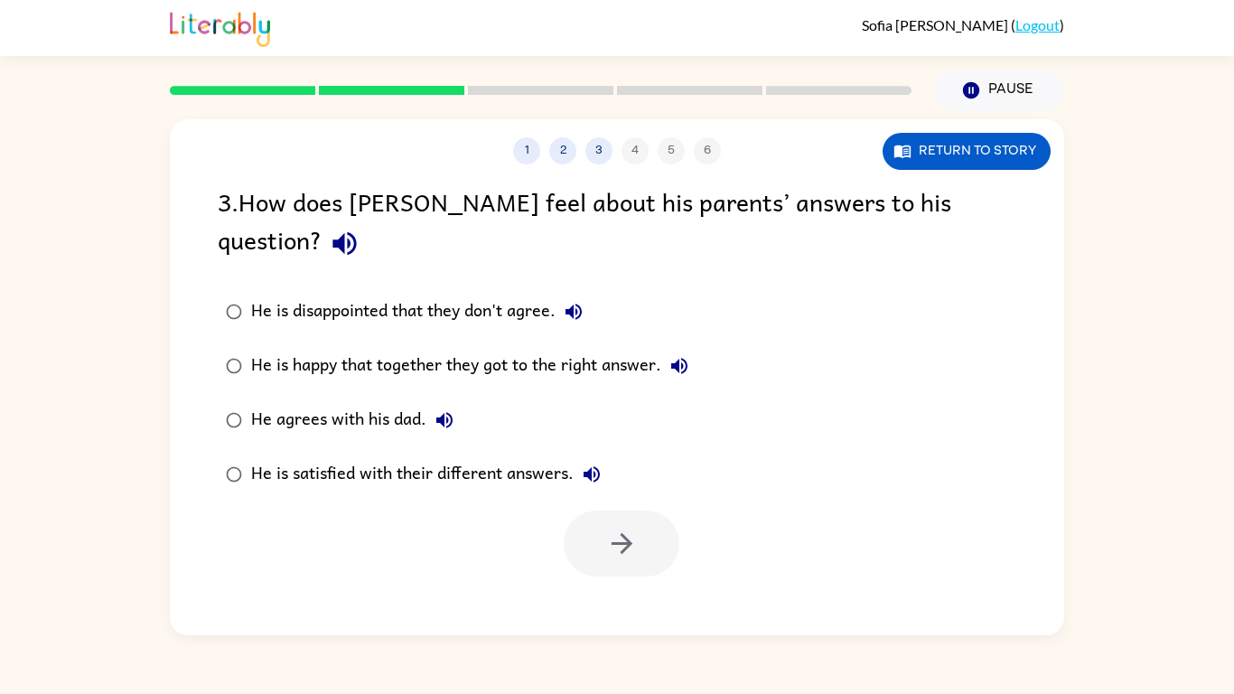
click at [356, 232] on icon "button" at bounding box center [344, 243] width 23 height 23
click at [368, 220] on button "button" at bounding box center [345, 243] width 46 height 46
click at [569, 301] on icon "button" at bounding box center [574, 312] width 22 height 22
click at [673, 355] on icon "button" at bounding box center [680, 366] width 22 height 22
click at [422, 402] on div "He agrees with his dad." at bounding box center [356, 420] width 211 height 36
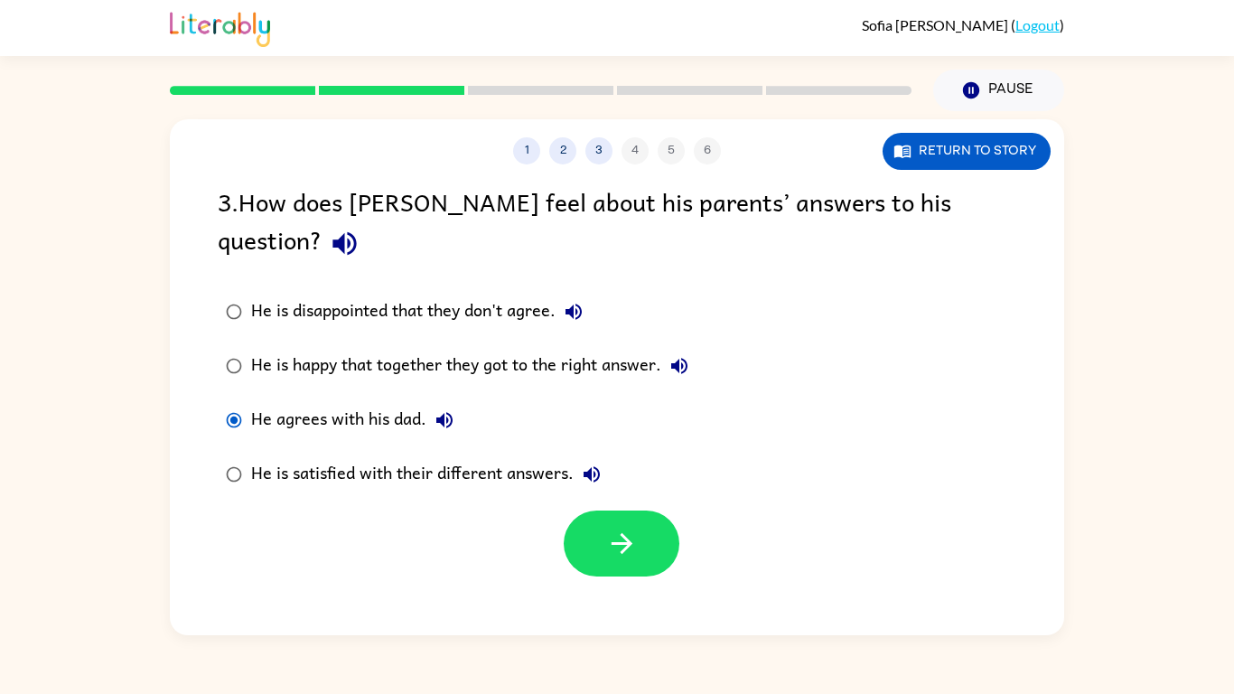
click at [586, 464] on icon "button" at bounding box center [592, 475] width 22 height 22
click at [328, 456] on div "He is satisfied with their different answers." at bounding box center [430, 474] width 359 height 36
click at [622, 528] on icon "button" at bounding box center [622, 544] width 32 height 32
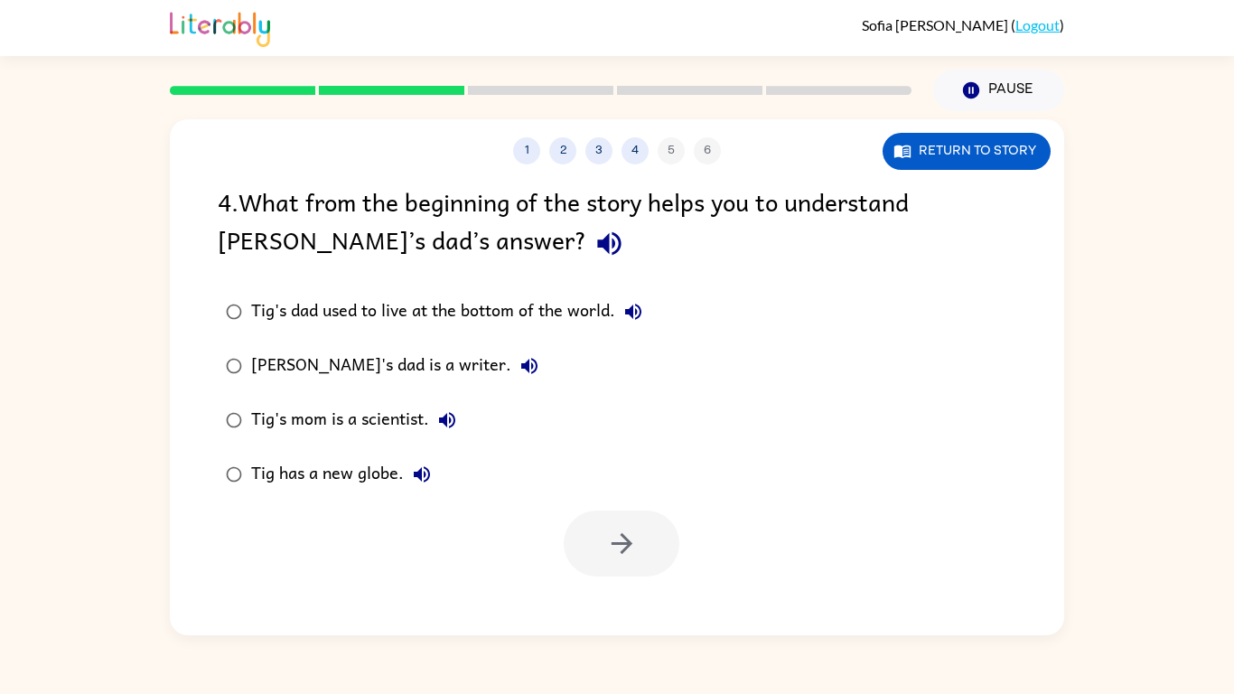
click at [597, 244] on icon "button" at bounding box center [608, 243] width 23 height 23
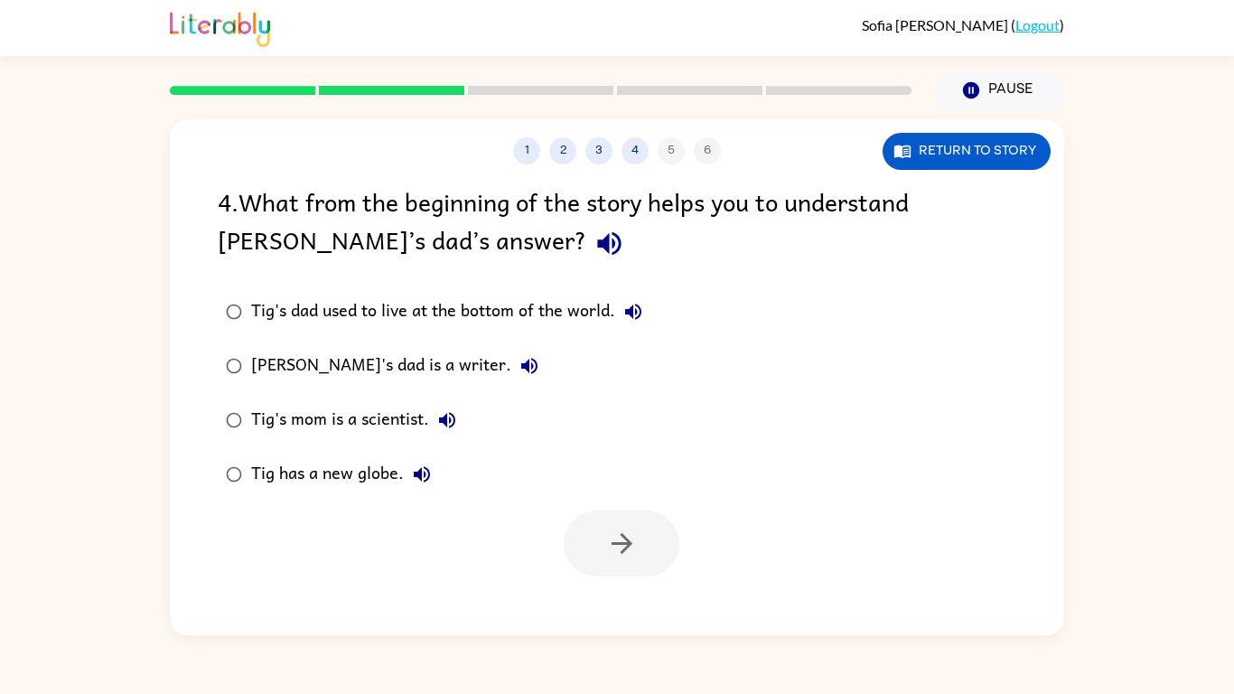
click at [597, 244] on icon "button" at bounding box center [608, 243] width 23 height 23
click at [635, 310] on icon "button" at bounding box center [633, 312] width 16 height 16
click at [521, 367] on icon "button" at bounding box center [529, 366] width 16 height 16
click at [475, 421] on label "Tig's mom is a scientist." at bounding box center [434, 420] width 453 height 54
click at [456, 422] on icon "button" at bounding box center [447, 420] width 22 height 22
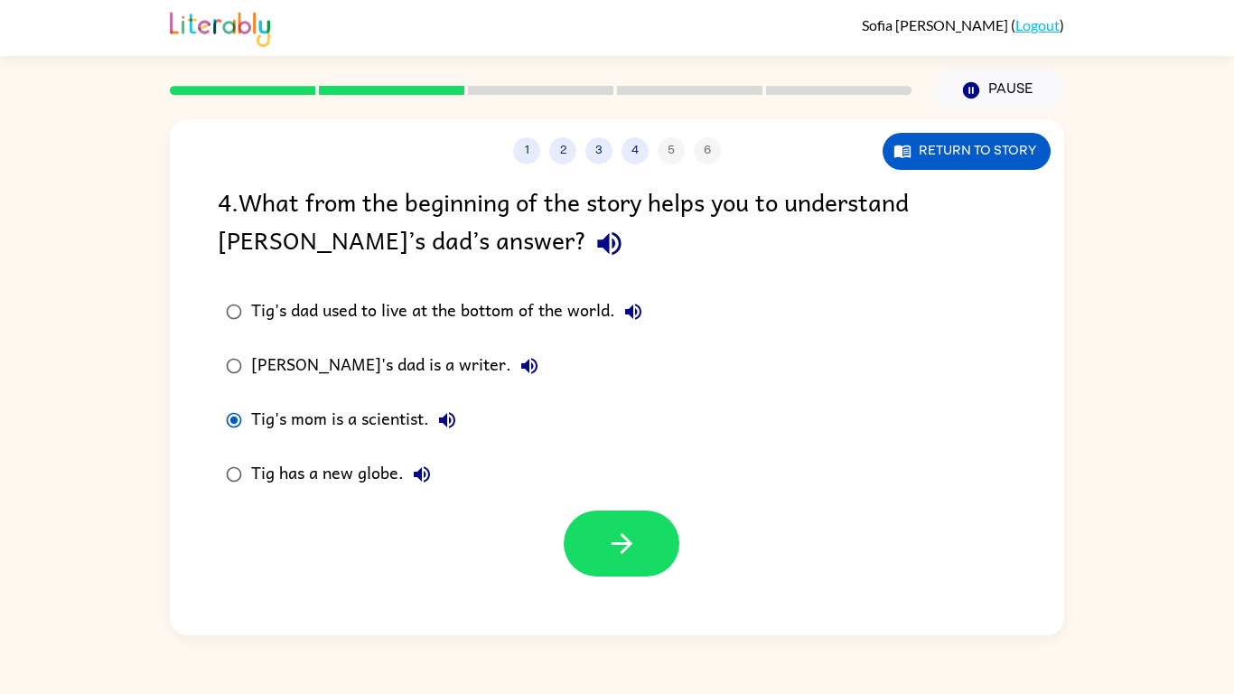
click at [430, 469] on icon "button" at bounding box center [422, 475] width 22 height 22
click at [395, 380] on div "Tig's dad is a writer." at bounding box center [399, 366] width 296 height 36
click at [588, 540] on button "button" at bounding box center [622, 544] width 116 height 66
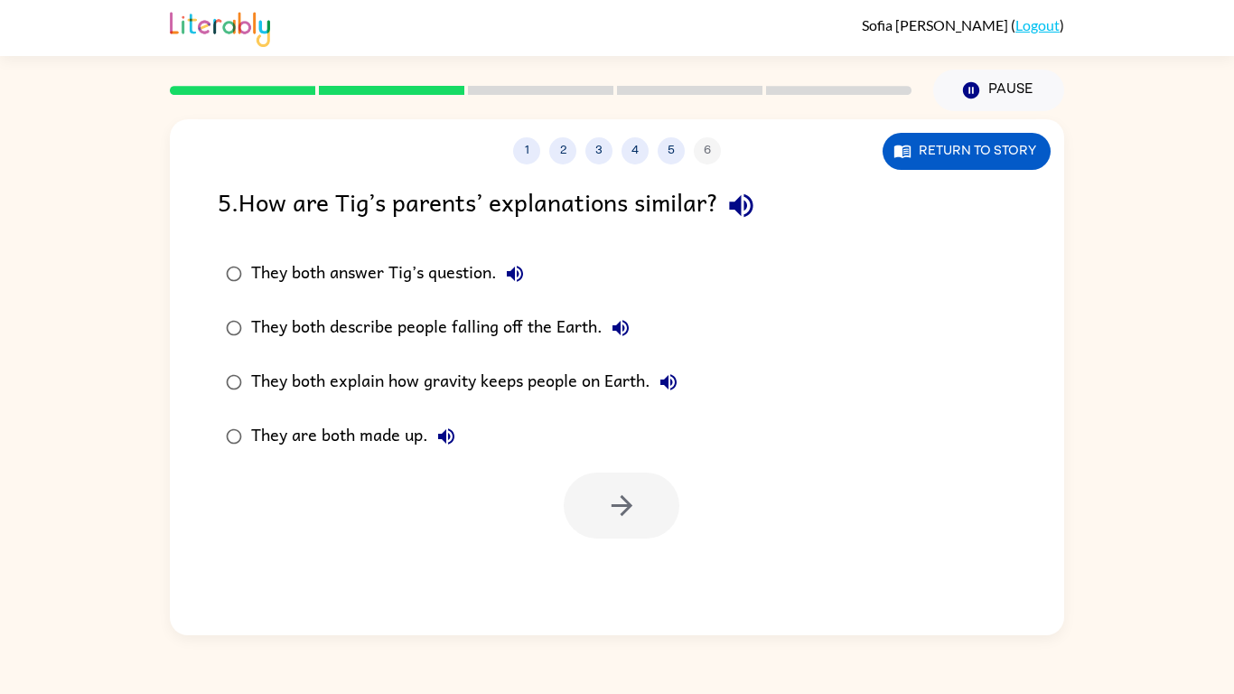
click at [748, 202] on icon "button" at bounding box center [742, 206] width 32 height 32
click at [523, 263] on icon "button" at bounding box center [515, 274] width 22 height 22
click at [623, 325] on icon "button" at bounding box center [621, 328] width 16 height 16
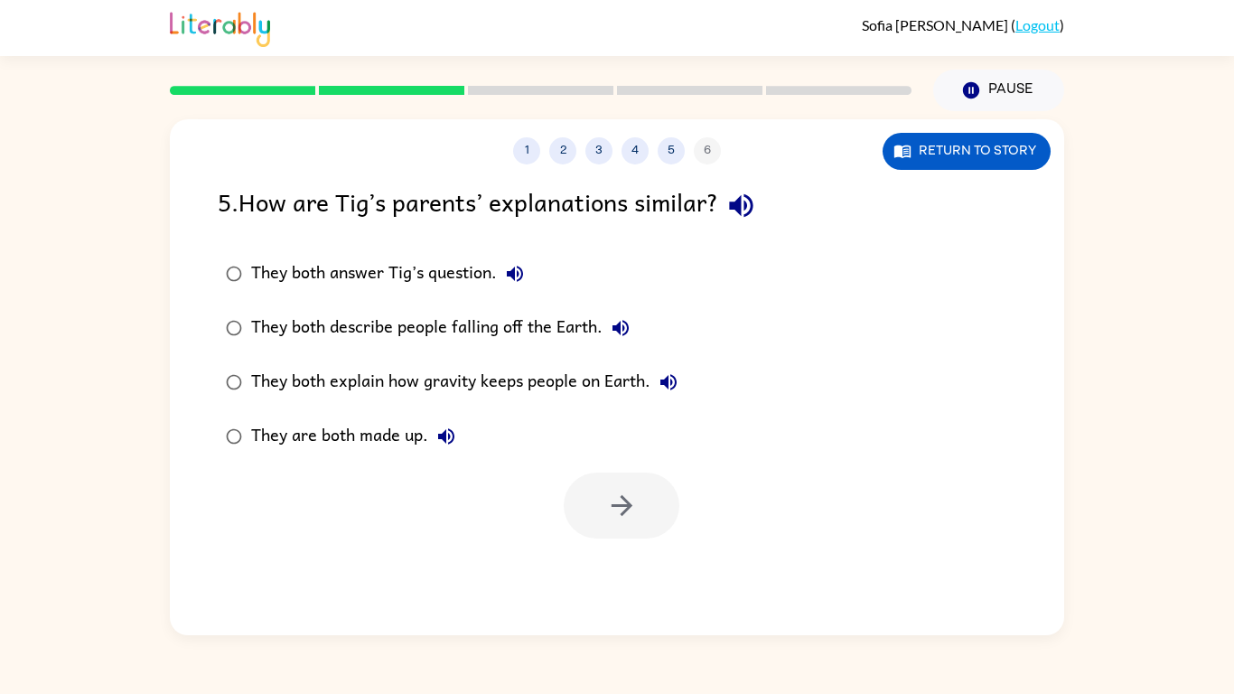
click at [661, 387] on icon "button" at bounding box center [669, 382] width 22 height 22
click at [442, 435] on icon "button" at bounding box center [446, 436] width 16 height 16
click at [438, 278] on div "They both answer Tig’s question." at bounding box center [392, 274] width 282 height 36
click at [623, 528] on button "button" at bounding box center [622, 506] width 116 height 66
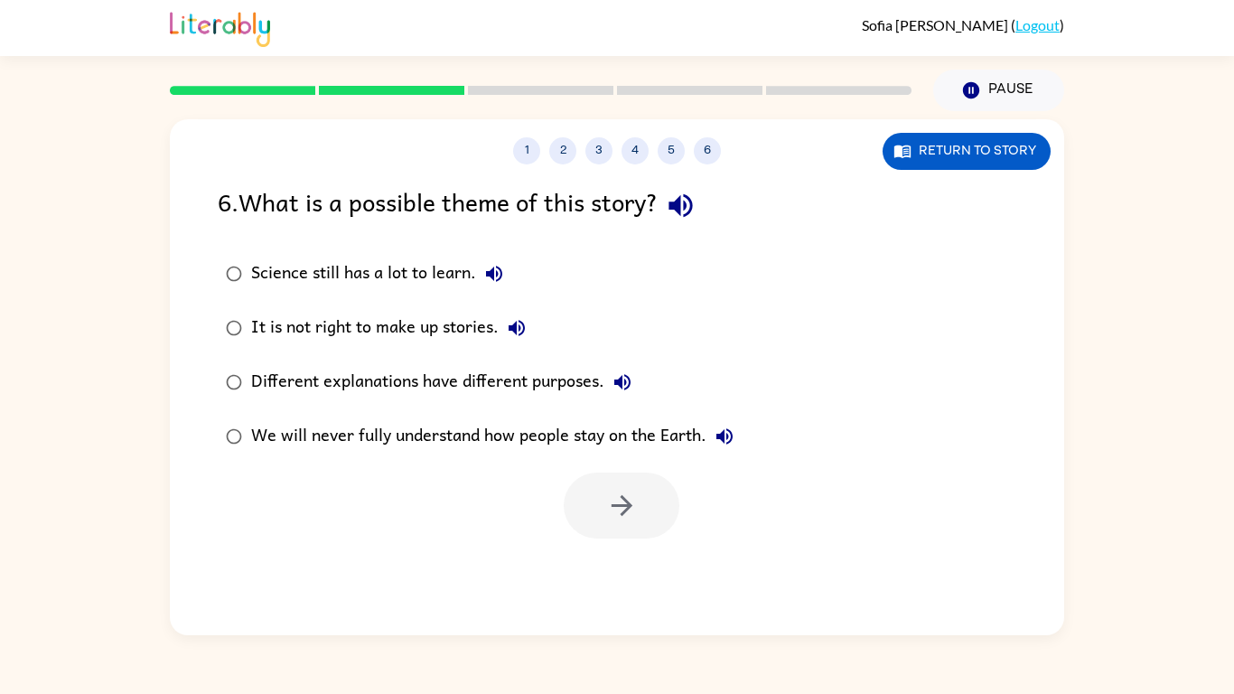
click at [682, 214] on icon "button" at bounding box center [681, 206] width 32 height 32
click at [504, 274] on icon "button" at bounding box center [494, 274] width 22 height 22
click at [522, 325] on icon "button" at bounding box center [517, 328] width 22 height 22
click at [620, 374] on icon "button" at bounding box center [623, 382] width 22 height 22
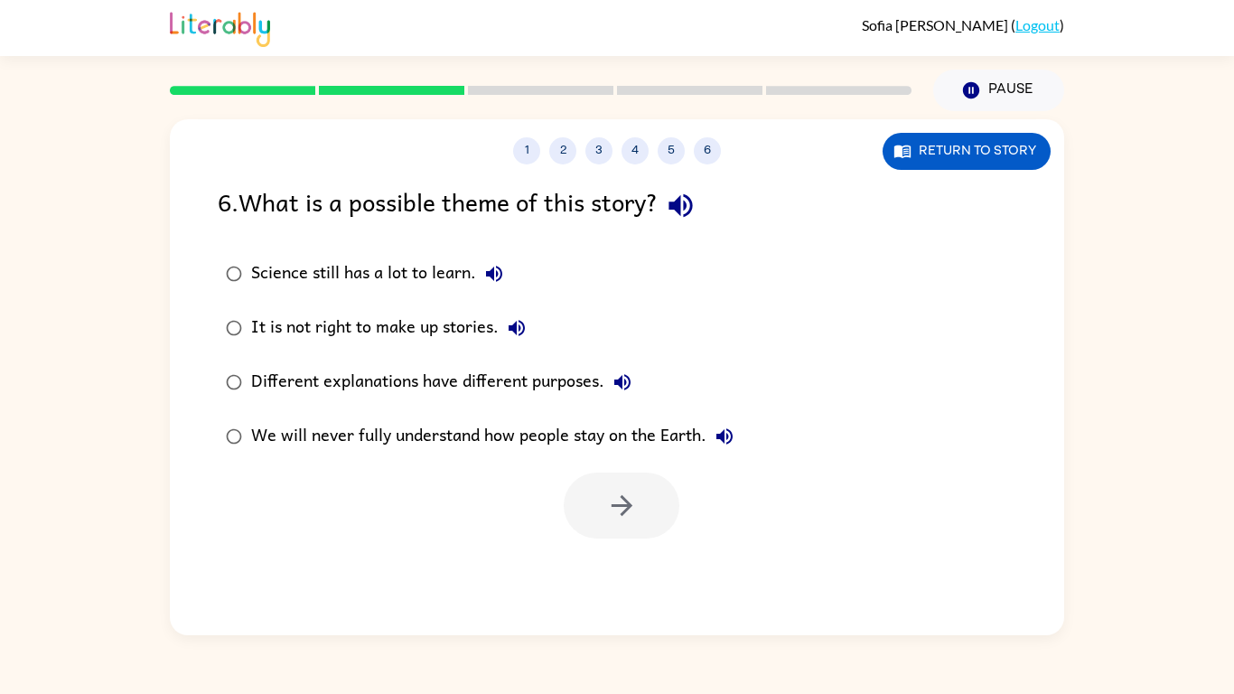
click at [721, 424] on button "We will never fully understand how people stay on the Earth." at bounding box center [725, 436] width 36 height 36
click at [641, 380] on button "Different explanations have different purposes." at bounding box center [623, 382] width 36 height 36
click at [520, 327] on icon "button" at bounding box center [517, 328] width 16 height 16
click at [502, 275] on icon "button" at bounding box center [494, 274] width 16 height 16
click at [428, 270] on div "Science still has a lot to learn." at bounding box center [381, 274] width 261 height 36
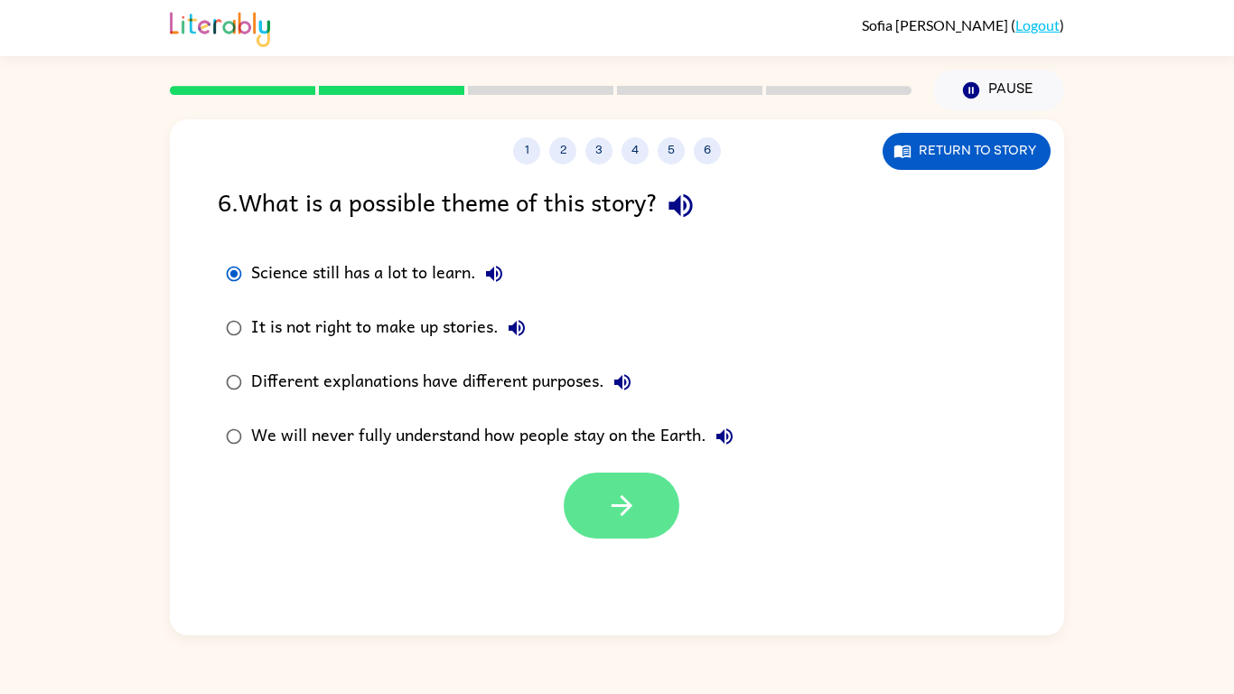
click at [569, 511] on button "button" at bounding box center [622, 506] width 116 height 66
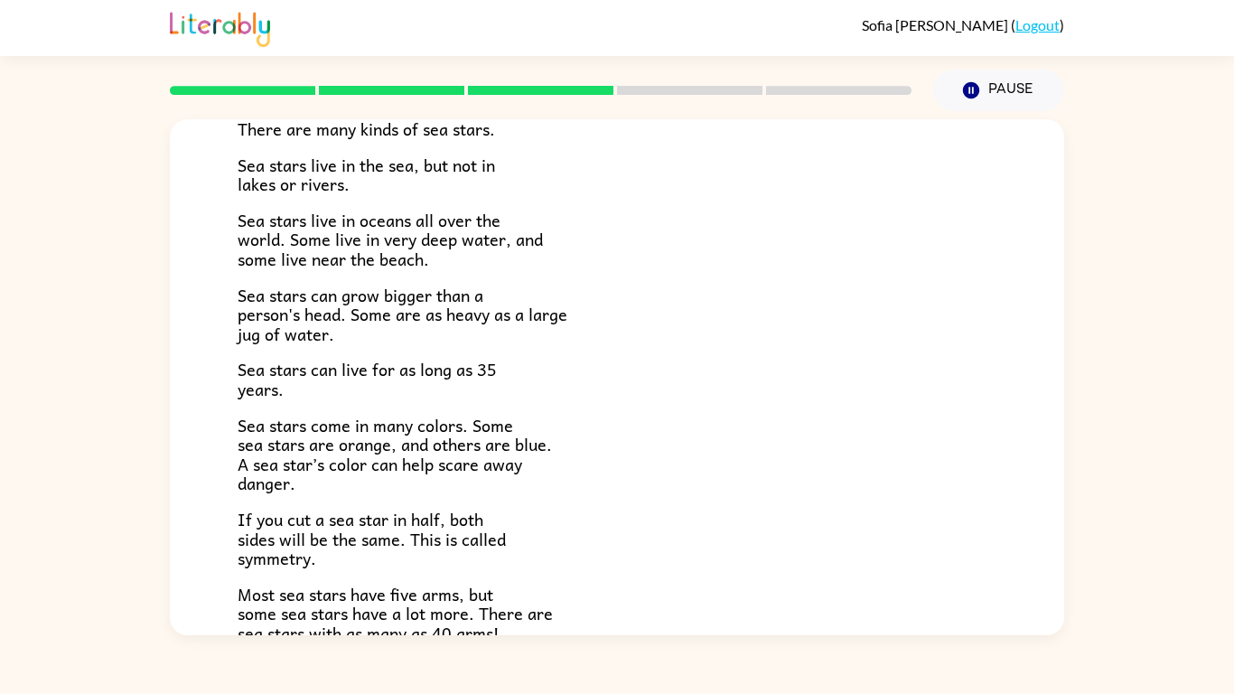
scroll to position [155, 0]
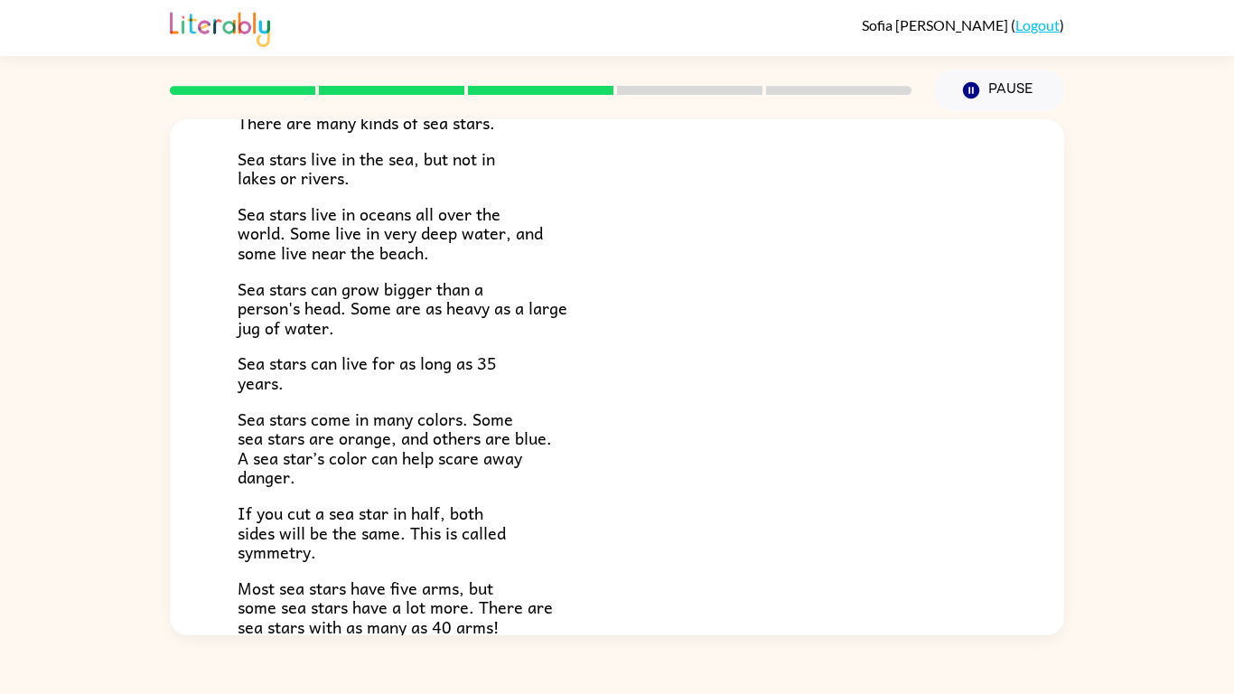
drag, startPoint x: 1064, startPoint y: 228, endPoint x: 1061, endPoint y: 305, distance: 76.9
click at [1061, 305] on div "Sea Stars! There are many kinds of sea stars. Sea stars live in the sea, but no…" at bounding box center [617, 377] width 895 height 516
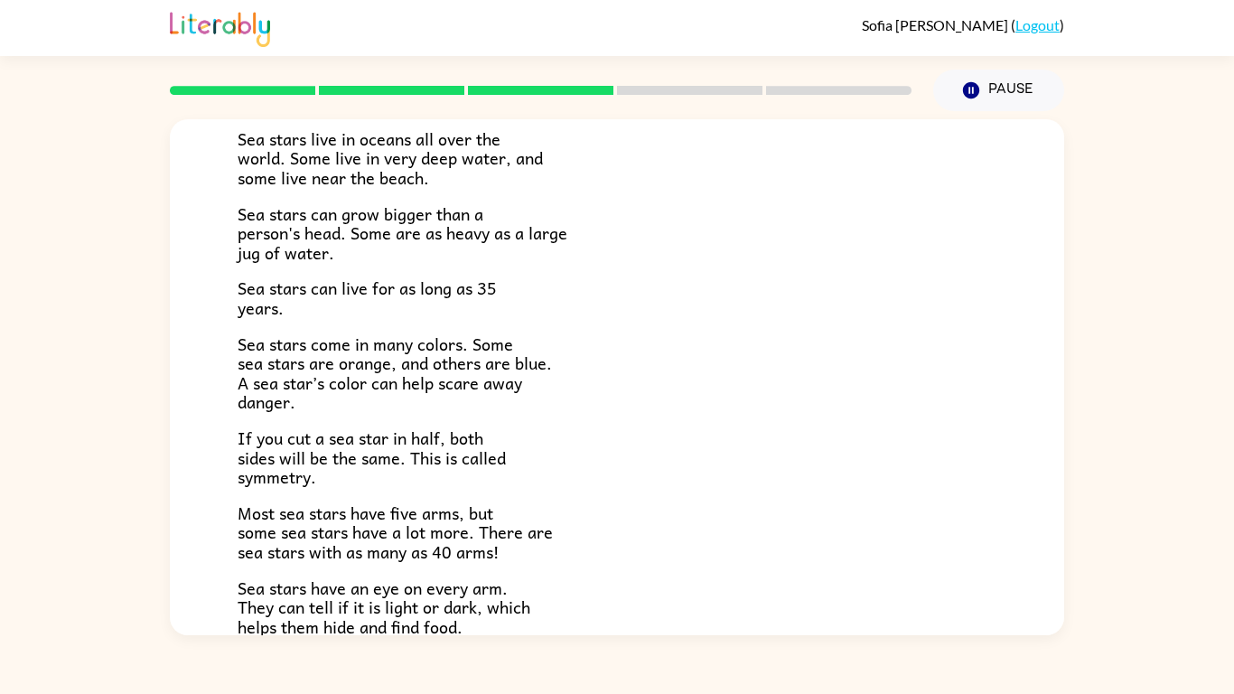
scroll to position [231, 0]
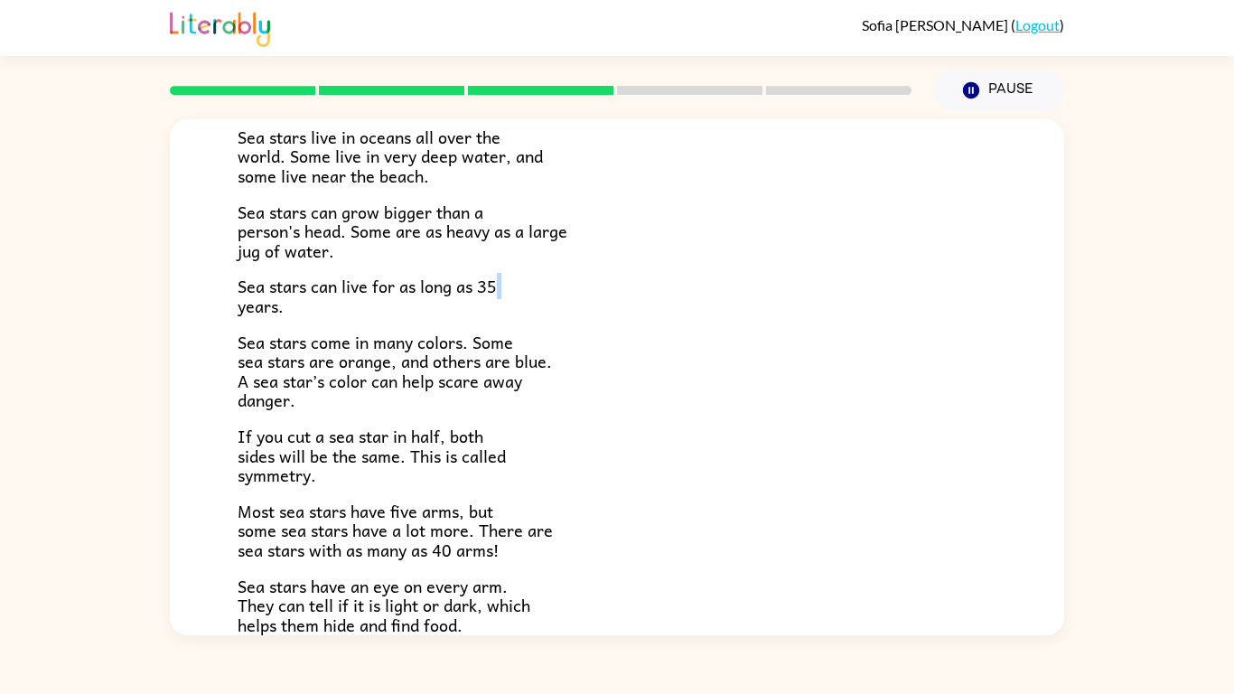
click at [1133, 294] on div "Sea Stars! There are many kinds of sea stars. Sea stars live in the sea, but no…" at bounding box center [617, 373] width 1234 height 524
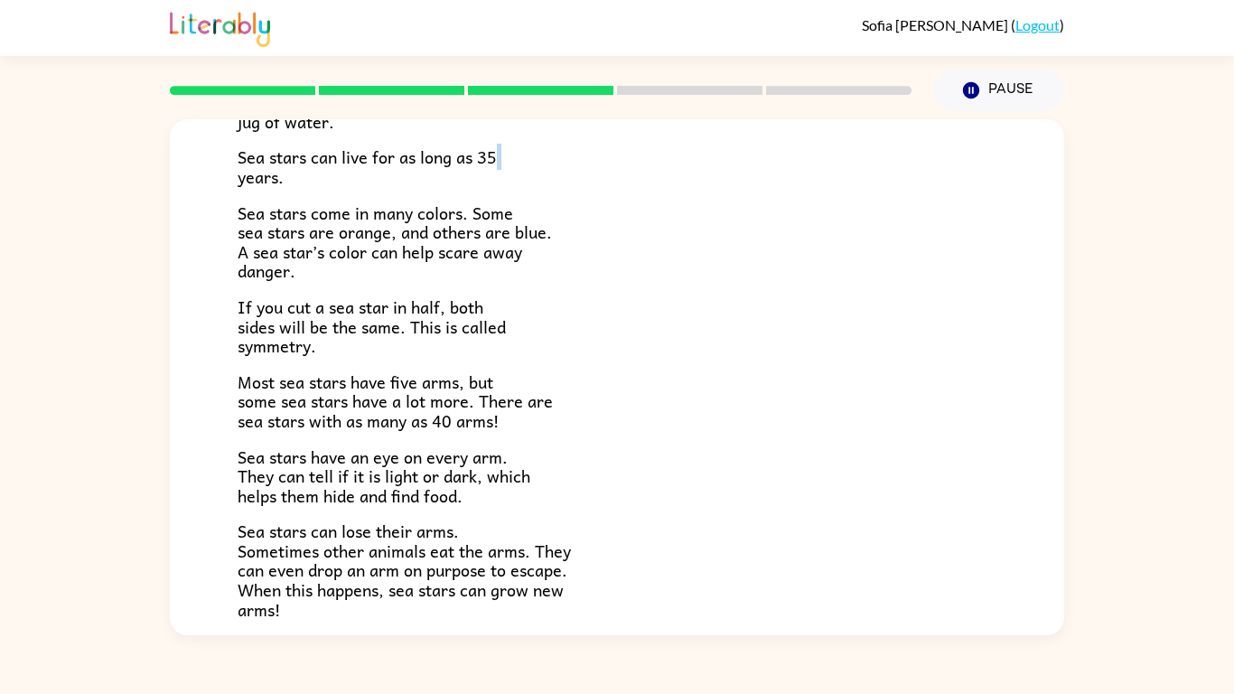
scroll to position [384, 0]
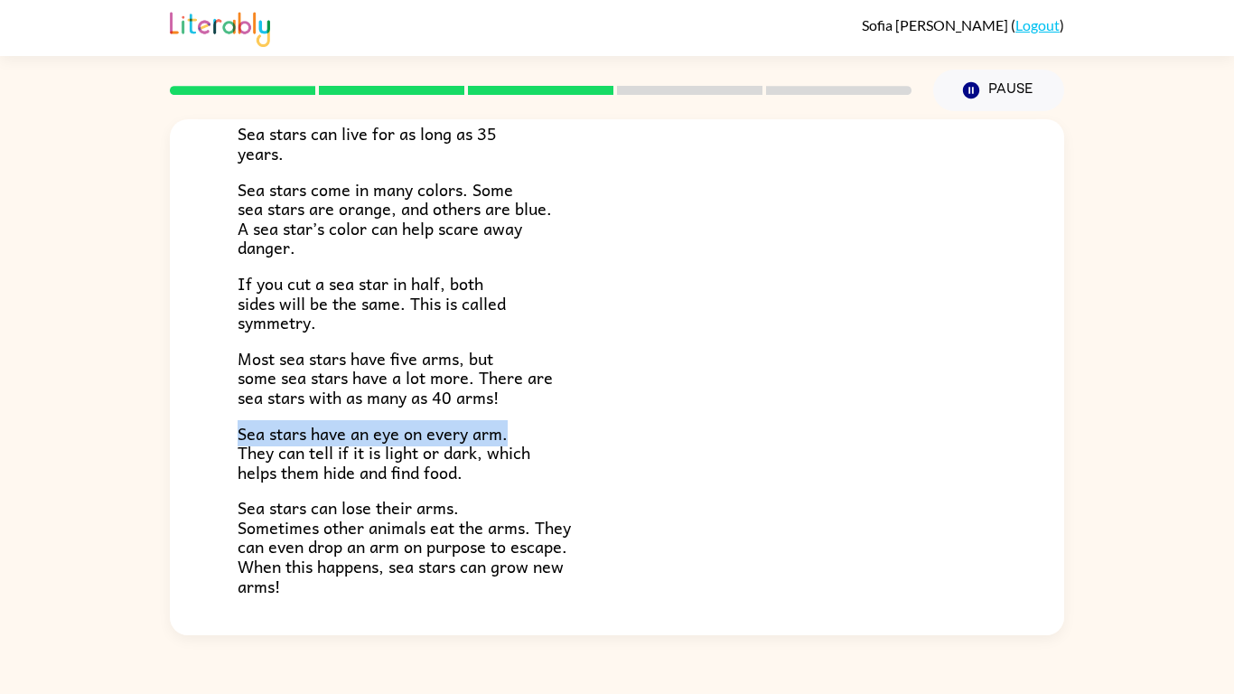
drag, startPoint x: 1063, startPoint y: 358, endPoint x: 1082, endPoint y: 417, distance: 62.6
click at [1082, 417] on div "Sea Stars! There are many kinds of sea stars. Sea stars live in the sea, but no…" at bounding box center [617, 373] width 1234 height 524
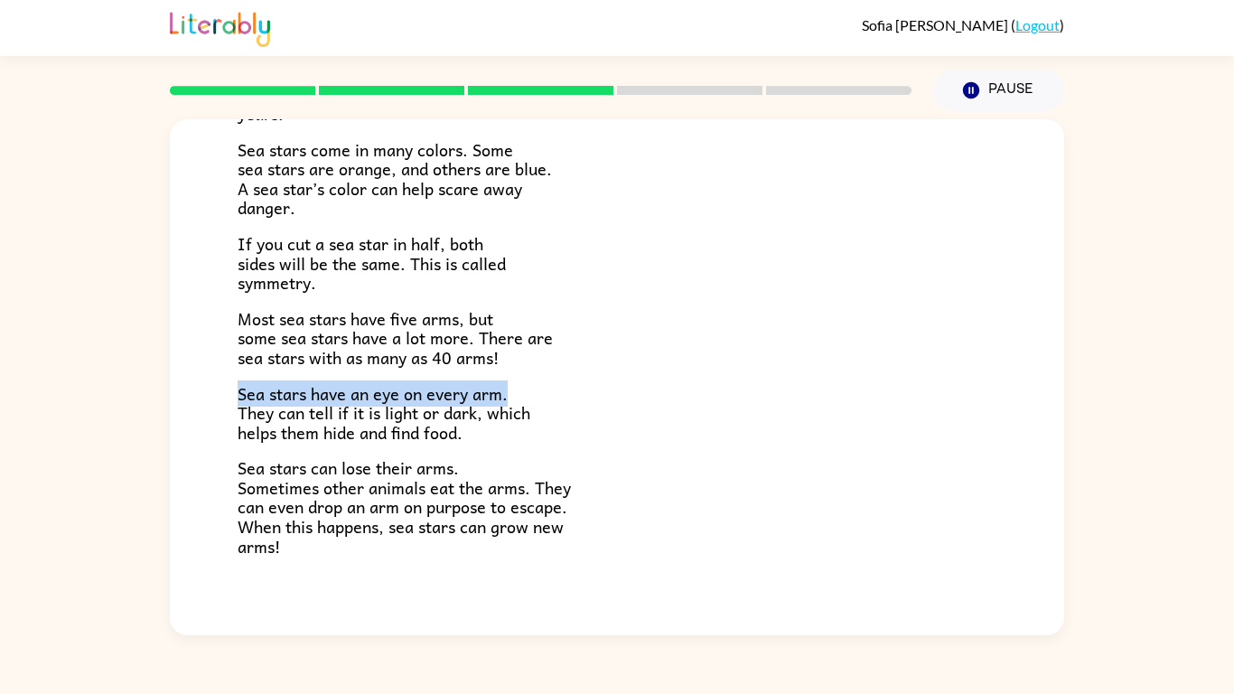
scroll to position [426, 0]
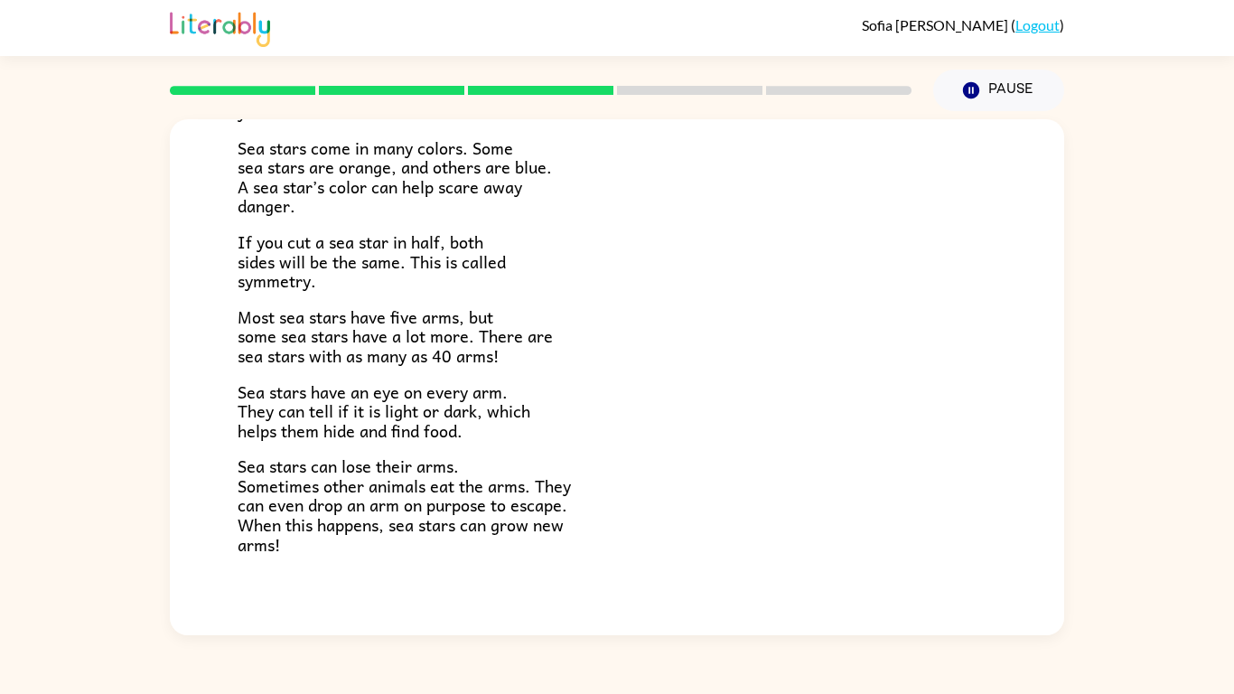
click at [1214, 337] on div "Sea Stars! There are many kinds of sea stars. Sea stars live in the sea, but no…" at bounding box center [617, 373] width 1234 height 524
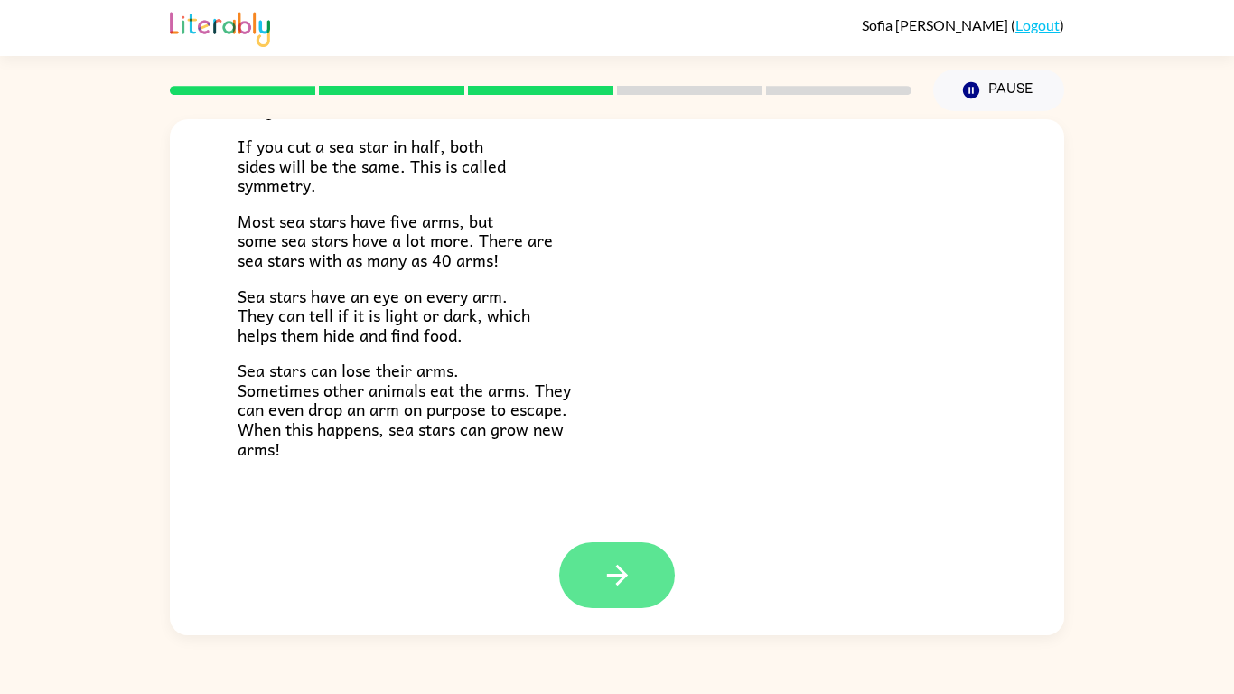
click at [602, 540] on icon "button" at bounding box center [618, 575] width 32 height 32
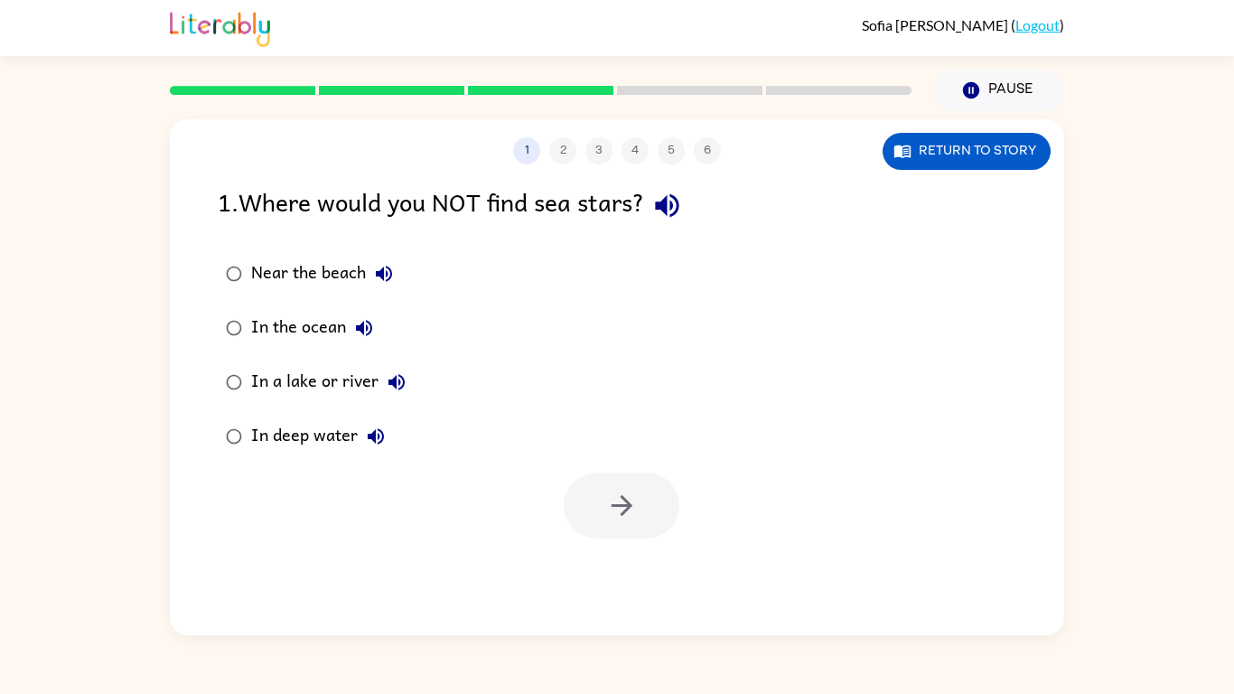
click at [332, 374] on div "In a lake or river" at bounding box center [333, 382] width 164 height 36
click at [606, 502] on icon "button" at bounding box center [622, 506] width 32 height 32
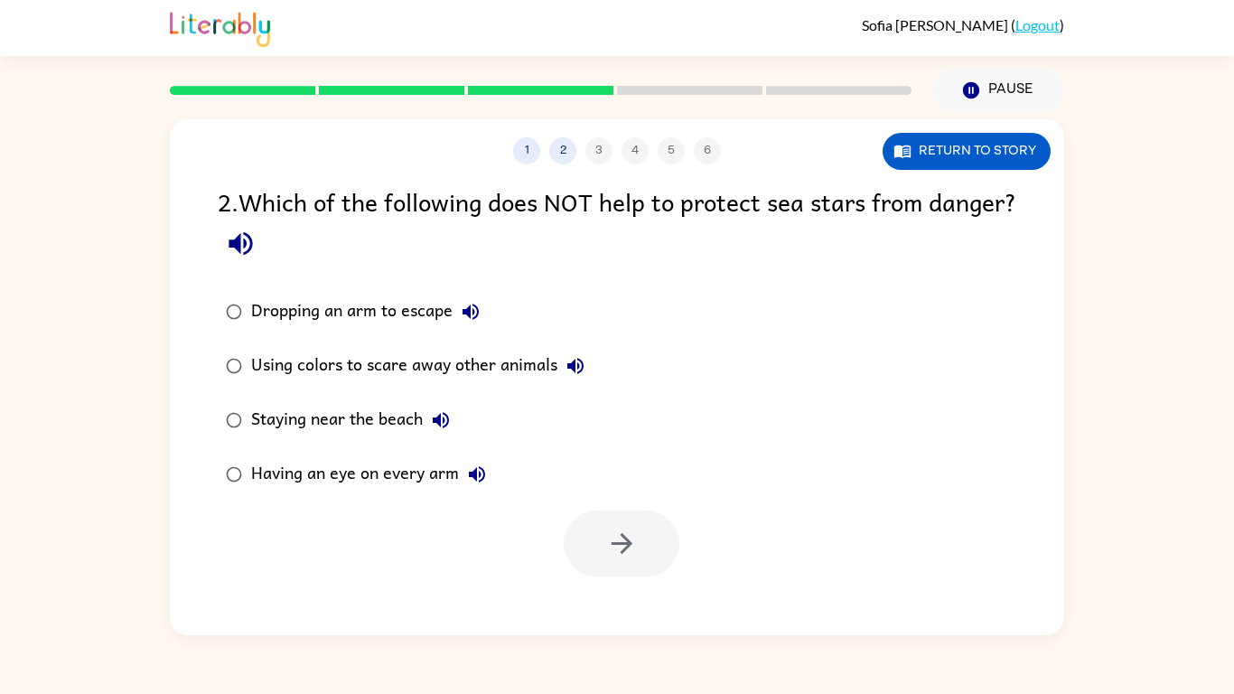
click at [474, 296] on button "Dropping an arm to escape" at bounding box center [471, 312] width 36 height 36
click at [347, 306] on div "Dropping an arm to escape" at bounding box center [370, 312] width 238 height 36
click at [571, 359] on icon "button" at bounding box center [576, 366] width 22 height 22
click at [444, 416] on icon "button" at bounding box center [441, 420] width 22 height 22
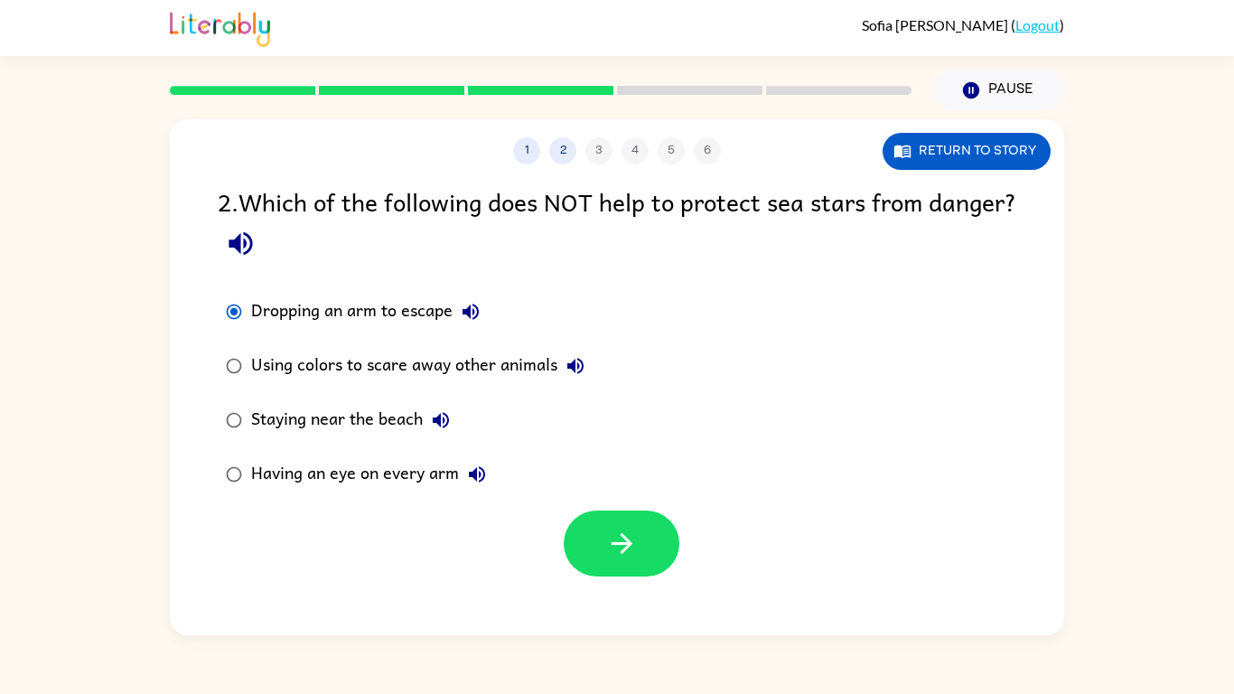
click at [441, 418] on icon "button" at bounding box center [441, 420] width 16 height 16
click at [476, 474] on icon "button" at bounding box center [477, 474] width 16 height 16
click at [578, 530] on button "button" at bounding box center [622, 544] width 116 height 66
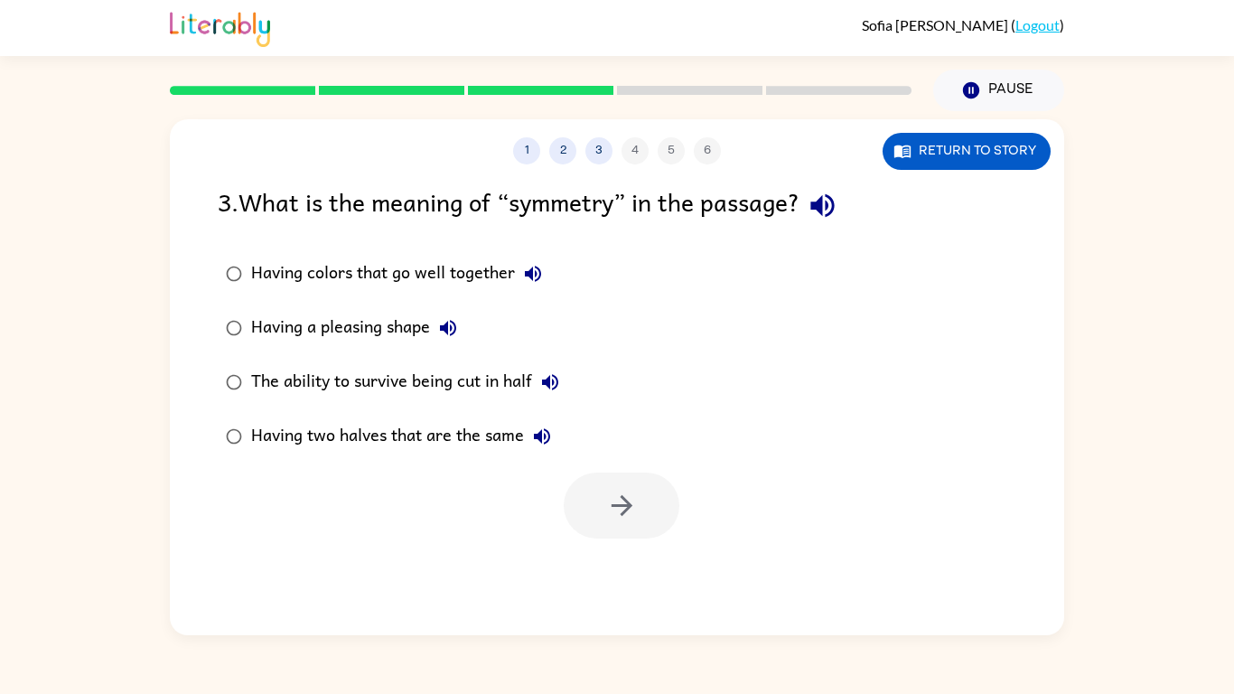
click at [819, 211] on icon "button" at bounding box center [823, 206] width 32 height 32
click at [541, 265] on icon "button" at bounding box center [533, 274] width 22 height 22
click at [442, 333] on icon "button" at bounding box center [448, 328] width 22 height 22
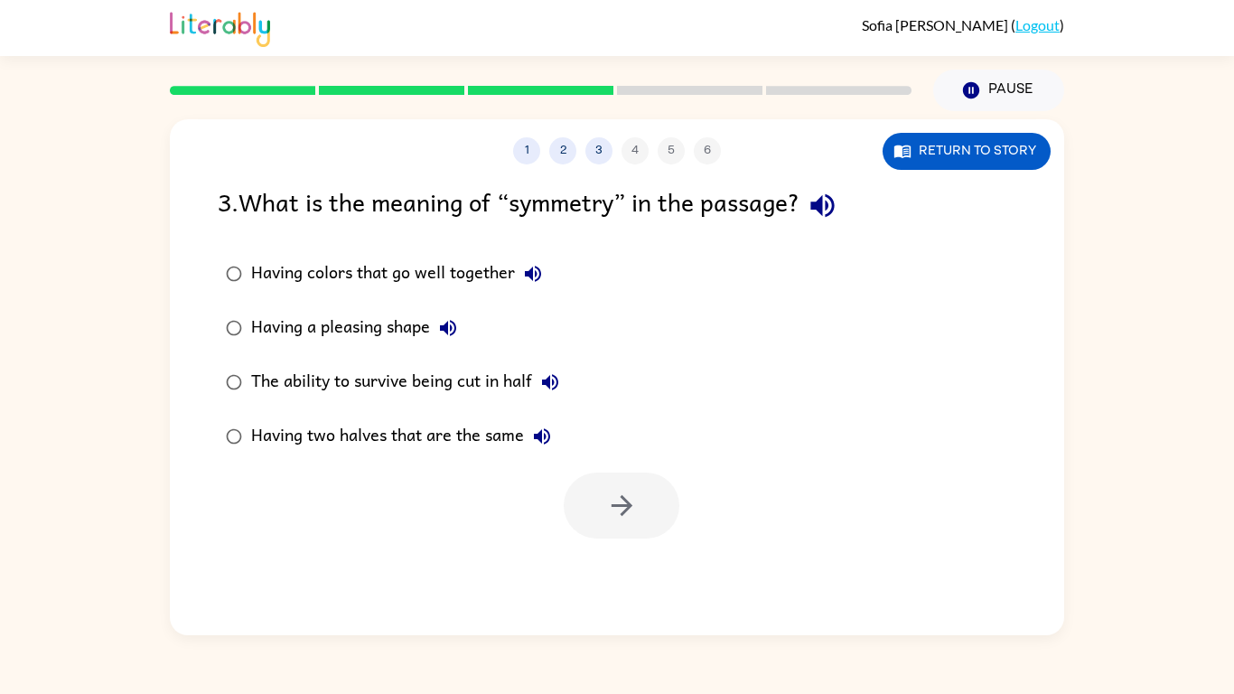
click at [442, 333] on icon "button" at bounding box center [448, 328] width 22 height 22
click at [553, 381] on icon "button" at bounding box center [550, 382] width 22 height 22
click at [545, 433] on icon "button" at bounding box center [542, 437] width 22 height 22
click at [582, 495] on div at bounding box center [622, 506] width 116 height 66
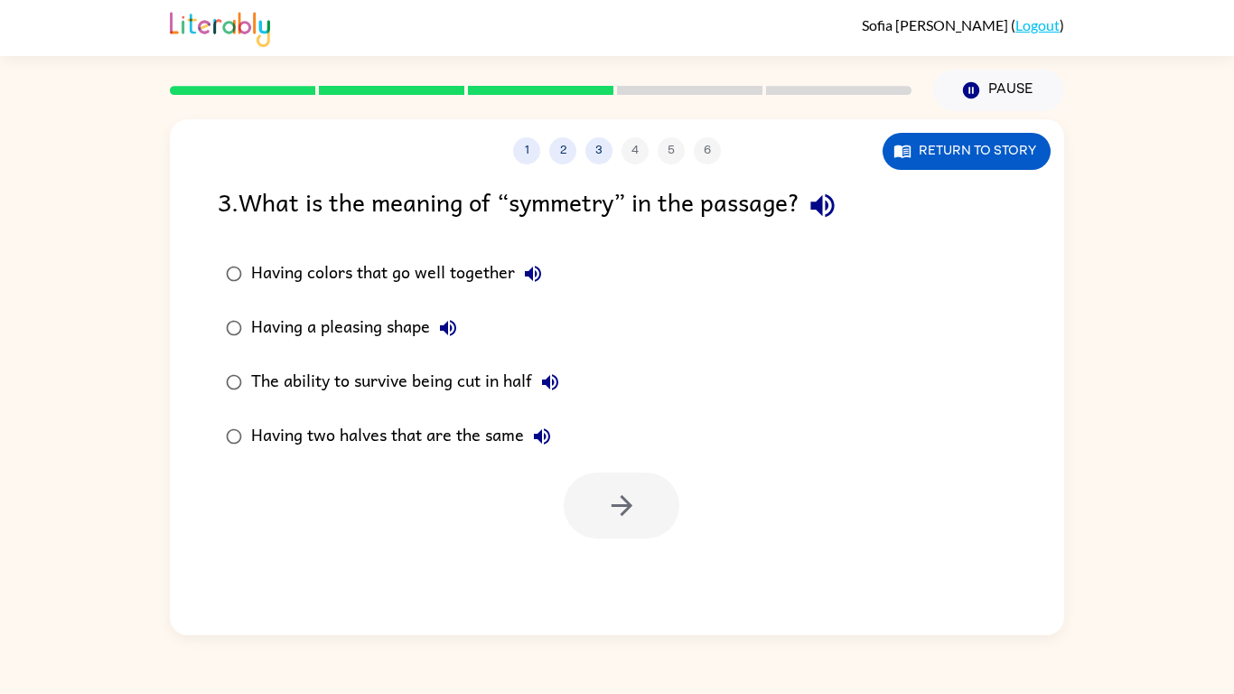
click at [394, 431] on div "Having two halves that are the same" at bounding box center [405, 436] width 309 height 36
click at [578, 497] on button "button" at bounding box center [622, 506] width 116 height 66
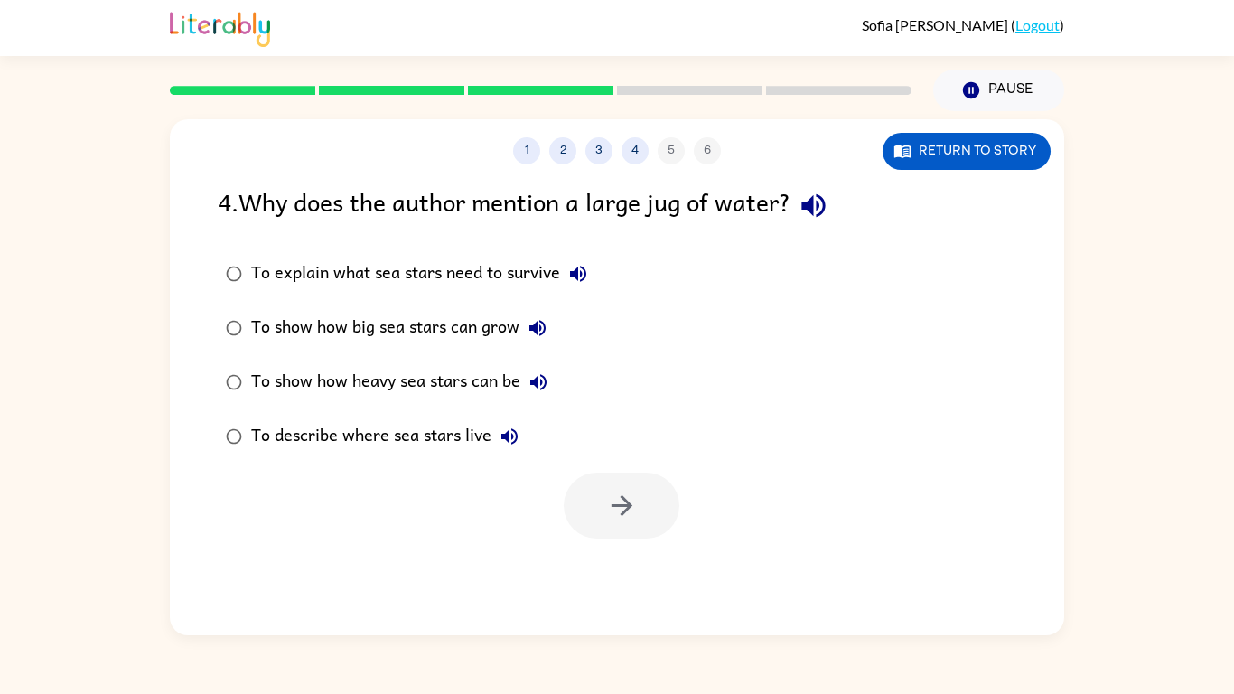
click at [824, 207] on icon "button" at bounding box center [813, 205] width 23 height 23
click at [575, 268] on icon "button" at bounding box center [579, 274] width 22 height 22
click at [539, 330] on icon "button" at bounding box center [538, 328] width 22 height 22
click at [536, 375] on icon "button" at bounding box center [539, 382] width 22 height 22
click at [486, 305] on label "To show how big sea stars can grow" at bounding box center [407, 328] width 398 height 54
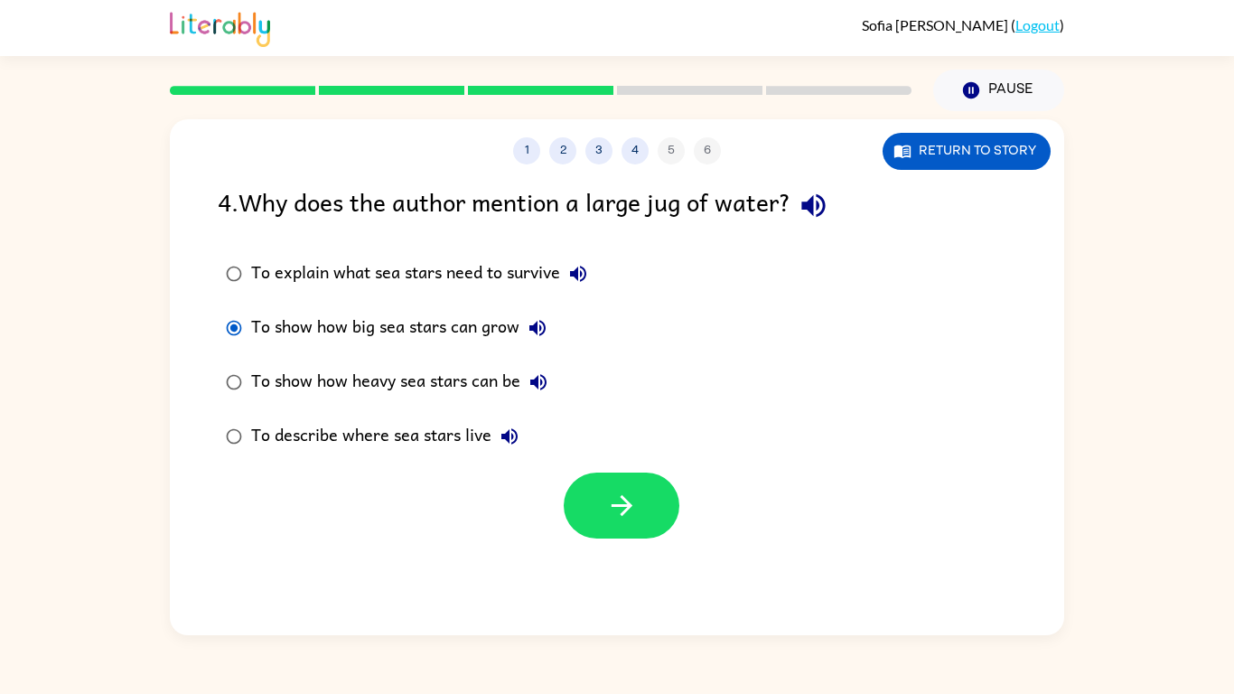
click at [486, 305] on label "To show how big sea stars can grow" at bounding box center [407, 328] width 398 height 54
click at [510, 433] on icon "button" at bounding box center [510, 437] width 22 height 22
click at [596, 330] on label "To show how big sea stars can grow" at bounding box center [407, 328] width 398 height 54
click at [611, 529] on button "button" at bounding box center [622, 506] width 116 height 66
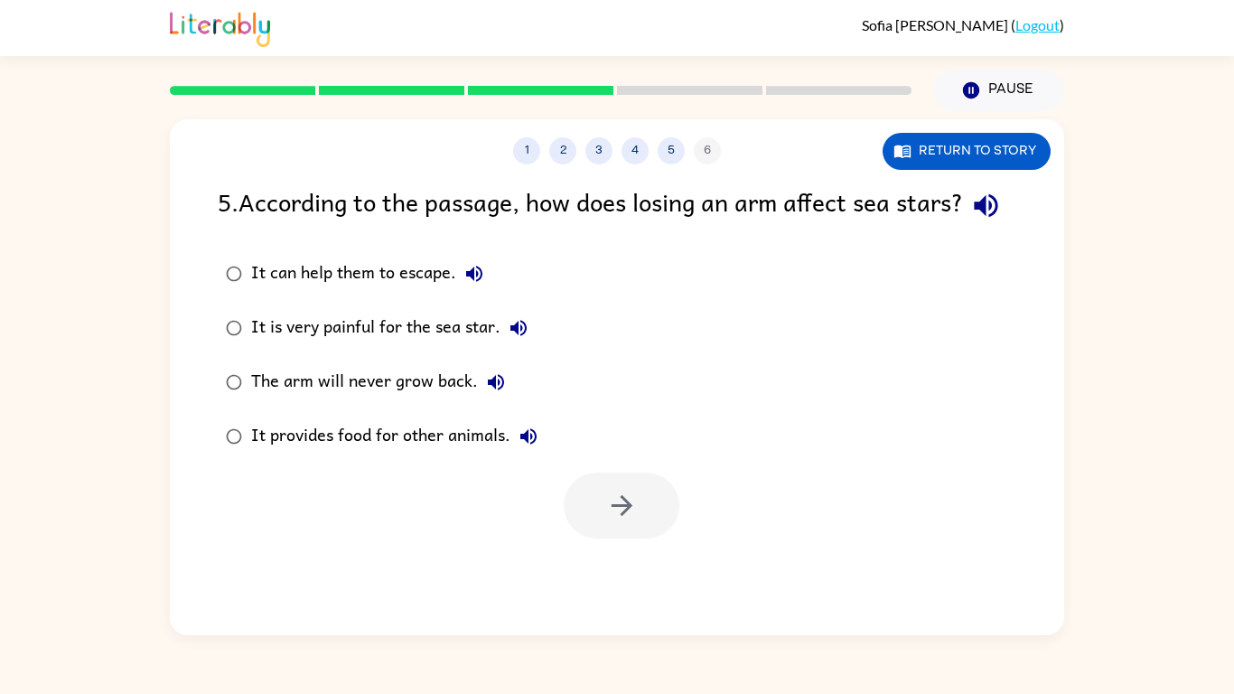
click at [971, 221] on icon "button" at bounding box center [987, 206] width 32 height 32
click at [974, 218] on icon "button" at bounding box center [985, 205] width 23 height 23
click at [381, 277] on div "5 . According to the passage, how does losing an arm affect sea stars? It can h…" at bounding box center [617, 361] width 895 height 356
click at [398, 292] on div "It can help them to escape." at bounding box center [371, 274] width 241 height 36
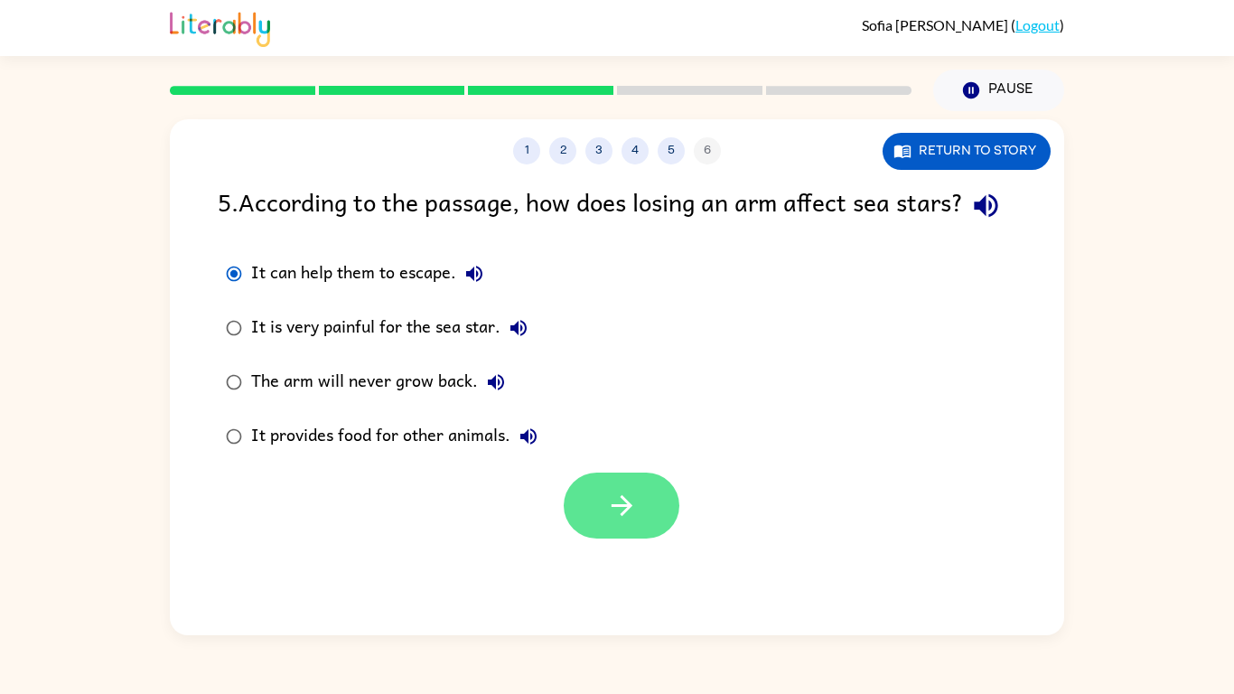
click at [581, 530] on button "button" at bounding box center [622, 506] width 116 height 66
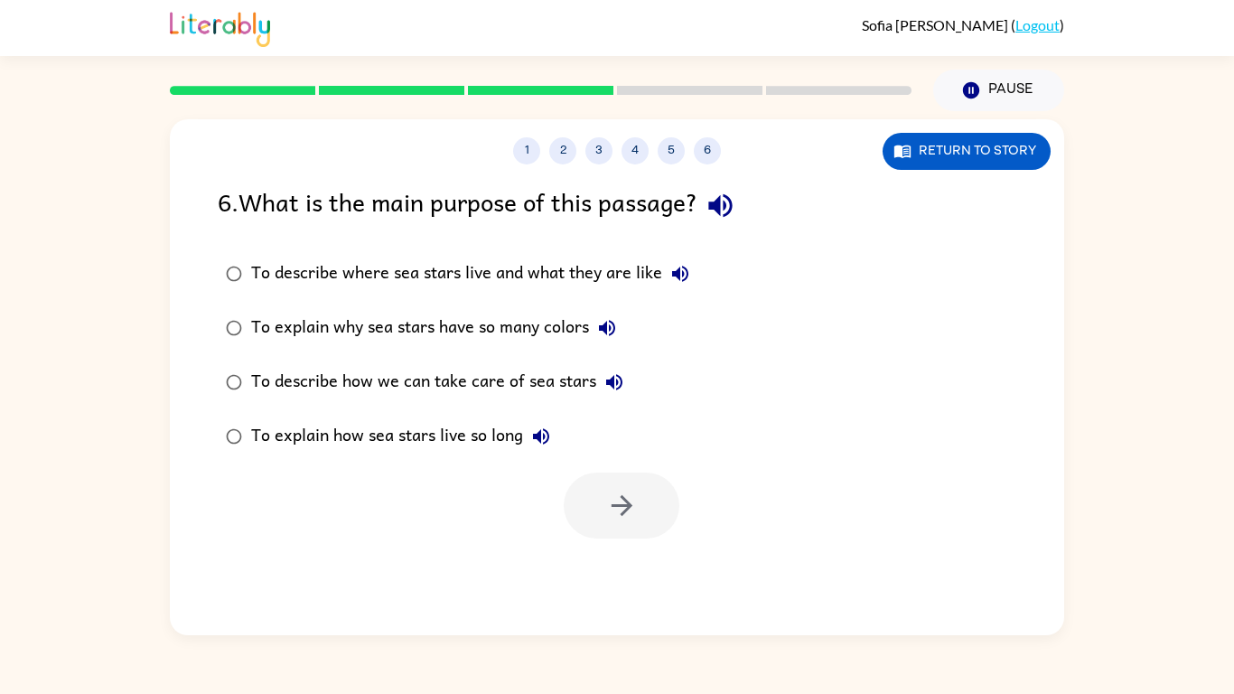
click at [714, 206] on icon "button" at bounding box center [721, 206] width 32 height 32
click at [676, 271] on icon "button" at bounding box center [680, 274] width 16 height 16
click at [732, 184] on button "button" at bounding box center [721, 206] width 46 height 46
click at [680, 270] on icon "button" at bounding box center [681, 274] width 22 height 22
click at [605, 325] on icon "button" at bounding box center [607, 328] width 16 height 16
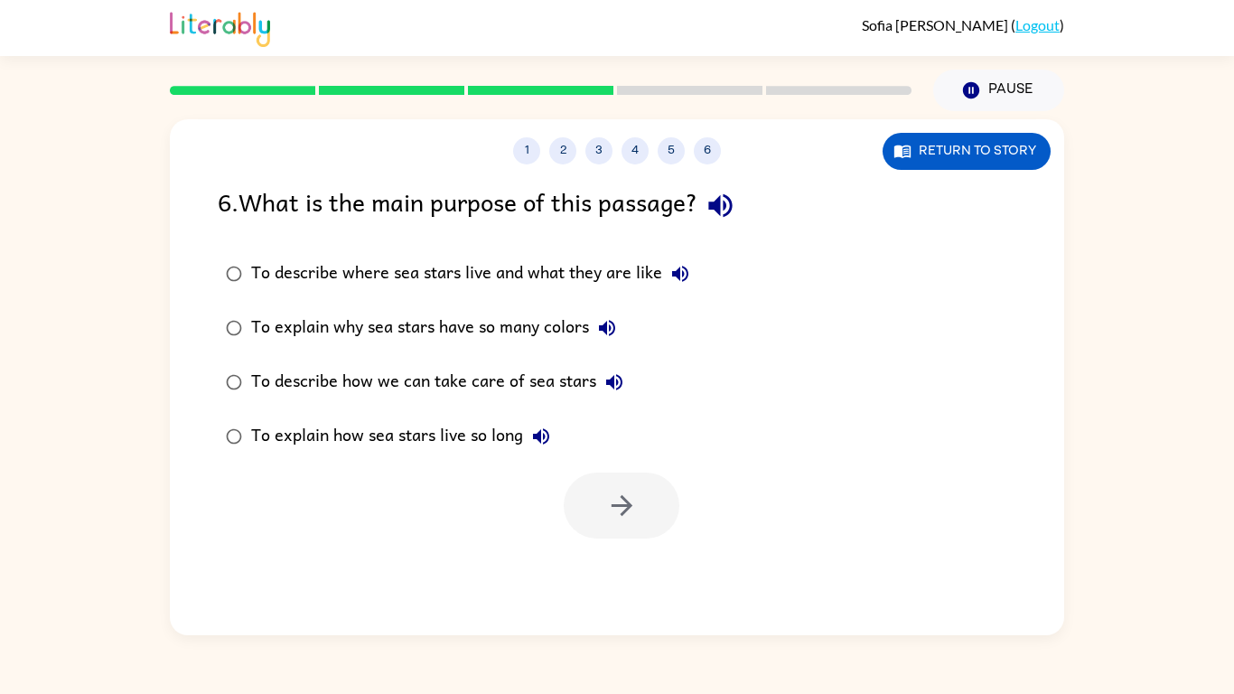
click at [610, 380] on icon "button" at bounding box center [614, 382] width 16 height 16
click at [547, 440] on icon "button" at bounding box center [541, 437] width 22 height 22
click at [466, 361] on label "To describe how we can take care of sea stars" at bounding box center [458, 382] width 500 height 54
click at [589, 501] on button "button" at bounding box center [622, 506] width 116 height 66
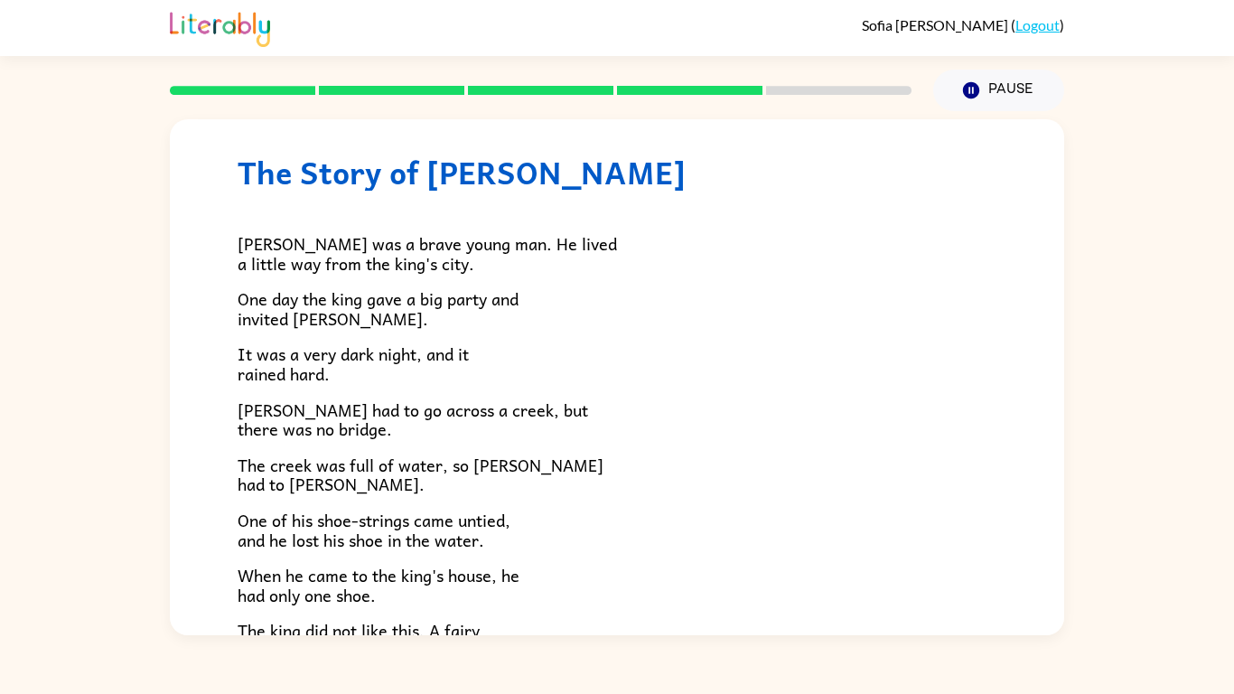
scroll to position [35, 0]
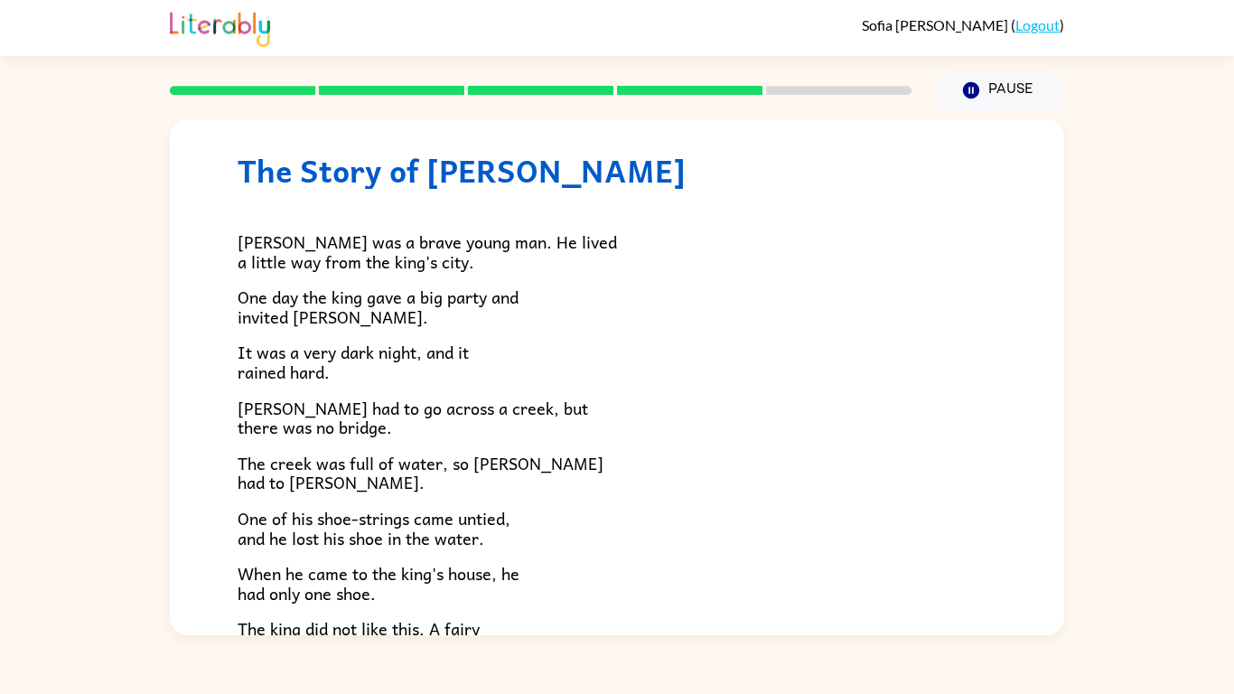
click at [1067, 307] on div "The Story of Jason Jason was a brave young man. He lived a little way from the …" at bounding box center [617, 373] width 1234 height 524
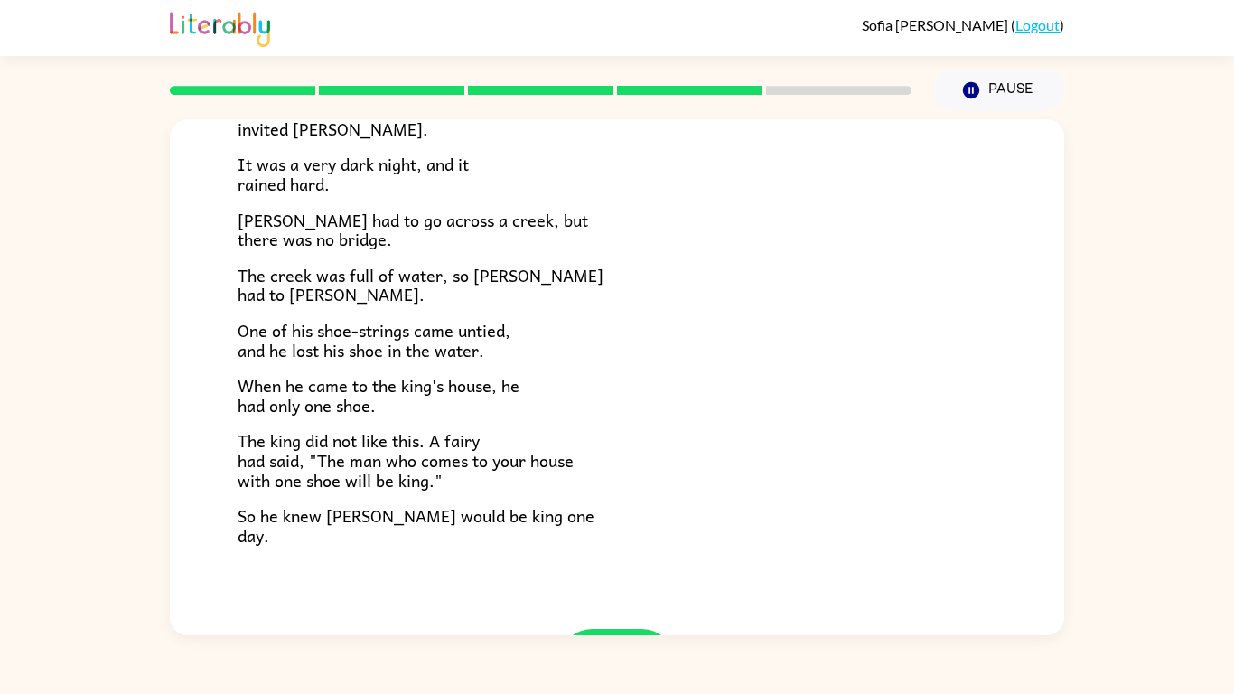
scroll to position [226, 0]
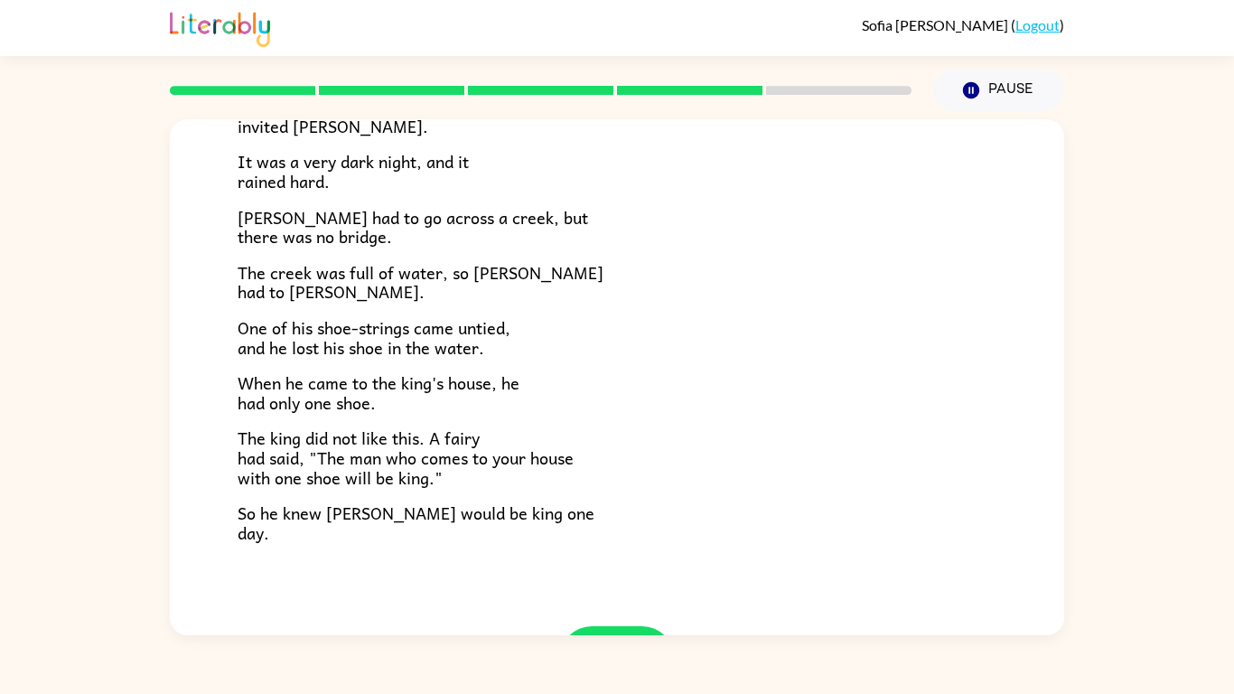
click at [1076, 370] on div "The Story of Jason Jason was a brave young man. He lived a little way from the …" at bounding box center [617, 373] width 1234 height 524
drag, startPoint x: 1055, startPoint y: 322, endPoint x: 1082, endPoint y: 399, distance: 81.2
click at [1082, 399] on div "The Story of Jason Jason was a brave young man. He lived a little way from the …" at bounding box center [617, 373] width 1234 height 524
click at [962, 399] on p "When he came to the king's house, he had only one shoe." at bounding box center [617, 392] width 759 height 39
click at [1053, 436] on div "The Story of Jason Jason was a brave young man. He lived a little way from the …" at bounding box center [617, 259] width 895 height 733
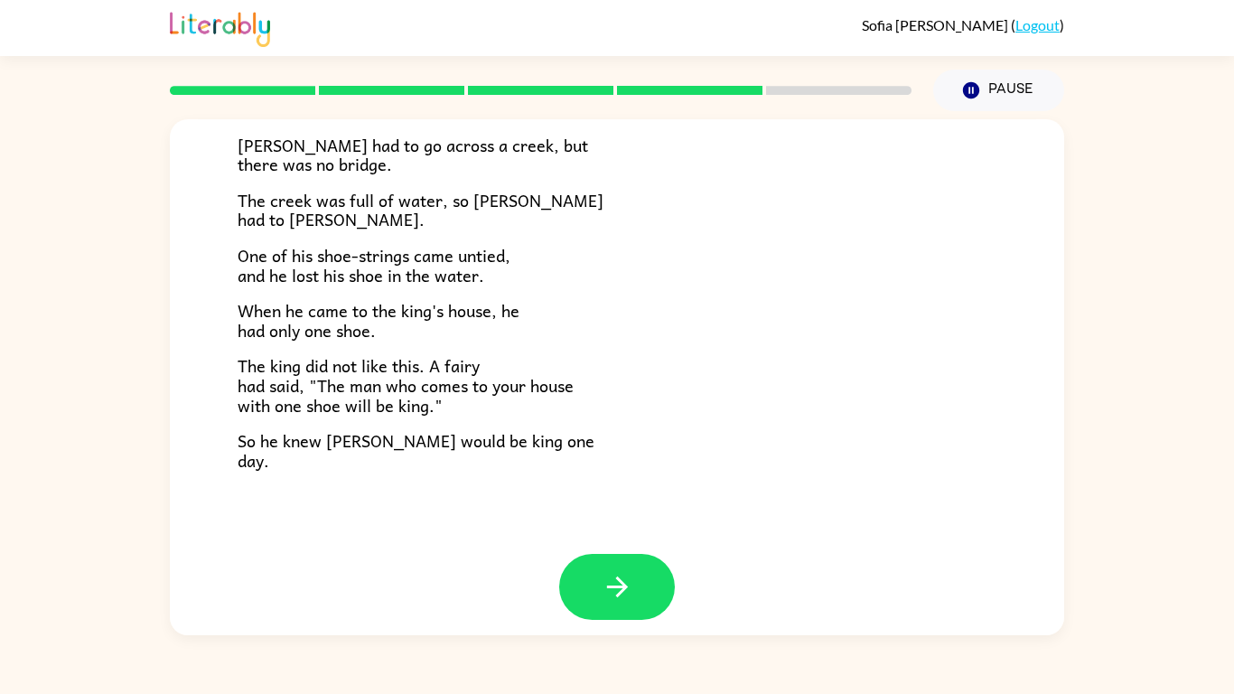
scroll to position [310, 0]
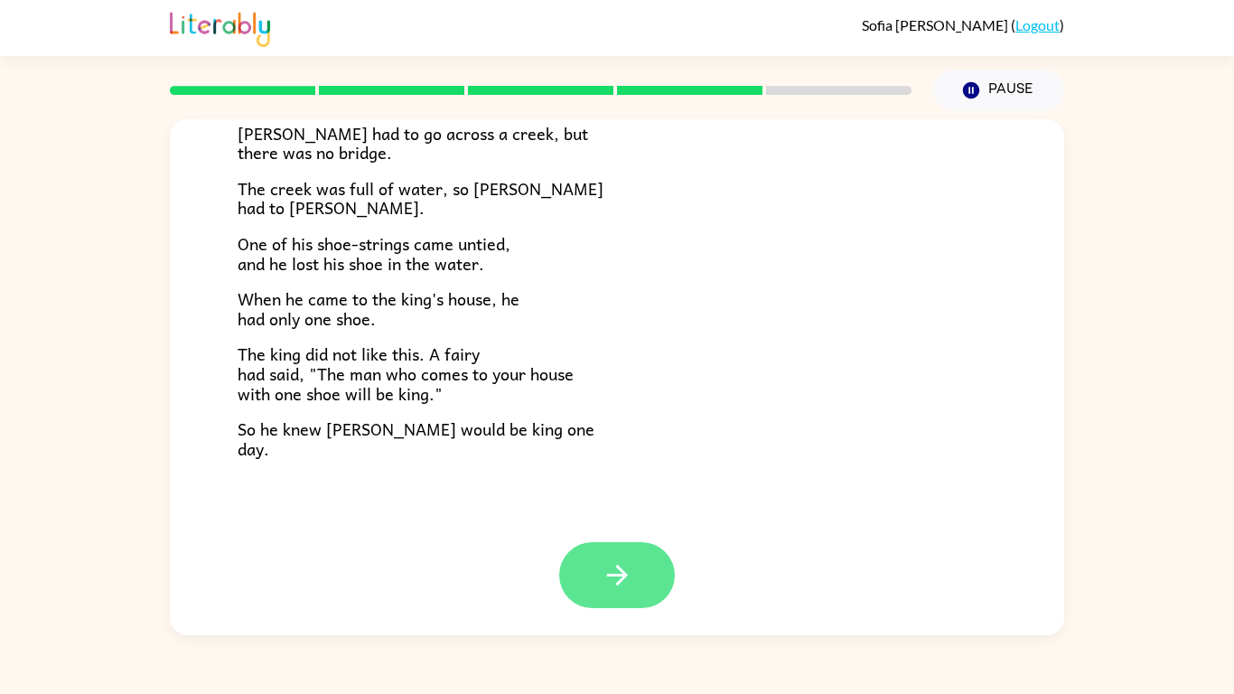
click at [637, 540] on button "button" at bounding box center [617, 575] width 116 height 66
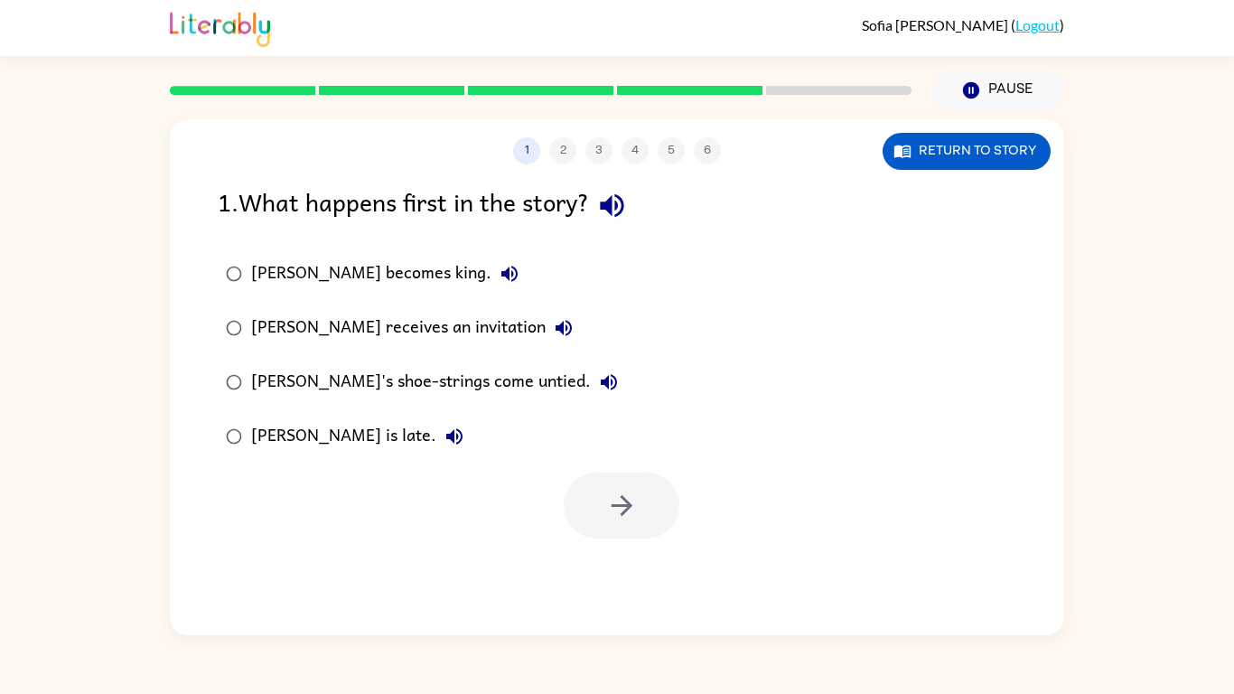
scroll to position [0, 0]
click at [502, 267] on icon "button" at bounding box center [510, 274] width 16 height 16
click at [556, 321] on icon "button" at bounding box center [564, 328] width 16 height 16
click at [601, 380] on icon "button" at bounding box center [609, 382] width 16 height 16
click at [436, 434] on button "Jason is late." at bounding box center [454, 436] width 36 height 36
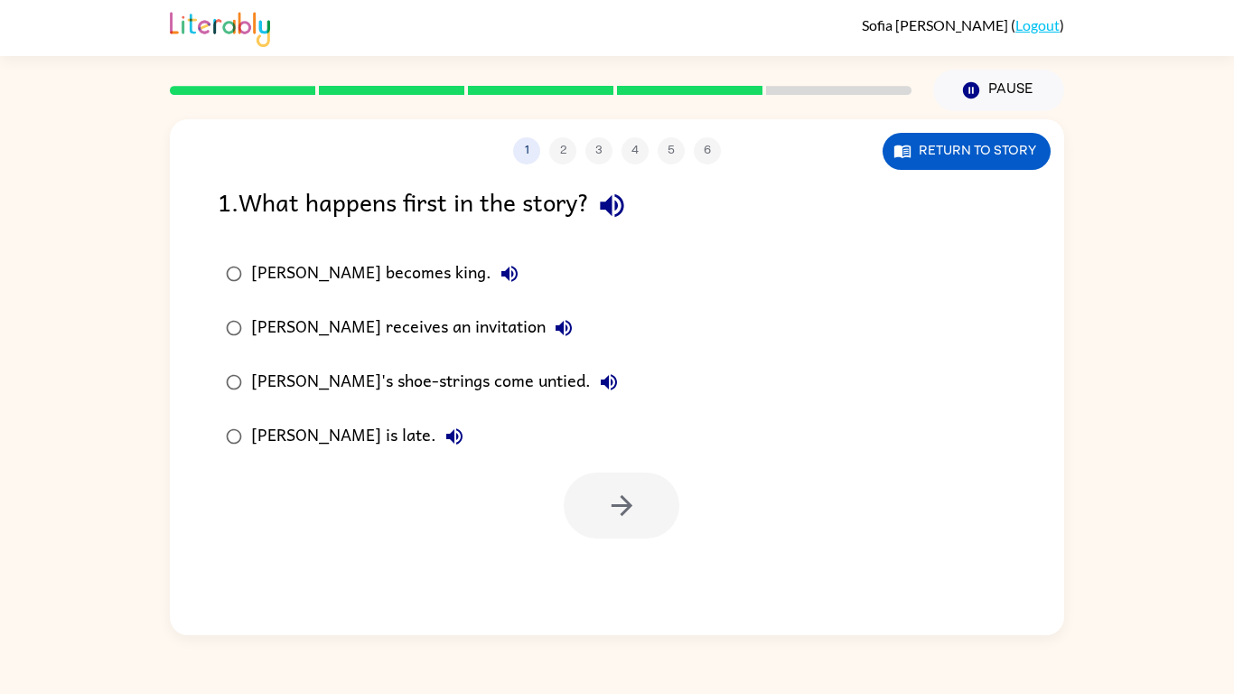
click at [410, 320] on div "Jason receives an invitation" at bounding box center [416, 328] width 331 height 36
click at [640, 490] on button "button" at bounding box center [622, 506] width 116 height 66
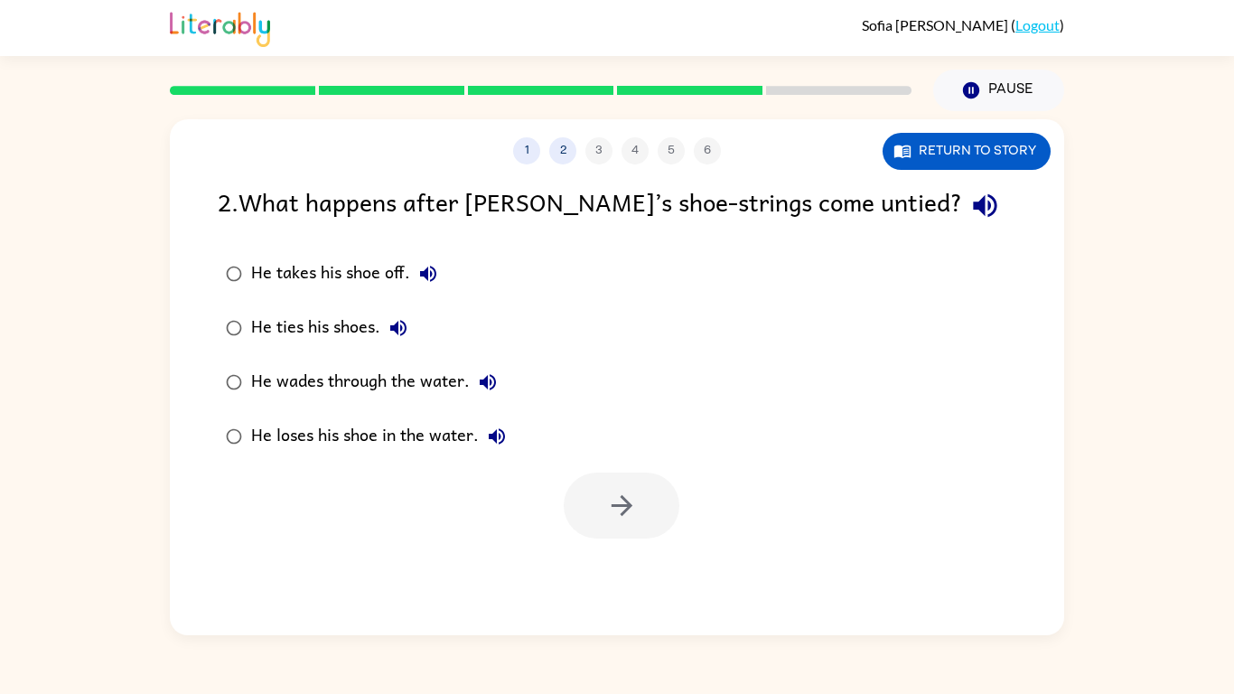
click at [973, 208] on icon "button" at bounding box center [984, 205] width 23 height 23
click at [427, 267] on icon "button" at bounding box center [428, 274] width 22 height 22
click at [388, 328] on icon "button" at bounding box center [399, 328] width 22 height 22
click at [480, 374] on icon "button" at bounding box center [488, 382] width 22 height 22
click at [490, 446] on icon "button" at bounding box center [497, 437] width 22 height 22
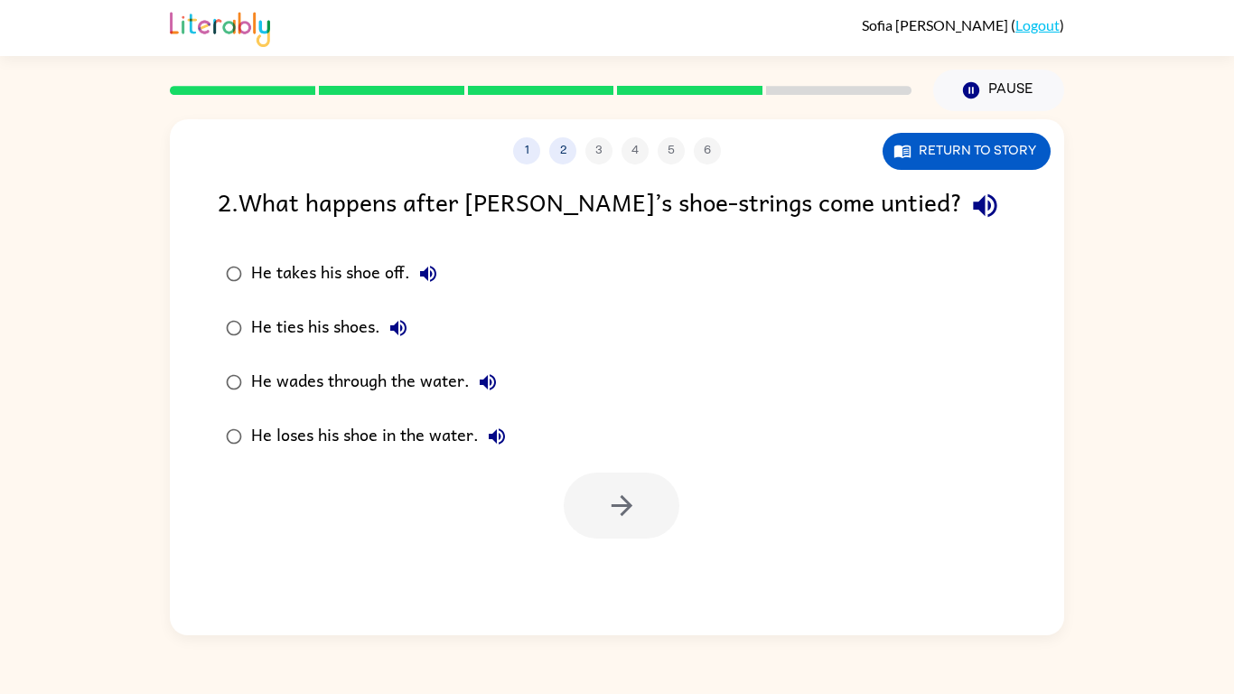
click at [589, 483] on div at bounding box center [622, 506] width 116 height 66
click at [420, 413] on label "He loses his shoe in the water." at bounding box center [366, 436] width 316 height 54
click at [590, 493] on button "button" at bounding box center [622, 506] width 116 height 66
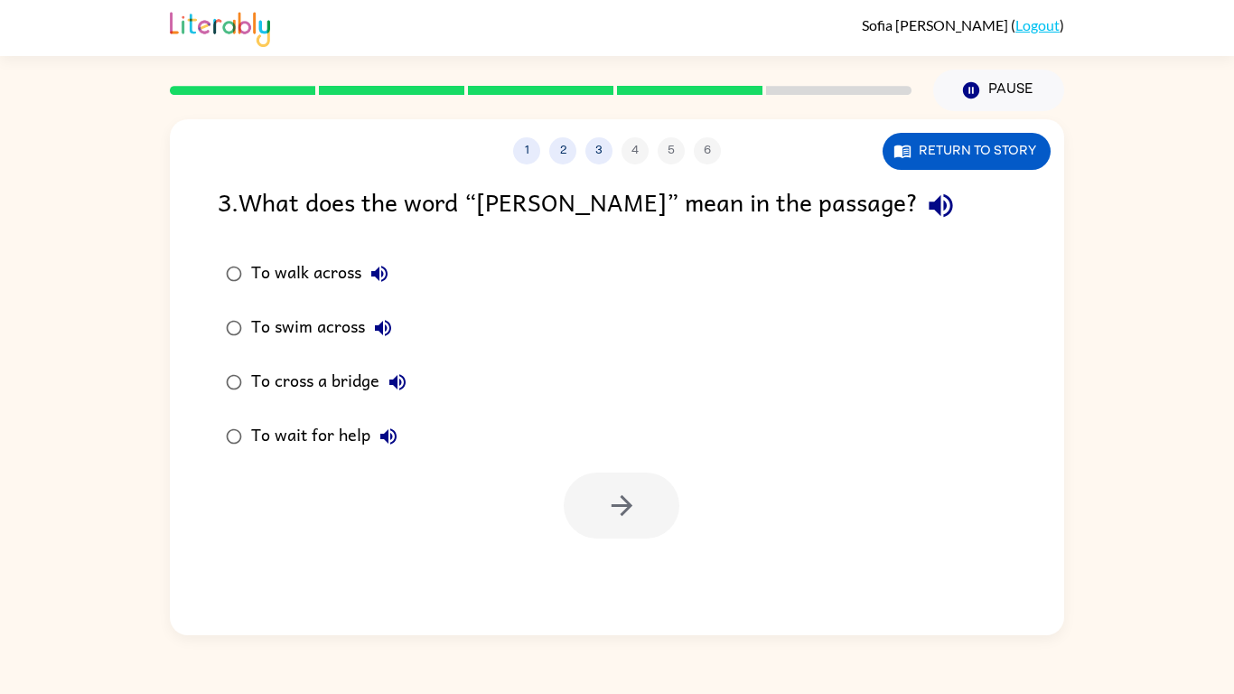
click at [929, 210] on icon "button" at bounding box center [940, 205] width 23 height 23
click at [369, 277] on icon "button" at bounding box center [380, 274] width 22 height 22
click at [389, 323] on icon "button" at bounding box center [383, 328] width 22 height 22
click at [394, 374] on icon "button" at bounding box center [398, 382] width 22 height 22
click at [392, 437] on icon "button" at bounding box center [389, 437] width 22 height 22
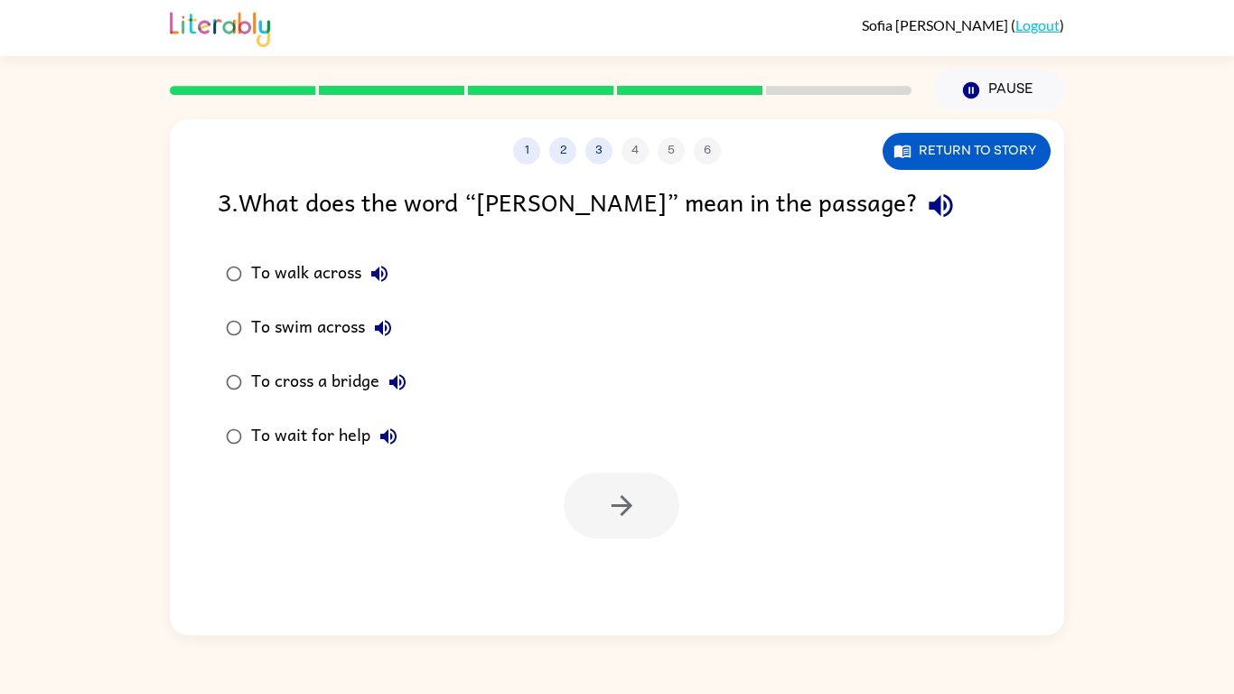
click at [267, 362] on label "To cross a bridge" at bounding box center [316, 382] width 217 height 54
click at [607, 512] on icon "button" at bounding box center [622, 506] width 32 height 32
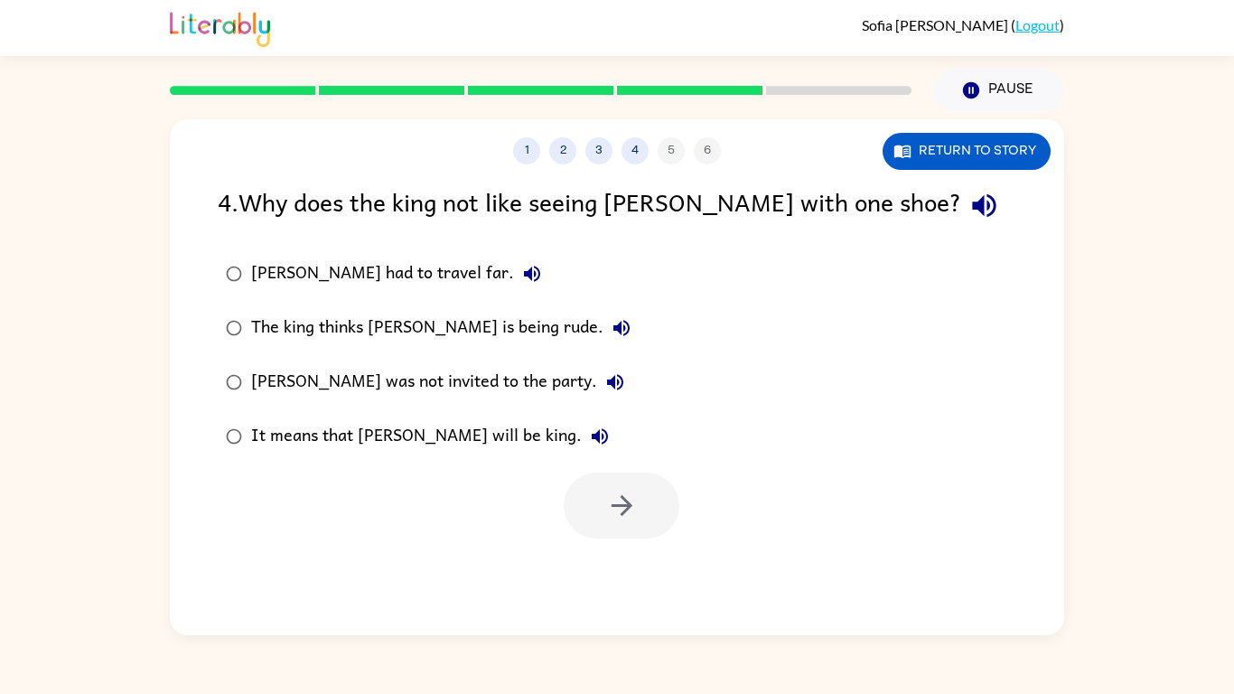
click at [972, 215] on icon "button" at bounding box center [983, 205] width 23 height 23
click at [521, 276] on icon "button" at bounding box center [532, 274] width 22 height 22
click at [611, 324] on icon "button" at bounding box center [622, 328] width 22 height 22
click at [607, 389] on icon "button" at bounding box center [615, 382] width 16 height 16
click at [582, 429] on button "It means that Jason will be king." at bounding box center [600, 436] width 36 height 36
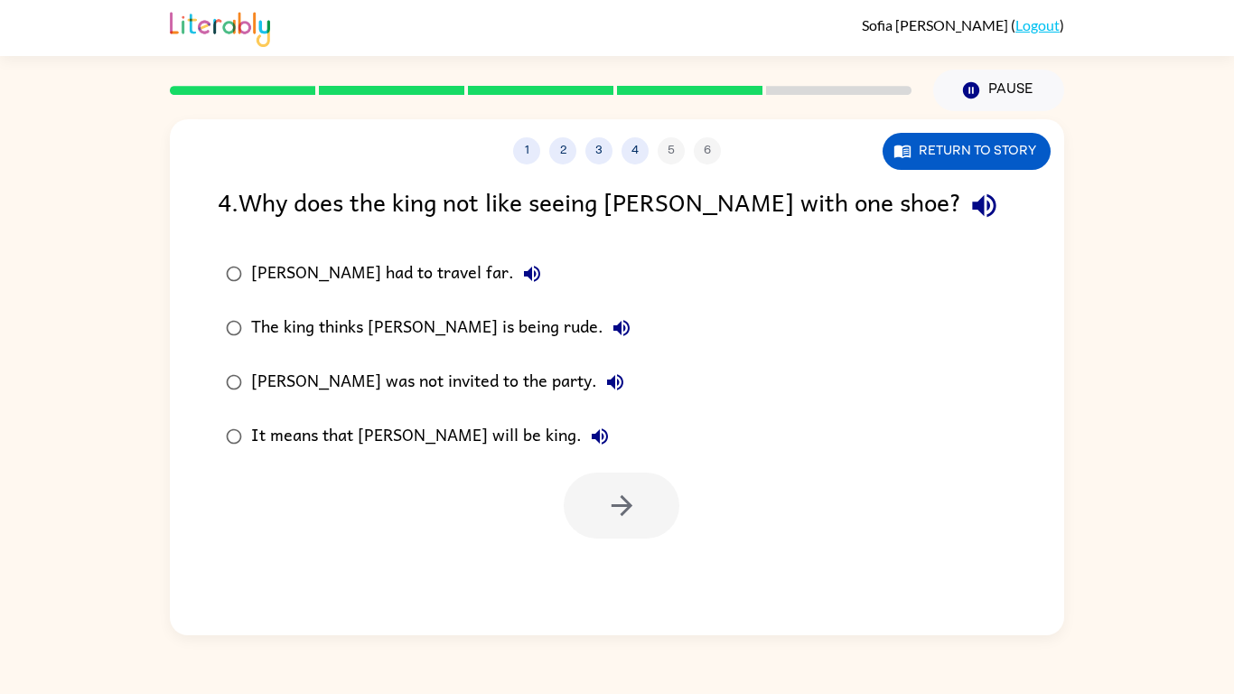
click at [438, 436] on div "It means that Jason will be king." at bounding box center [434, 436] width 367 height 36
click at [583, 484] on button "button" at bounding box center [622, 506] width 116 height 66
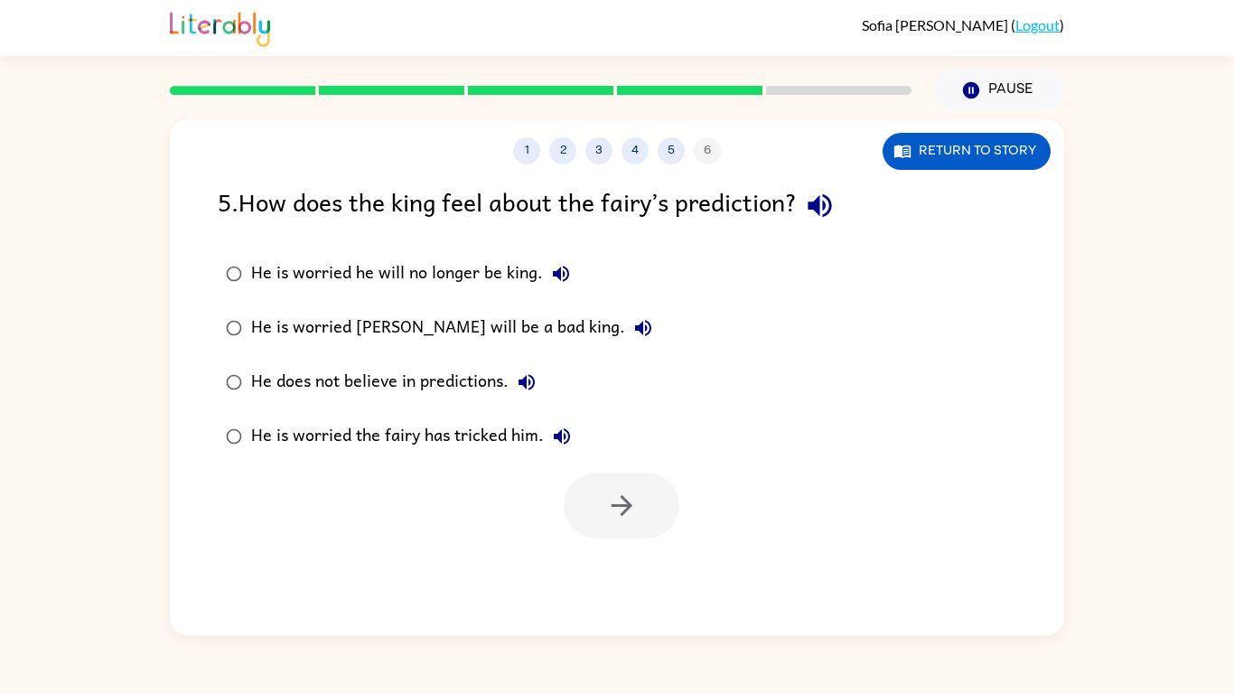
click at [822, 202] on icon "button" at bounding box center [819, 205] width 23 height 23
click at [555, 274] on icon "button" at bounding box center [561, 274] width 16 height 16
click at [493, 271] on div "He is worried he will no longer be king." at bounding box center [415, 274] width 328 height 36
click at [625, 314] on button "He is worried Jason will be a bad king." at bounding box center [643, 328] width 36 height 36
click at [514, 396] on div "He does not believe in predictions." at bounding box center [398, 382] width 294 height 36
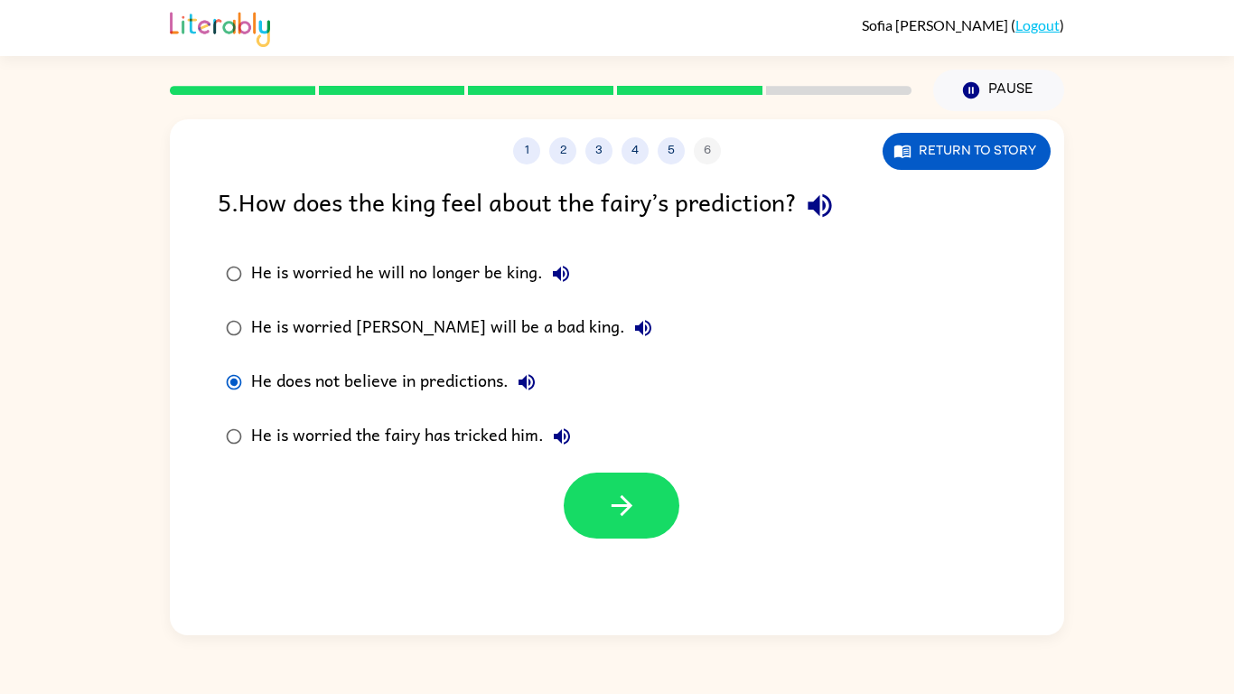
click at [515, 378] on button "He does not believe in predictions." at bounding box center [527, 382] width 36 height 36
click at [559, 438] on icon "button" at bounding box center [562, 436] width 16 height 16
click at [577, 537] on div at bounding box center [622, 506] width 116 height 66
click at [587, 528] on button "button" at bounding box center [622, 506] width 116 height 66
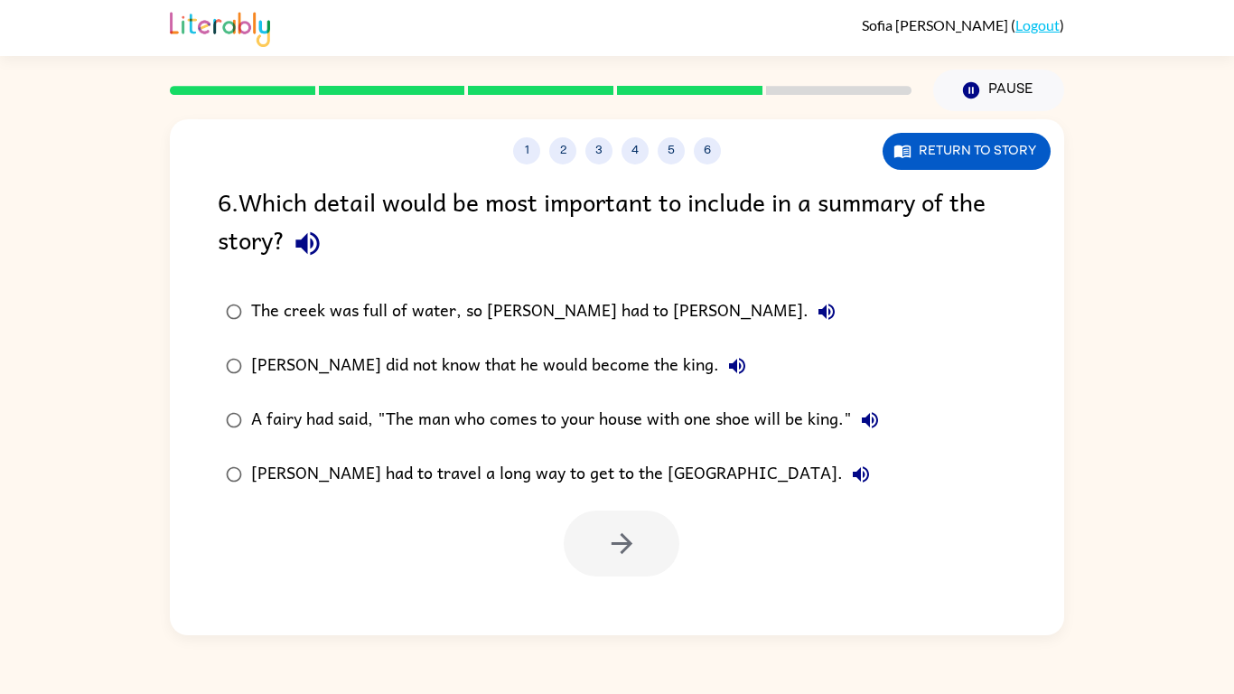
click at [297, 239] on icon "button" at bounding box center [307, 243] width 23 height 23
click at [816, 318] on icon "button" at bounding box center [827, 312] width 22 height 22
click at [727, 367] on icon "button" at bounding box center [738, 366] width 22 height 22
click at [877, 426] on icon "button" at bounding box center [870, 420] width 22 height 22
click at [850, 473] on icon "button" at bounding box center [861, 475] width 22 height 22
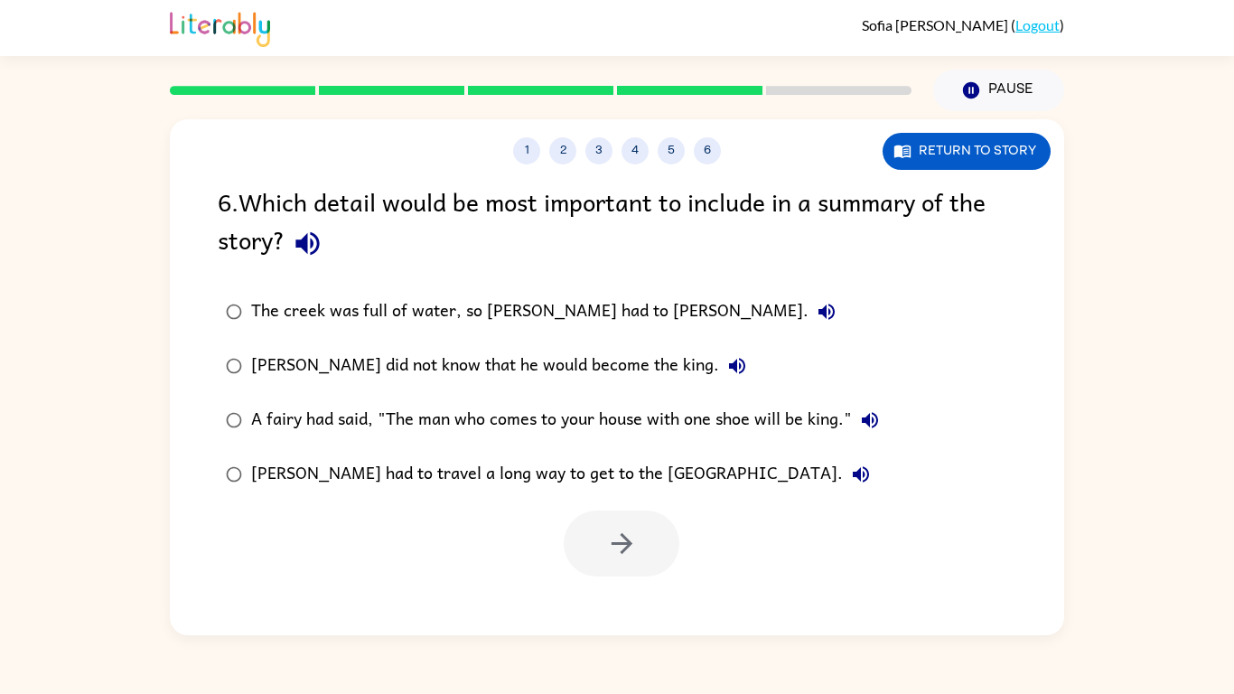
click at [331, 372] on div "Jason did not know that he would become the king." at bounding box center [503, 366] width 504 height 36
click at [727, 376] on icon "button" at bounding box center [738, 366] width 22 height 22
click at [598, 532] on button "button" at bounding box center [622, 544] width 116 height 66
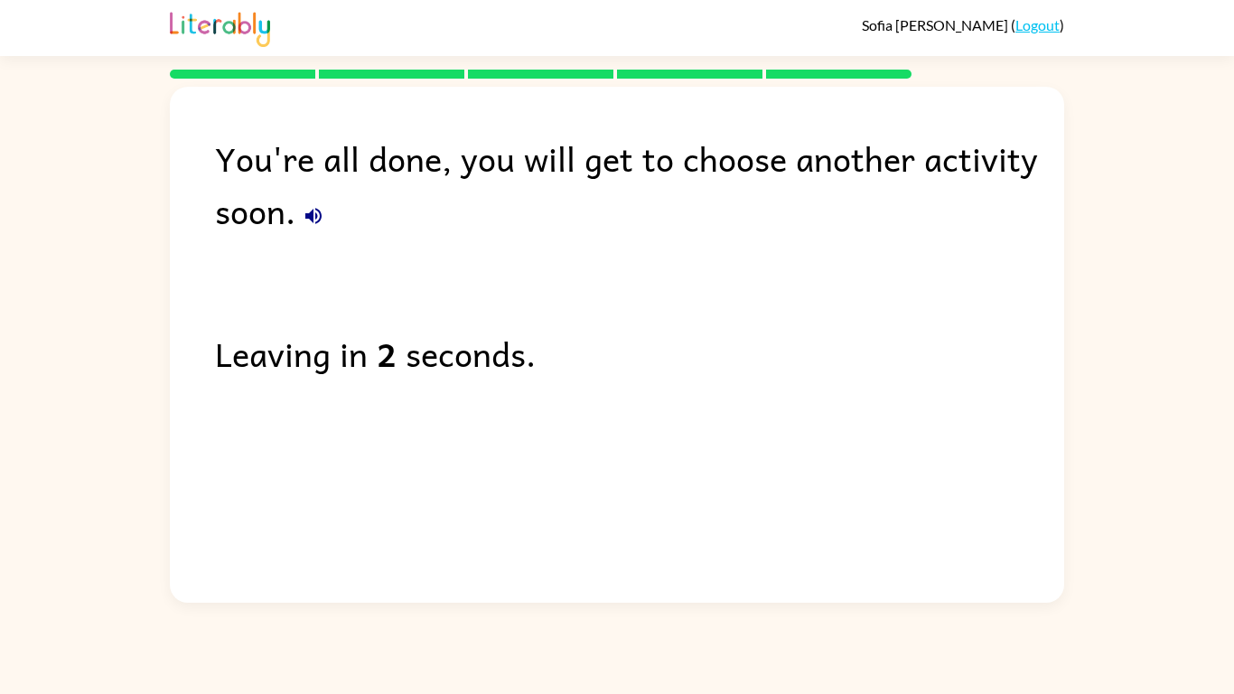
click at [310, 207] on icon "button" at bounding box center [314, 216] width 22 height 22
